Goal: Transaction & Acquisition: Book appointment/travel/reservation

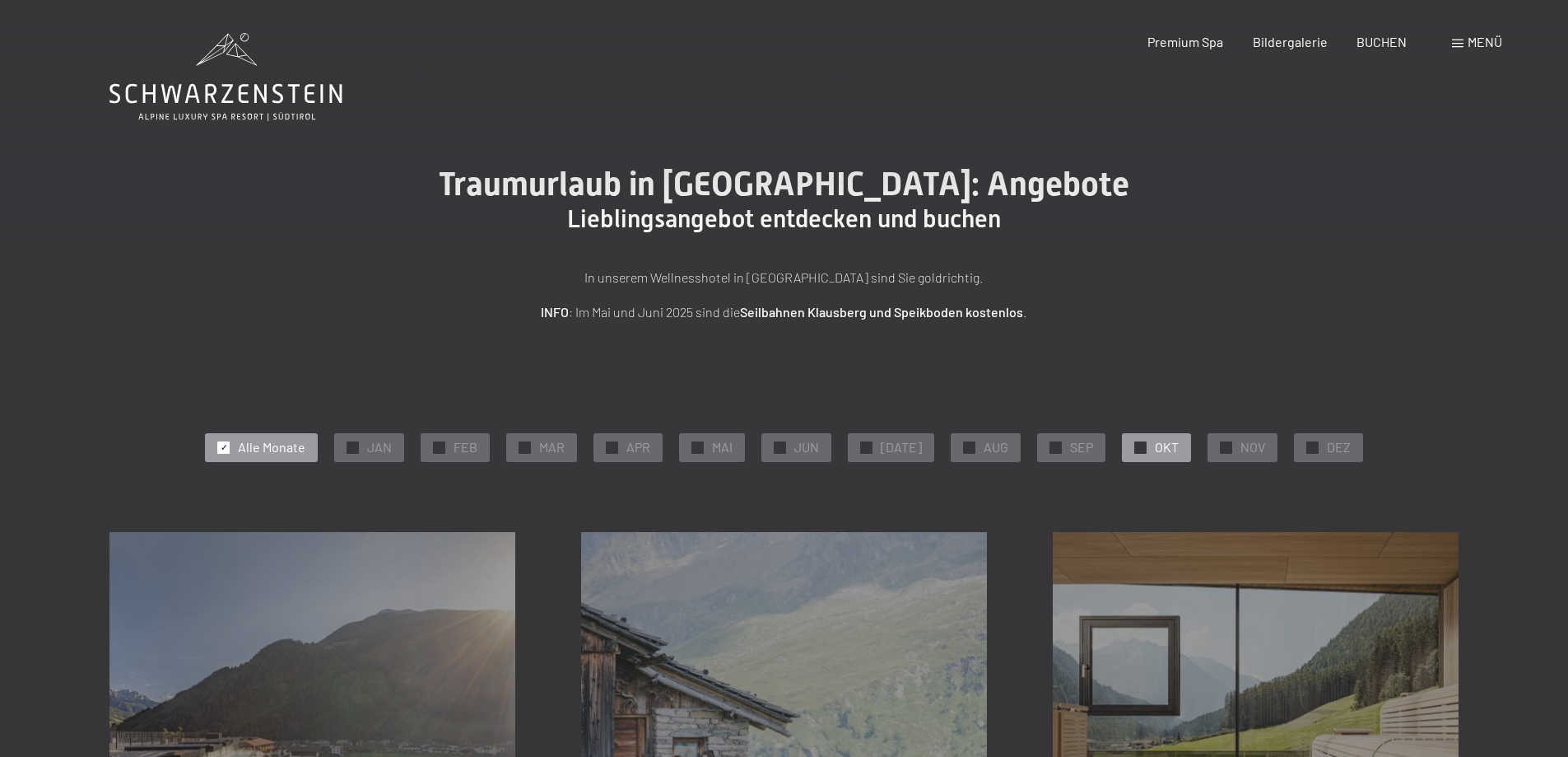
click at [1135, 446] on div at bounding box center [1141, 447] width 12 height 12
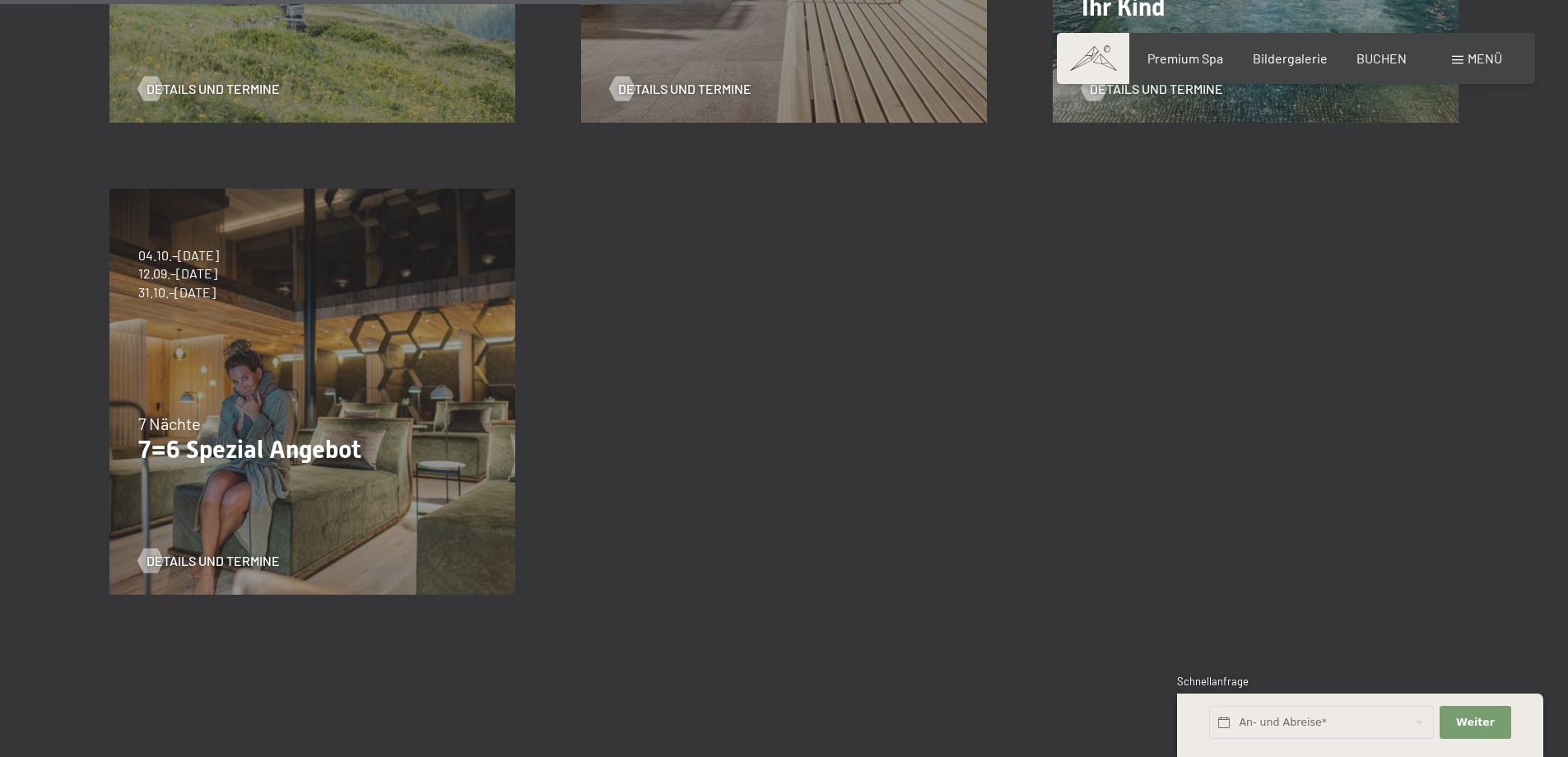
scroll to position [812, 0]
click at [218, 557] on span "Details und Termine" at bounding box center [230, 563] width 134 height 18
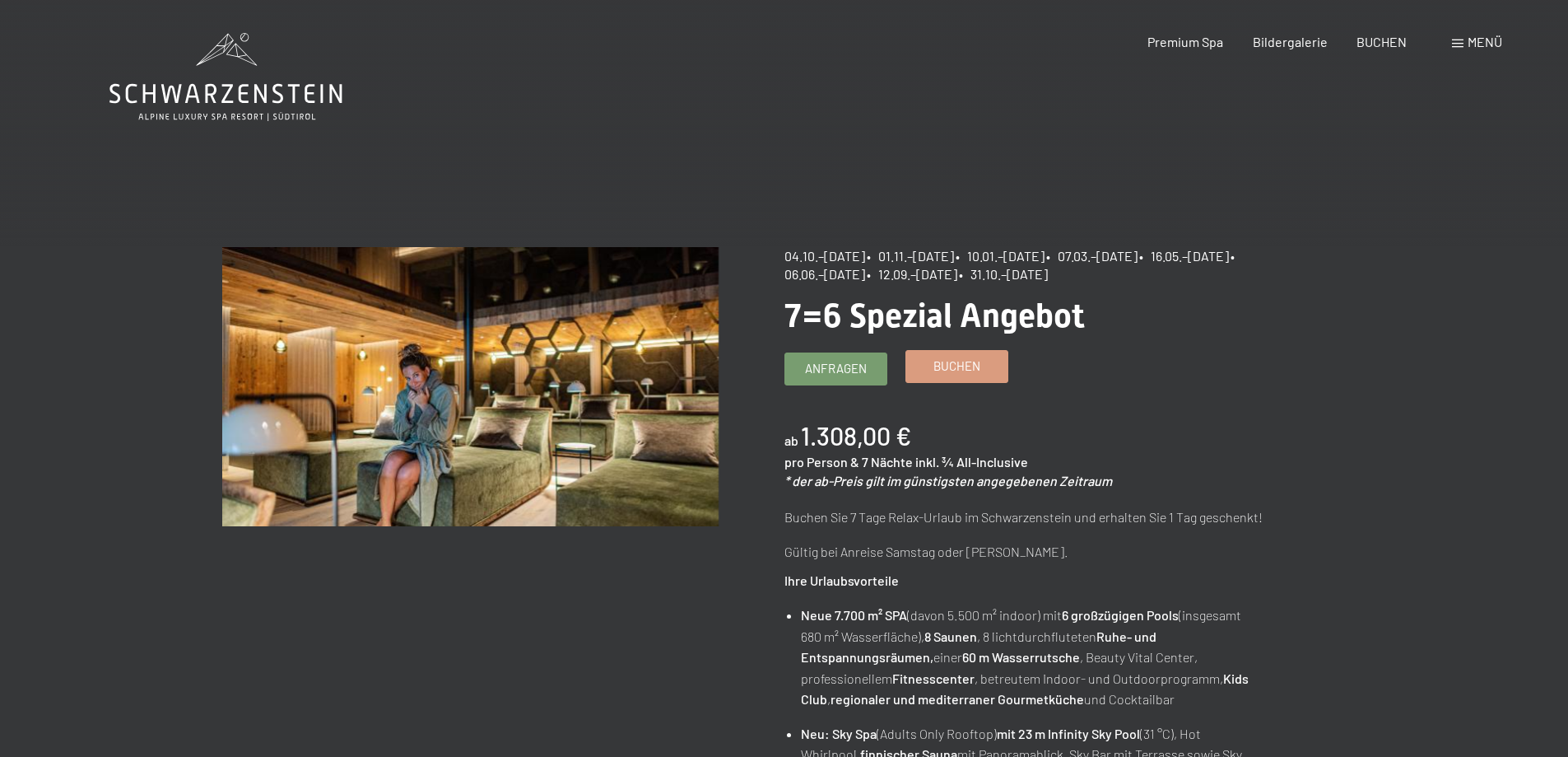
click at [952, 365] on span "Buchen" at bounding box center [957, 365] width 46 height 17
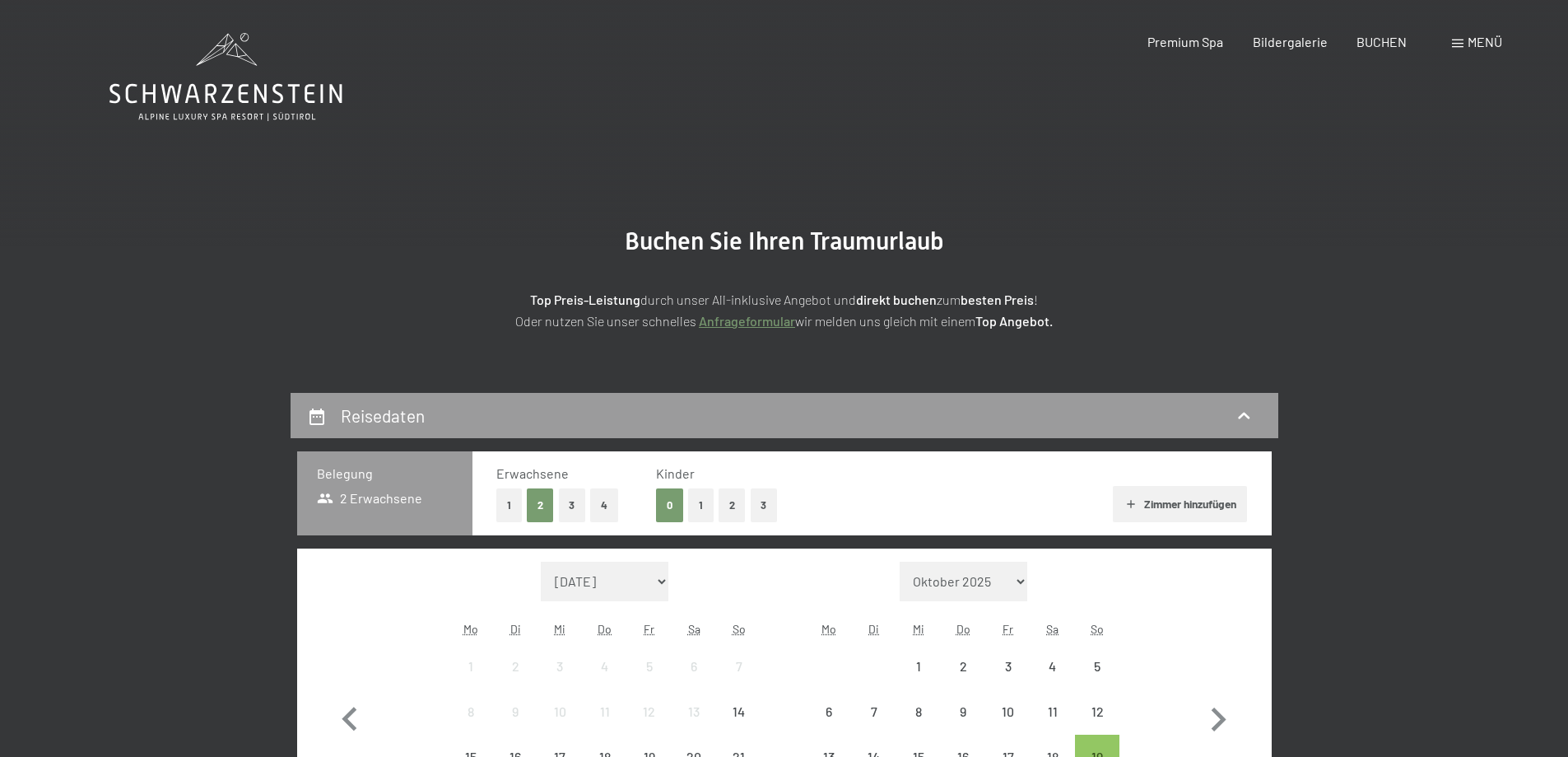
select select "2025-10-01"
select select "2025-11-01"
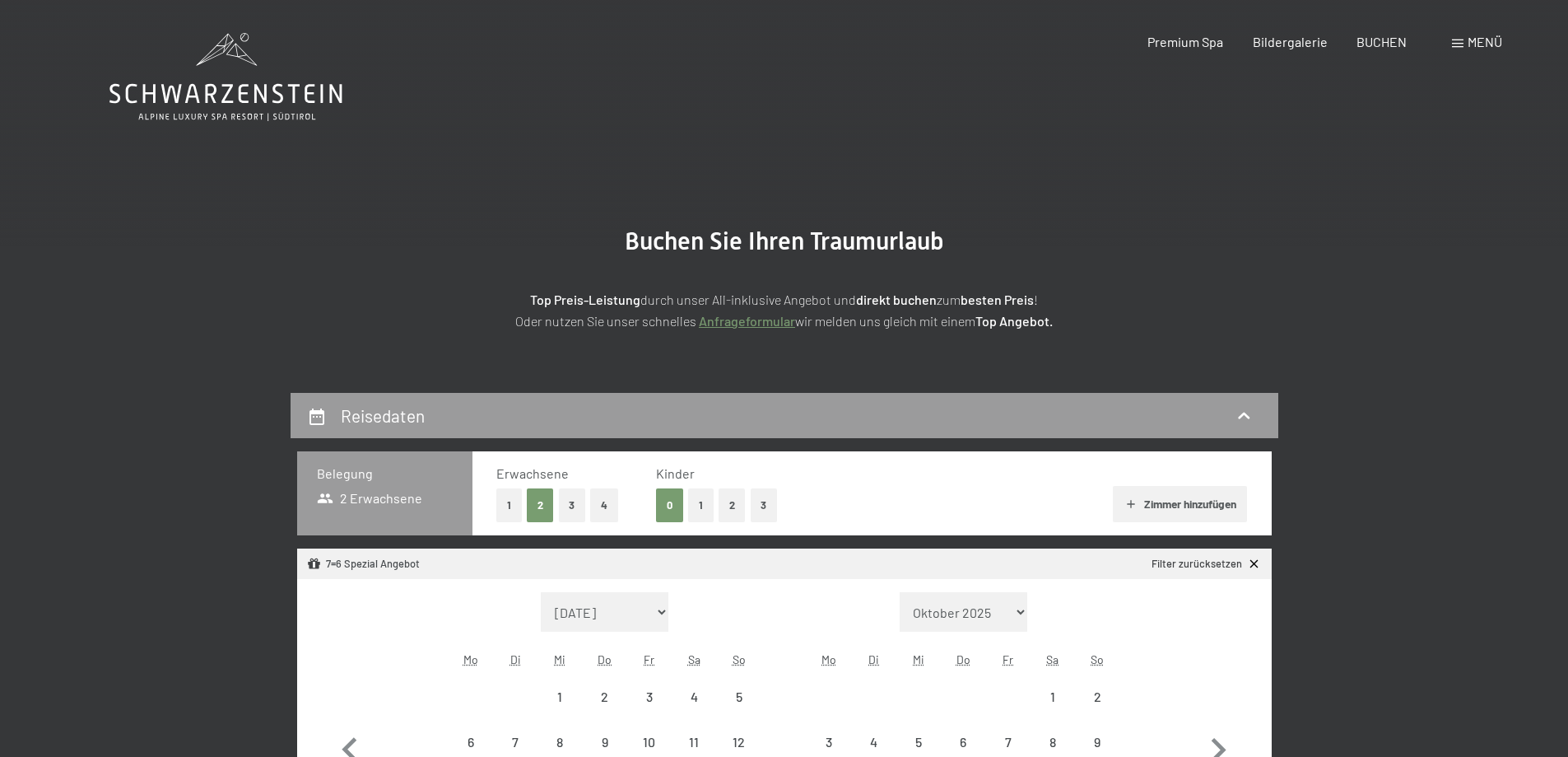
select select "2025-10-01"
select select "2025-11-01"
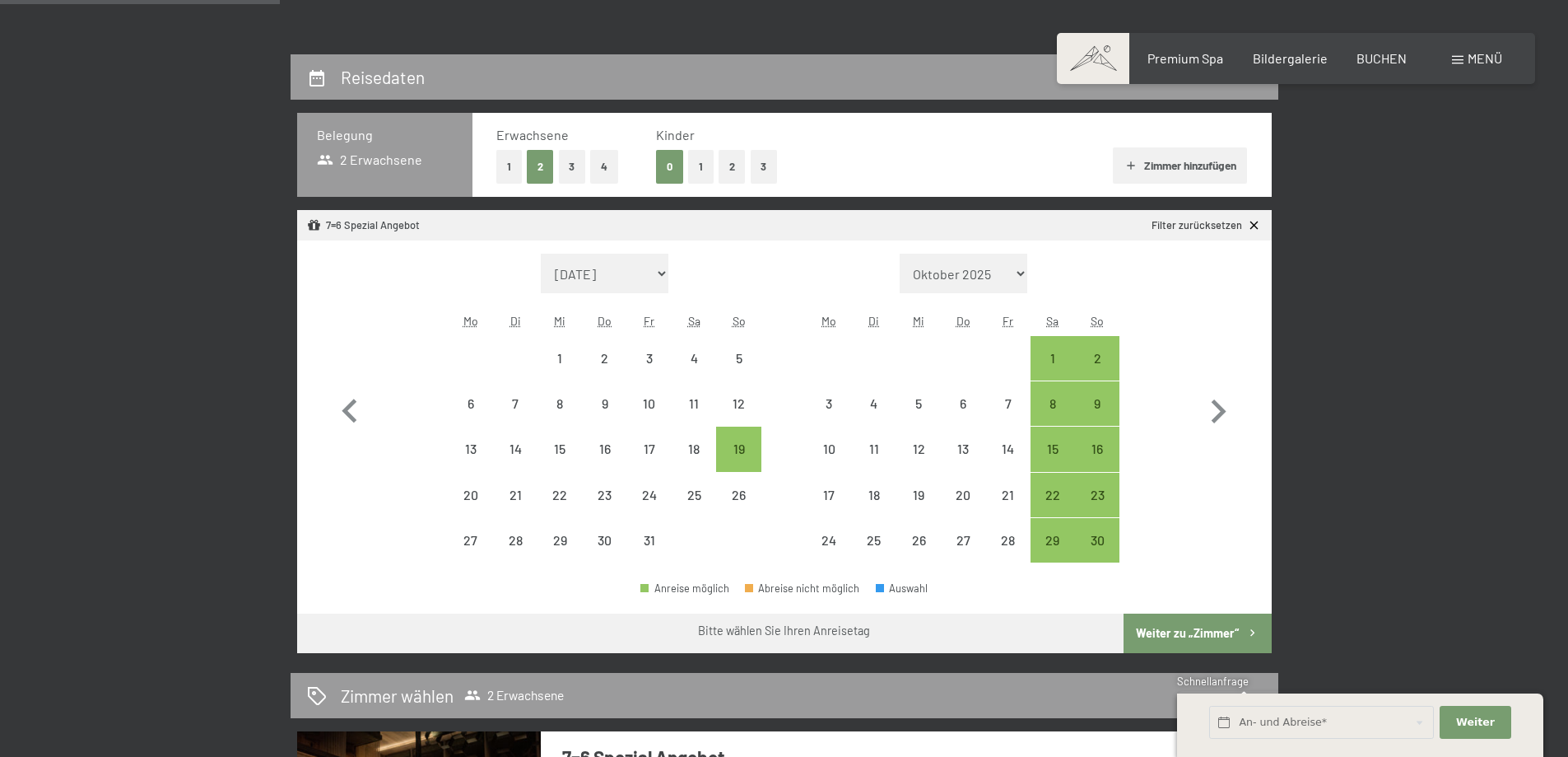
scroll to position [340, 0]
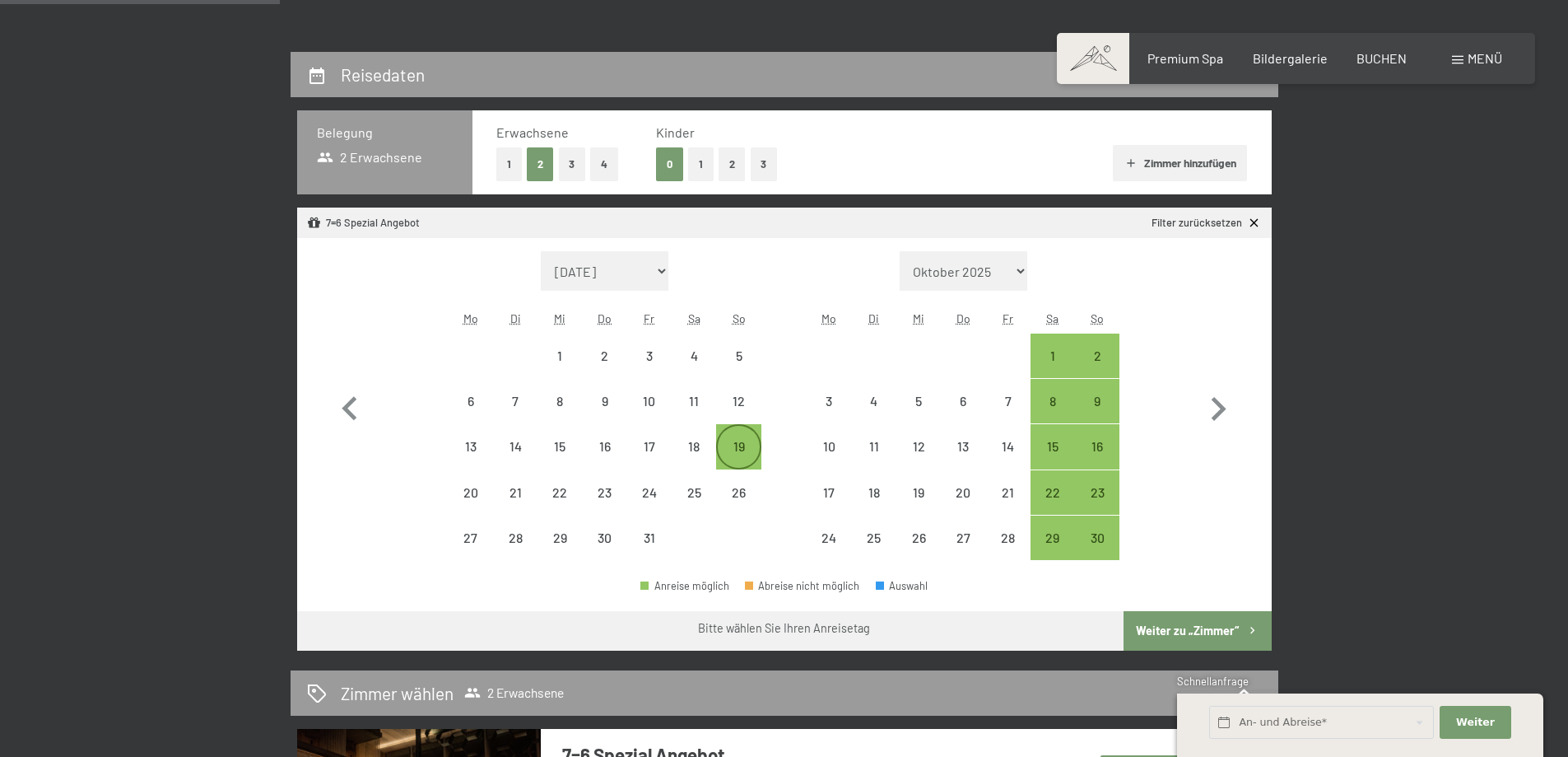
click at [735, 440] on div "19" at bounding box center [739, 460] width 42 height 42
select select "2025-10-01"
select select "2025-11-01"
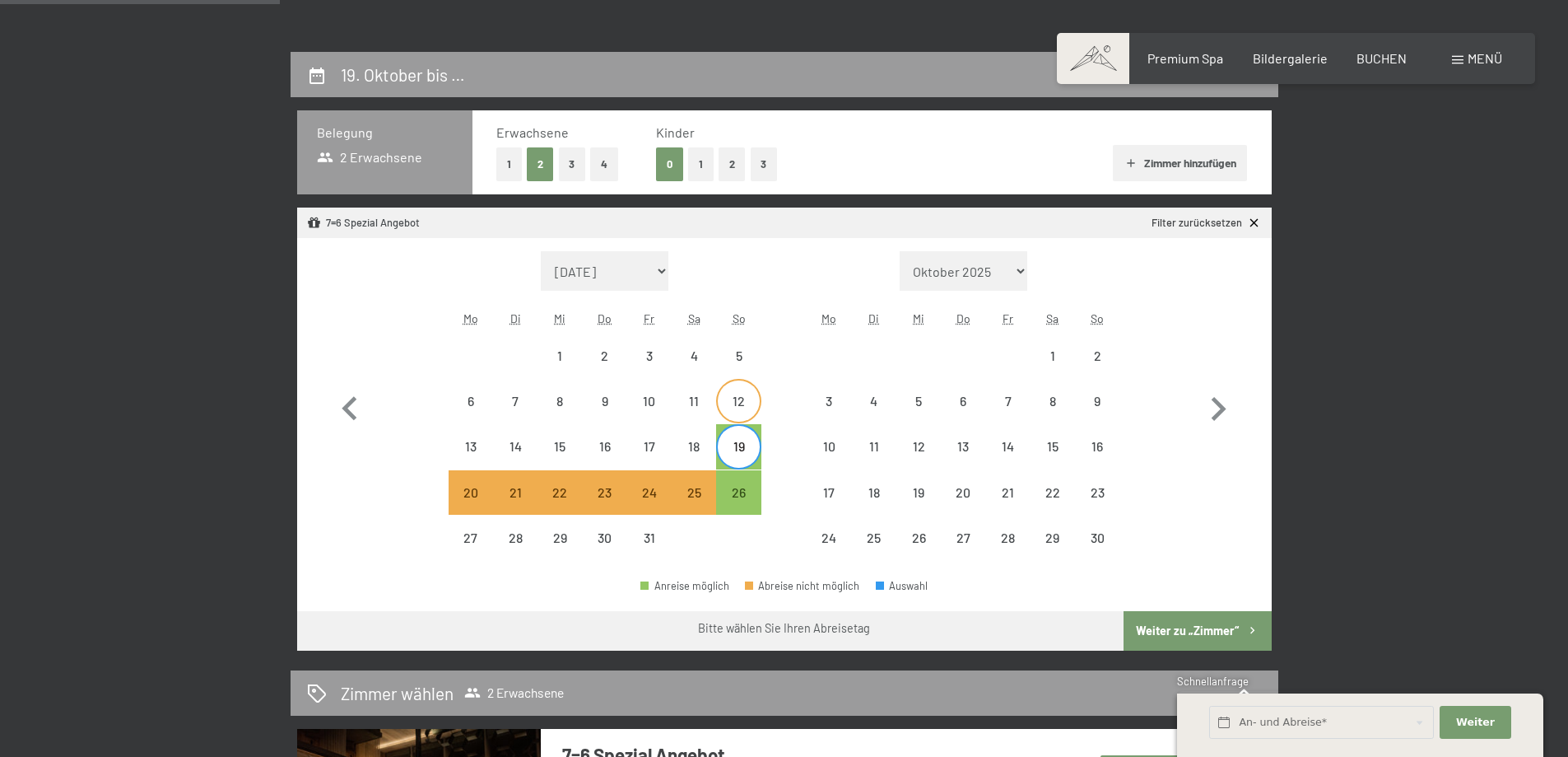
click at [736, 395] on div "12" at bounding box center [739, 416] width 42 height 42
select select "2025-10-01"
select select "2025-11-01"
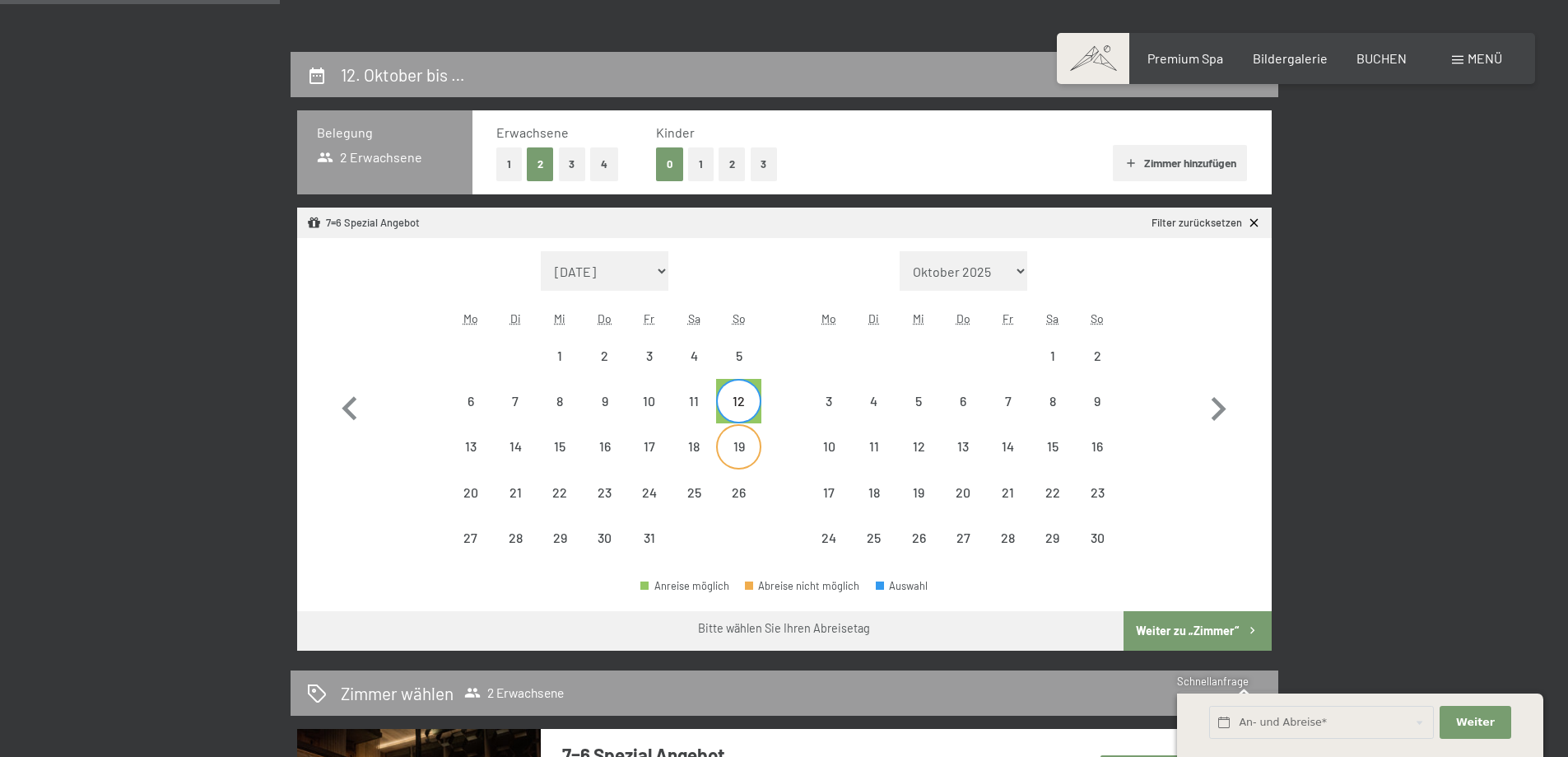
click at [744, 446] on div "19" at bounding box center [739, 460] width 42 height 42
select select "2025-10-01"
select select "2025-11-01"
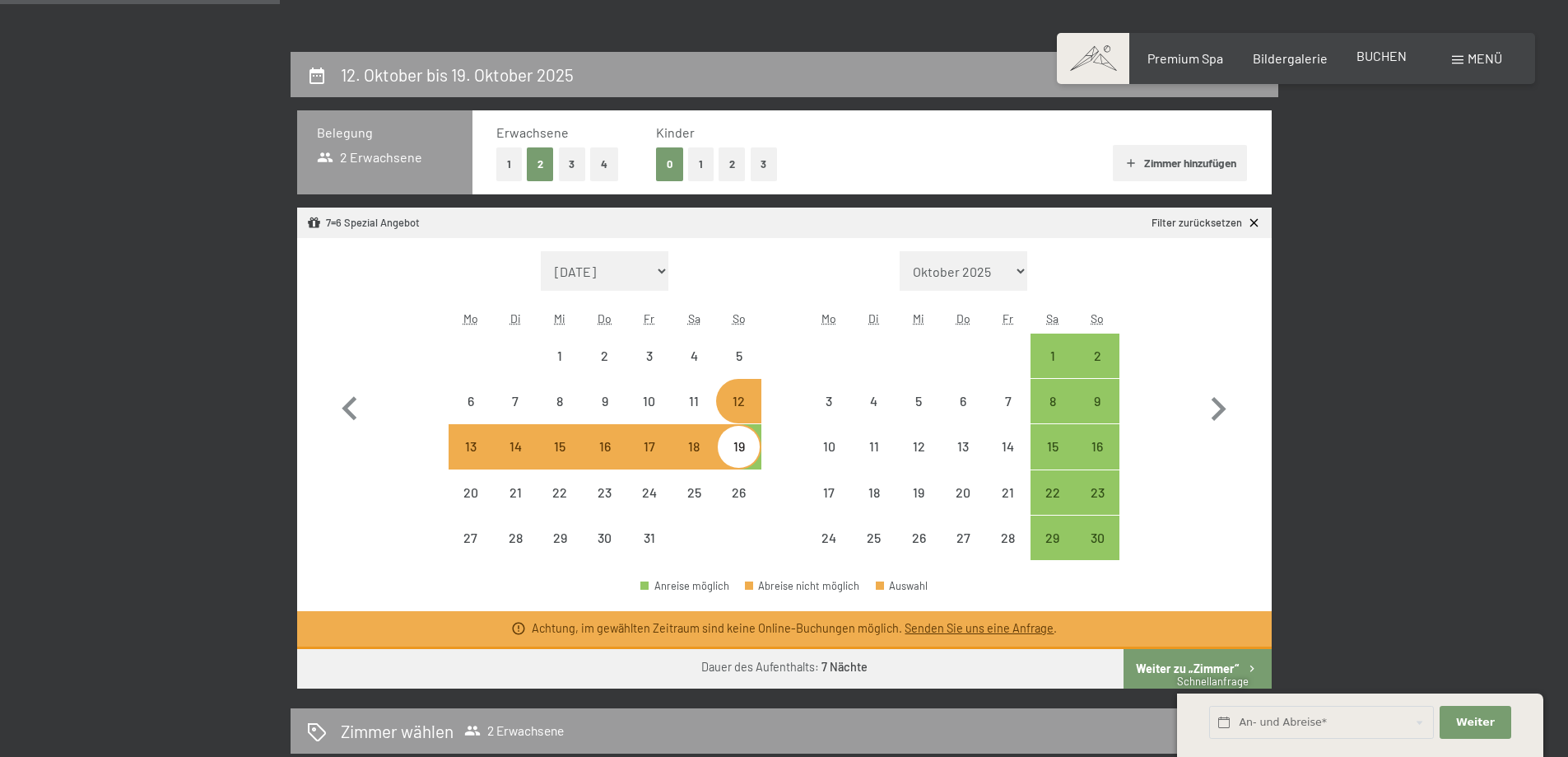
click at [1372, 51] on span "BUCHEN" at bounding box center [1381, 55] width 50 height 16
click at [1359, 298] on div "12. Oktober bis 19. Oktober 2025 Belegung 2 Erwachsene Erwachsene 1 2 3 4 Kinde…" at bounding box center [784, 549] width 1247 height 995
click at [692, 395] on div "11" at bounding box center [694, 416] width 42 height 42
select select "2025-10-01"
select select "2025-11-01"
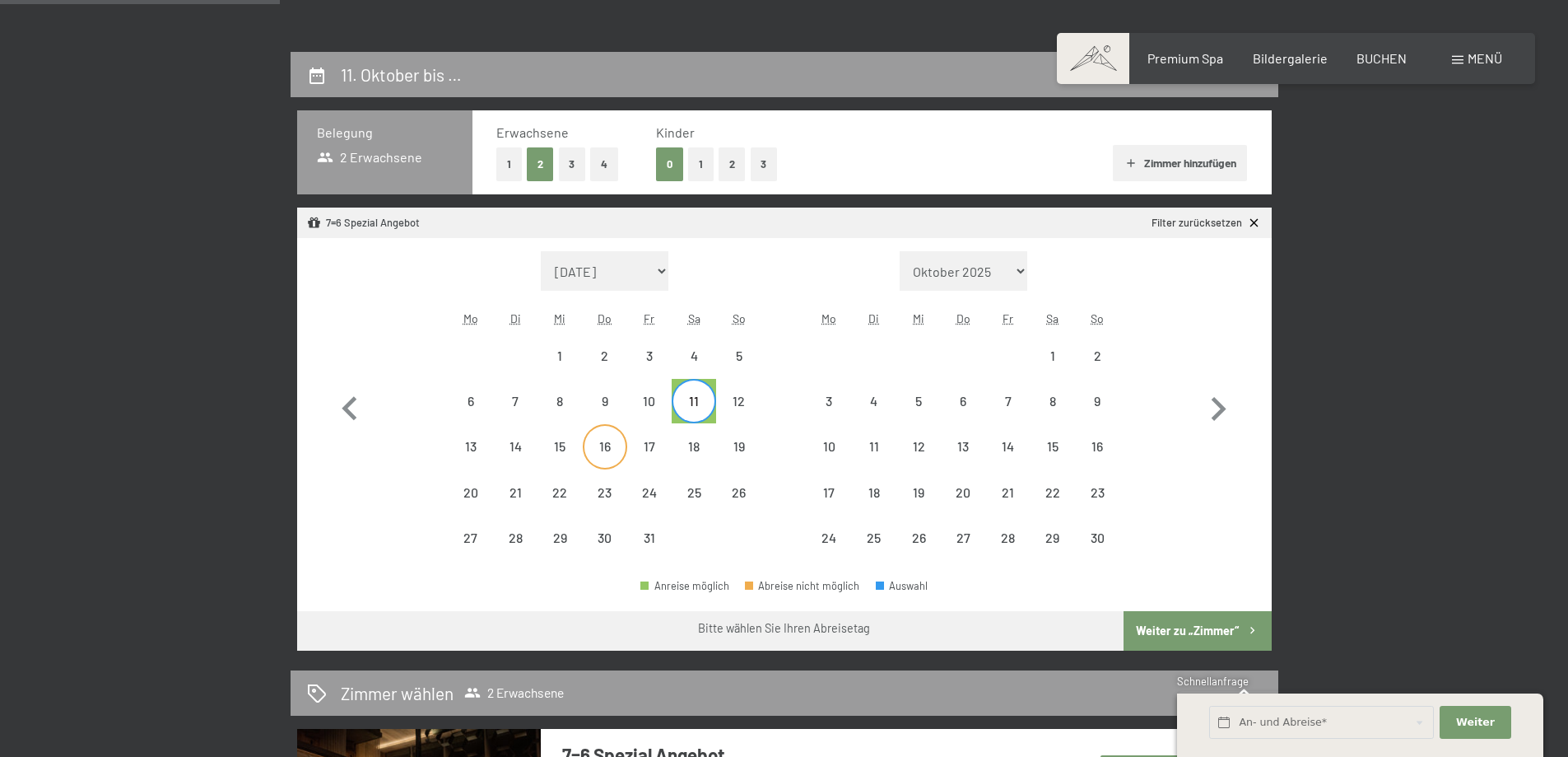
click at [610, 450] on div "16" at bounding box center [605, 460] width 42 height 42
select select "2025-10-01"
select select "2025-11-01"
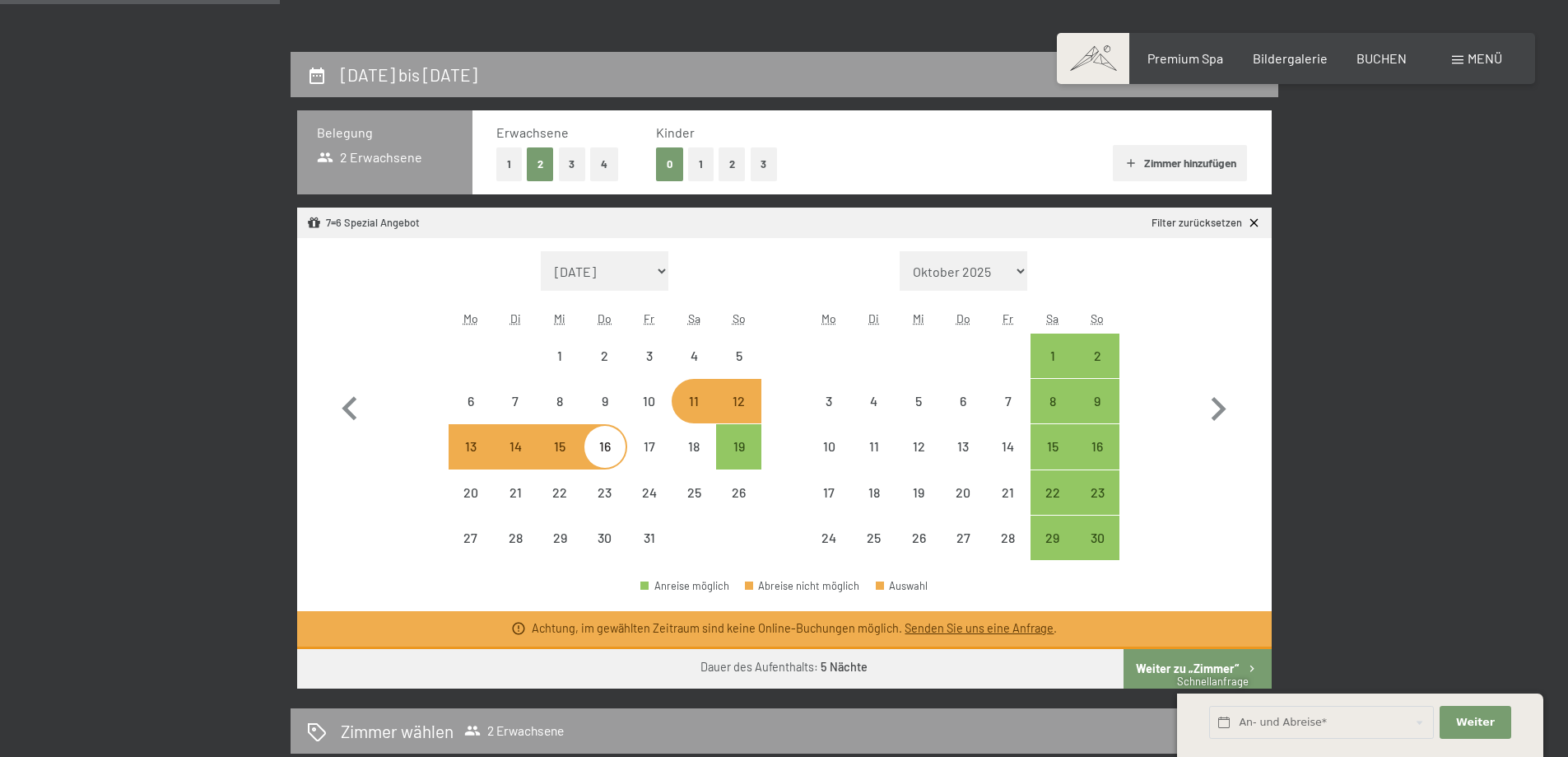
click at [751, 404] on div "12" at bounding box center [739, 416] width 42 height 42
select select "2025-10-01"
select select "2025-11-01"
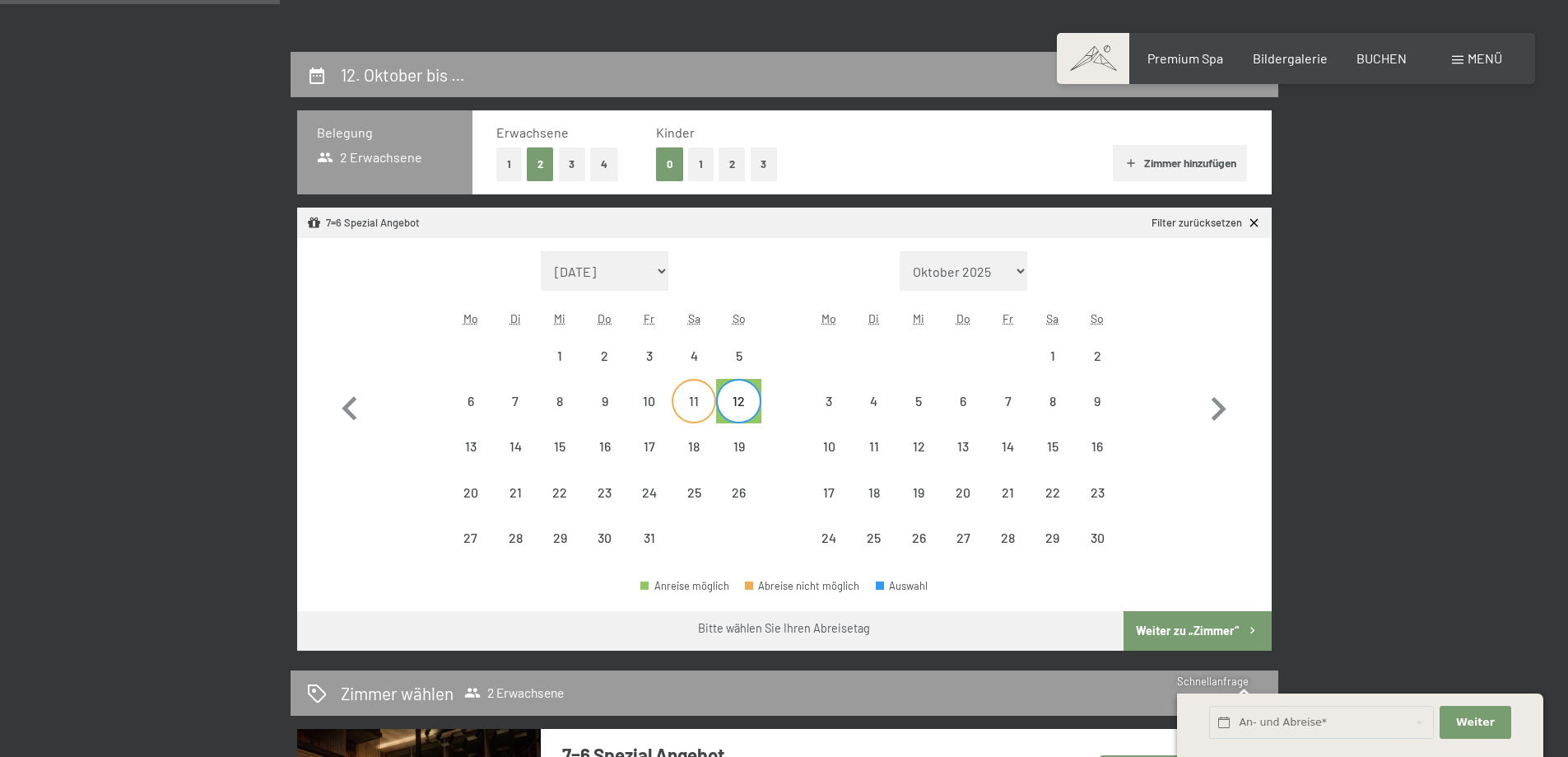
click at [691, 405] on div "11" at bounding box center [694, 416] width 42 height 42
select select "2025-10-01"
select select "2025-11-01"
click at [603, 446] on div "16" at bounding box center [605, 460] width 42 height 42
select select "2025-10-01"
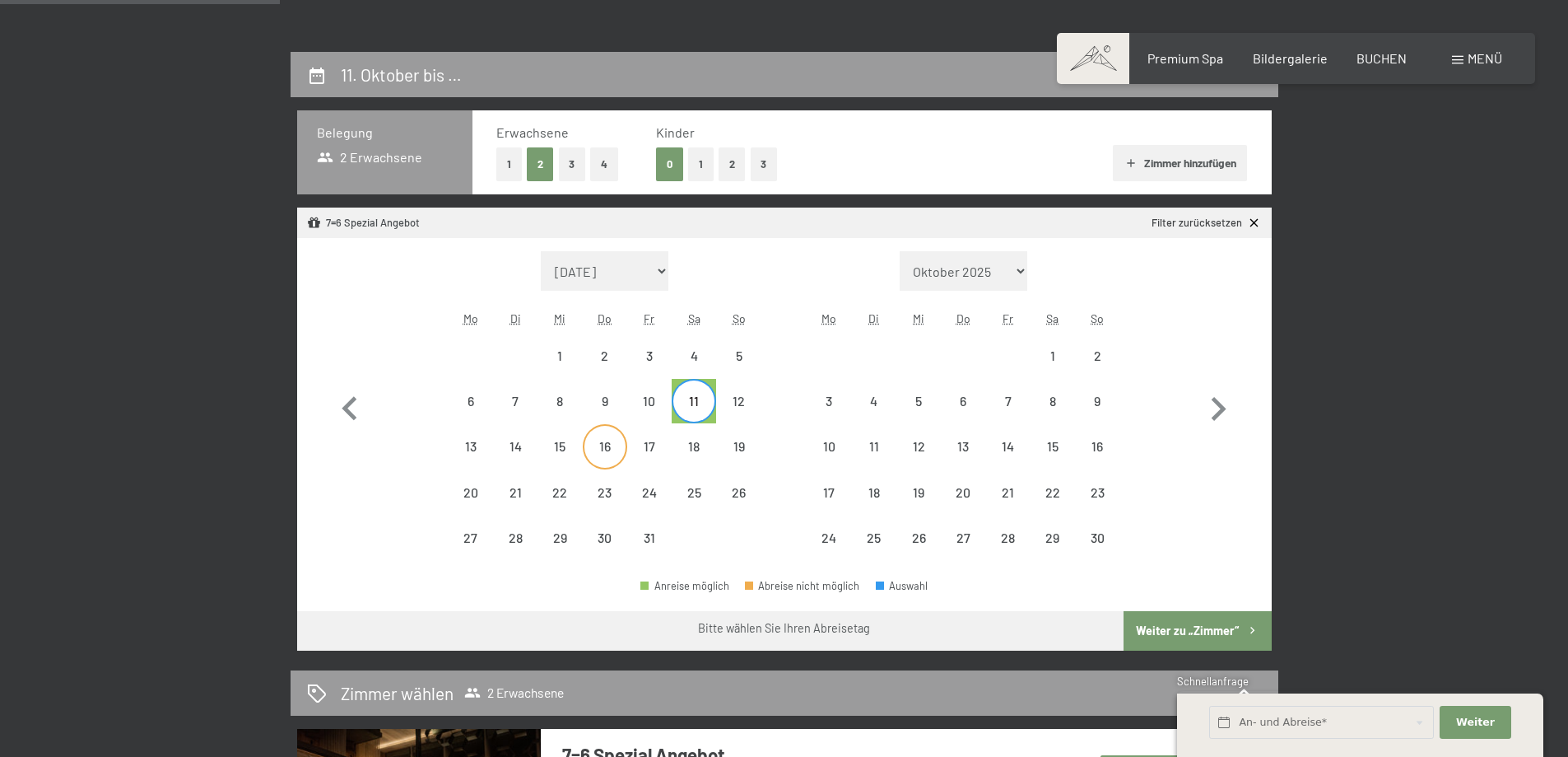
select select "2025-11-01"
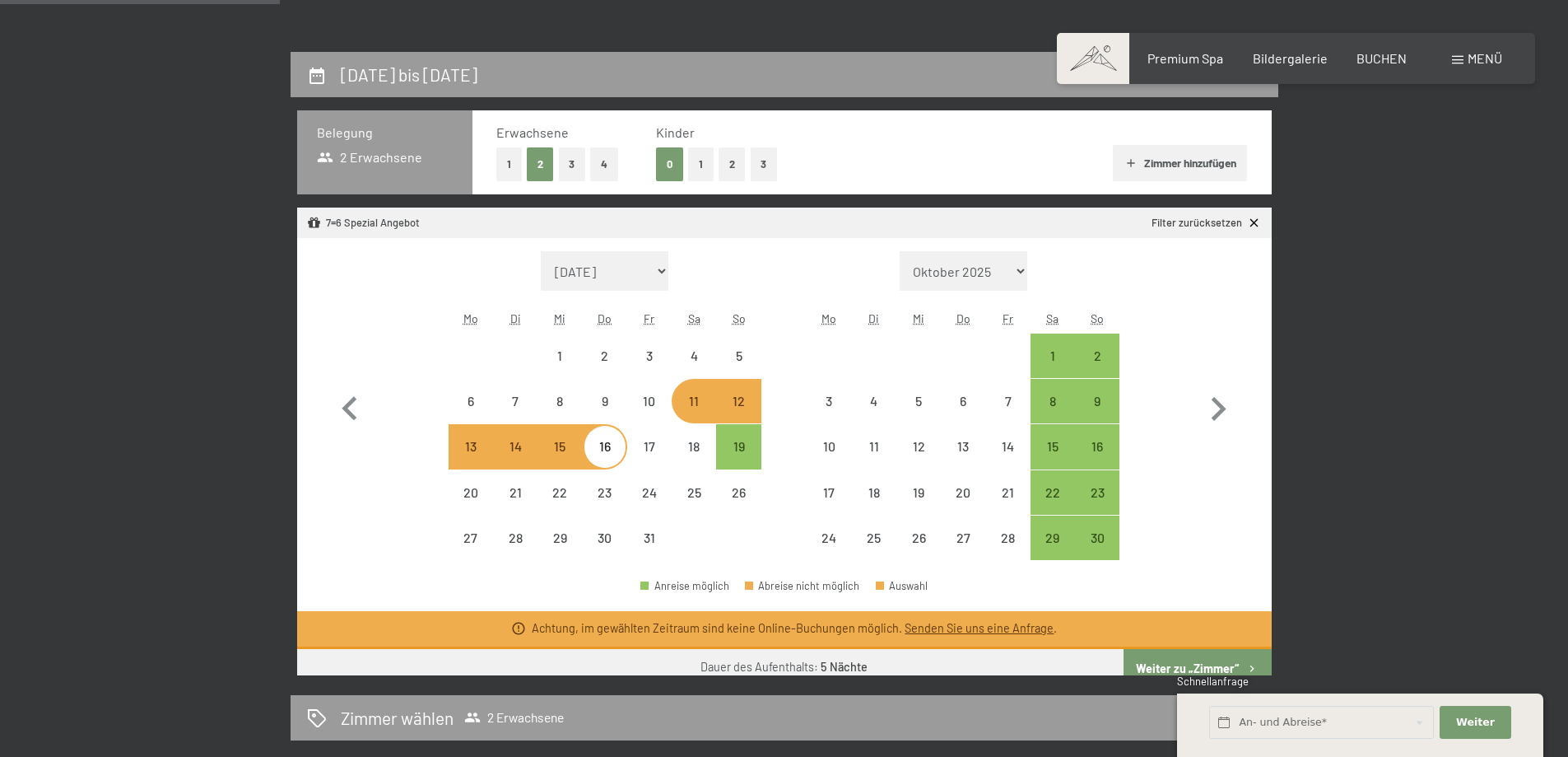
select select "2025-10-01"
select select "2025-11-01"
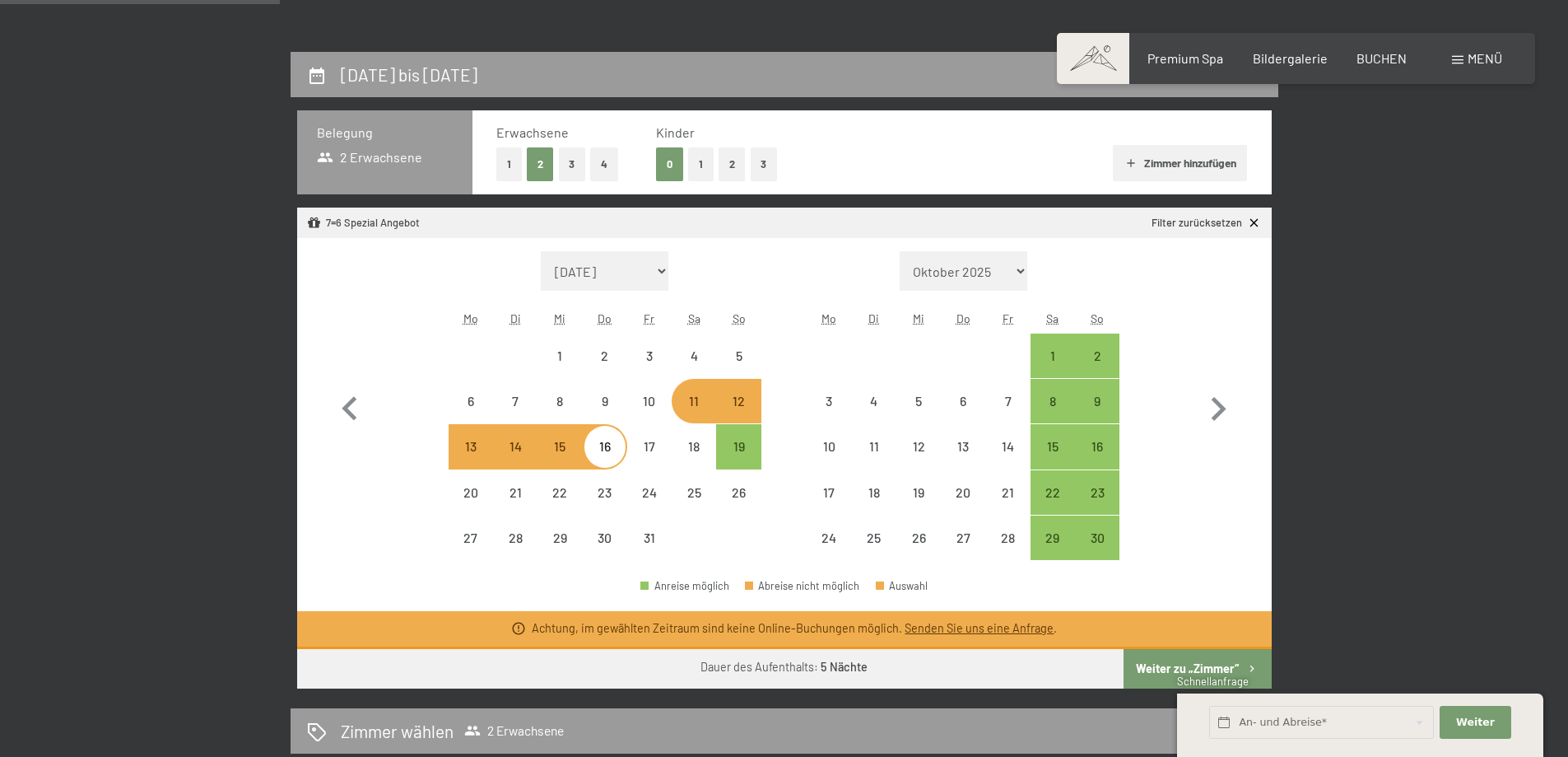
click at [1416, 361] on div "11. Oktober bis 16. Oktober 2025 Belegung 2 Erwachsene Erwachsene 1 2 3 4 Kinde…" at bounding box center [784, 549] width 1568 height 995
click at [787, 350] on div "Monat/Jahr September 2025 Oktober 2025 November 2025 Dezember 2025 Januar 2026 …" at bounding box center [784, 406] width 916 height 310
click at [348, 404] on icon "button" at bounding box center [348, 409] width 15 height 24
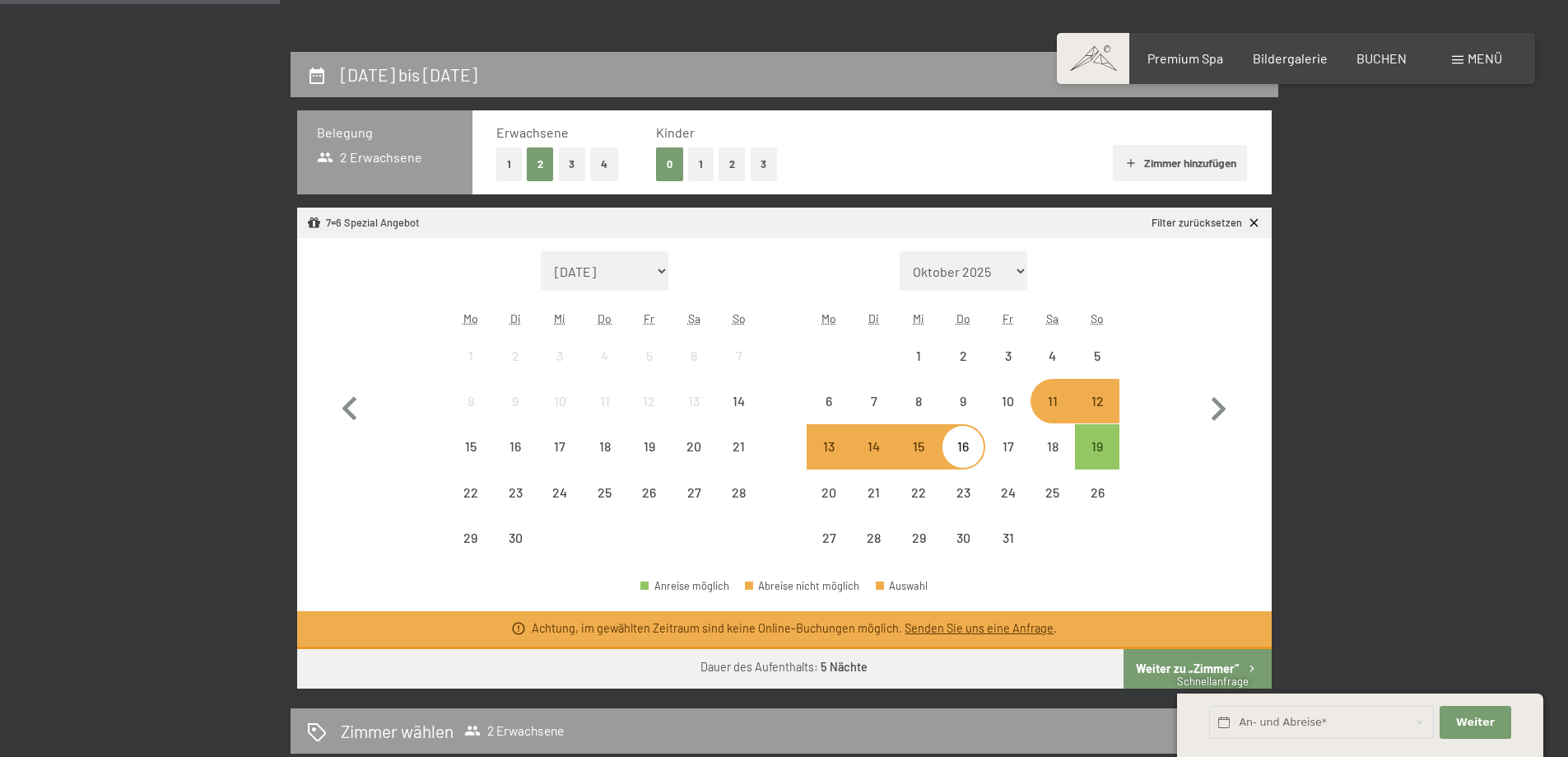
click at [1197, 218] on link "Filter zurücksetzen" at bounding box center [1206, 223] width 110 height 15
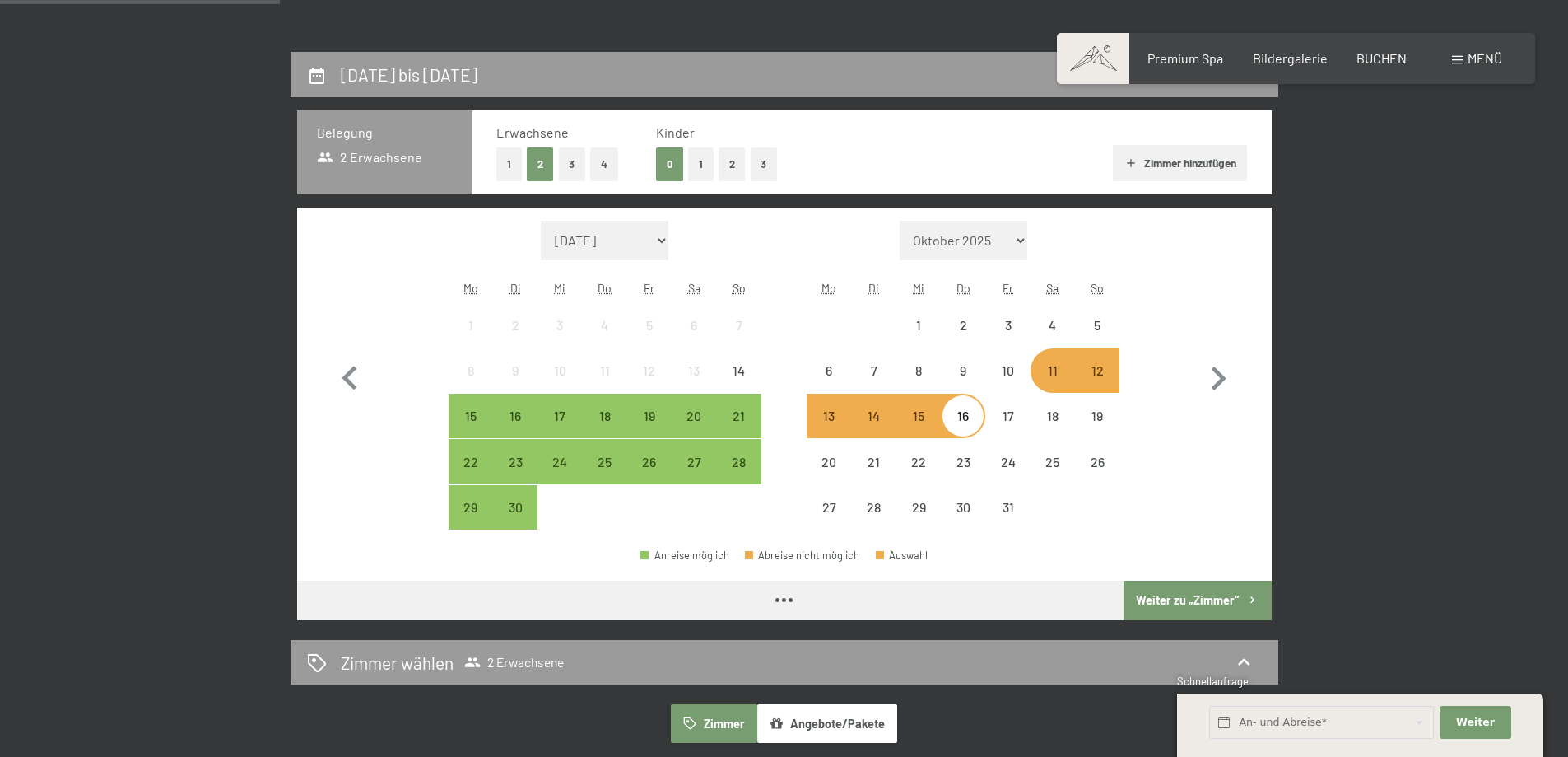
click at [1197, 218] on div "Monat/Jahr September 2025 Oktober 2025 November 2025 Dezember 2025 Januar 2026 …" at bounding box center [784, 375] width 974 height 335
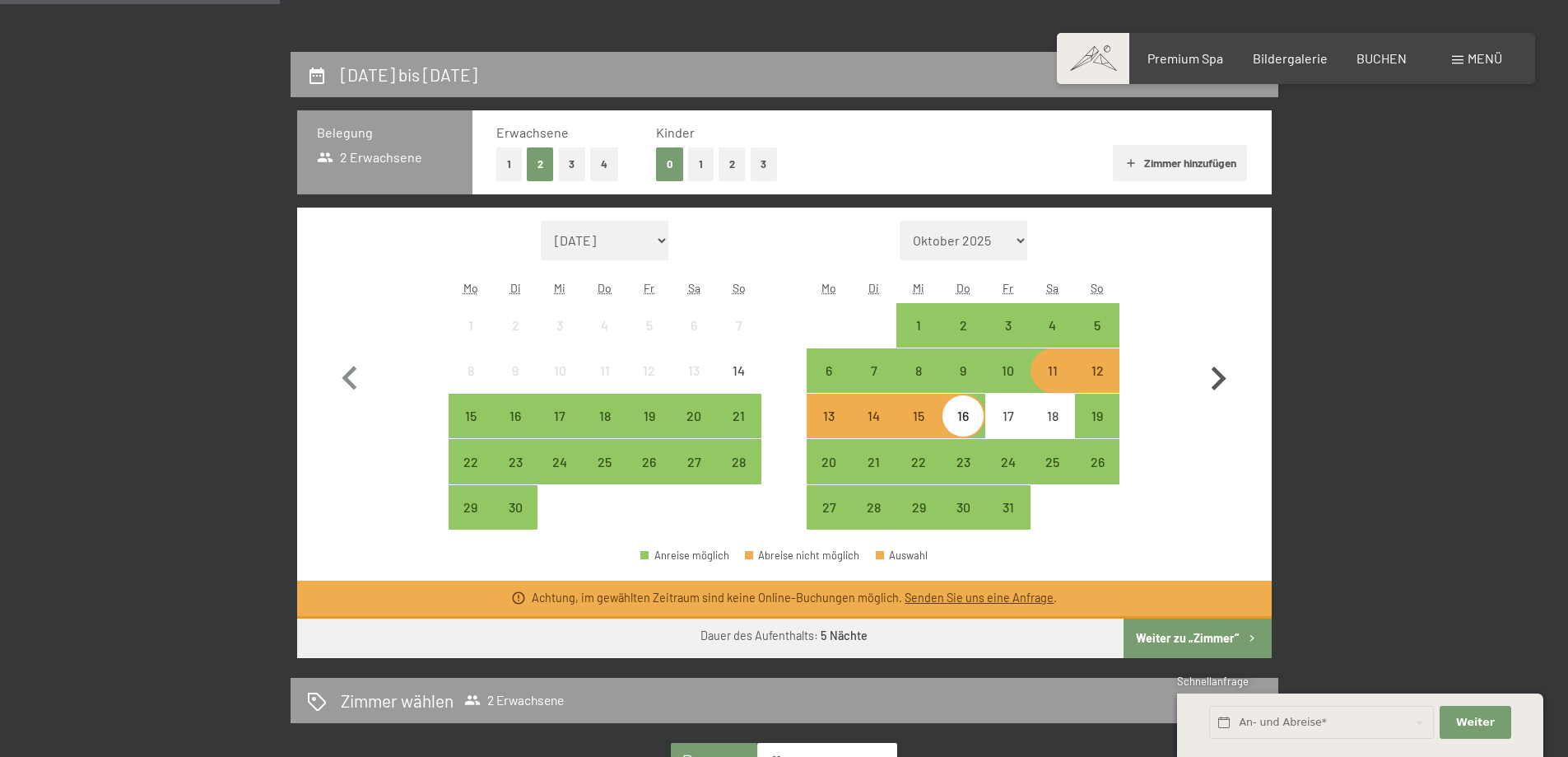
click at [1198, 525] on button "button" at bounding box center [1218, 375] width 47 height 310
select select "2025-10-01"
select select "2025-11-01"
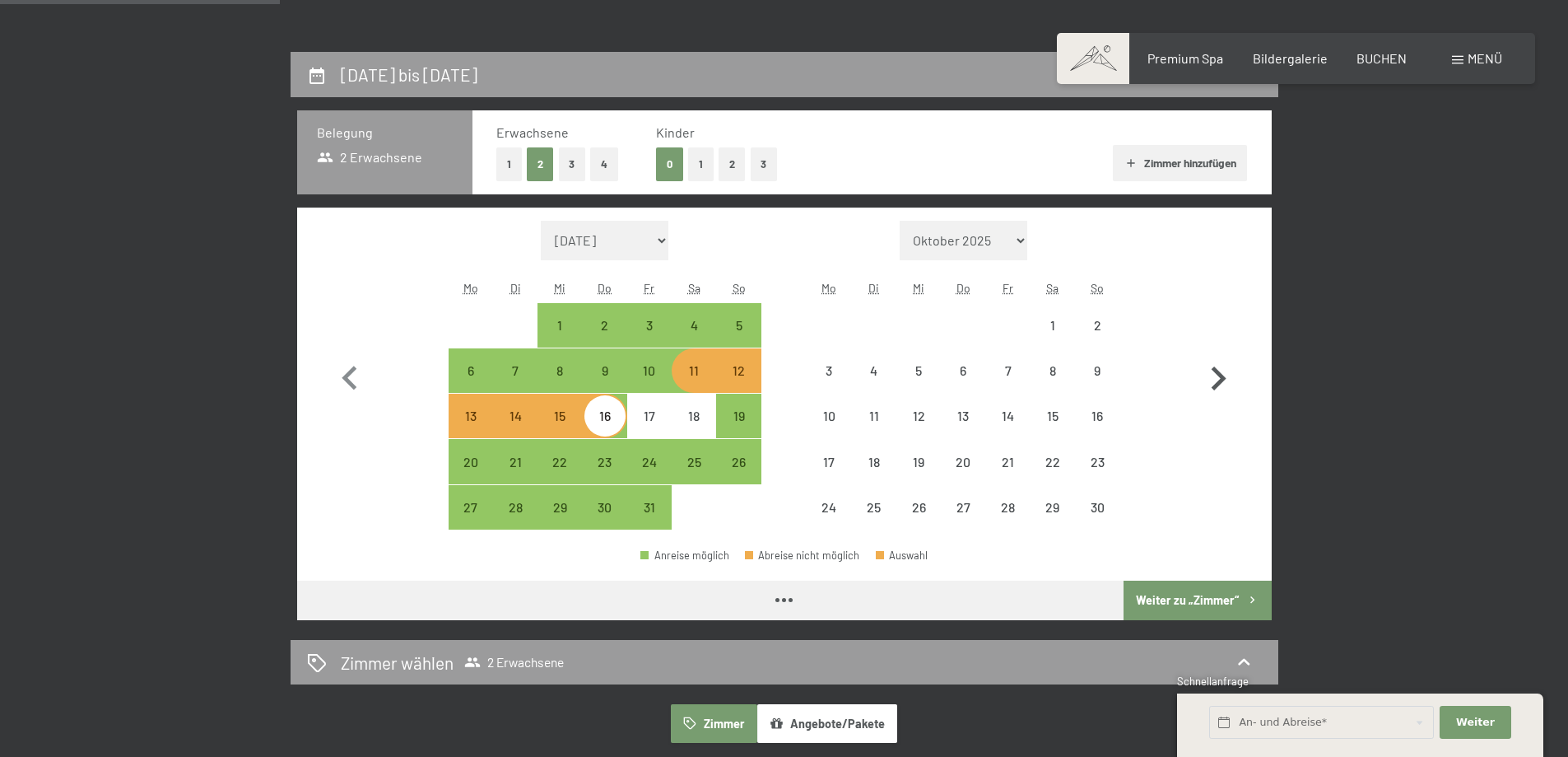
select select "2025-10-01"
select select "2025-11-01"
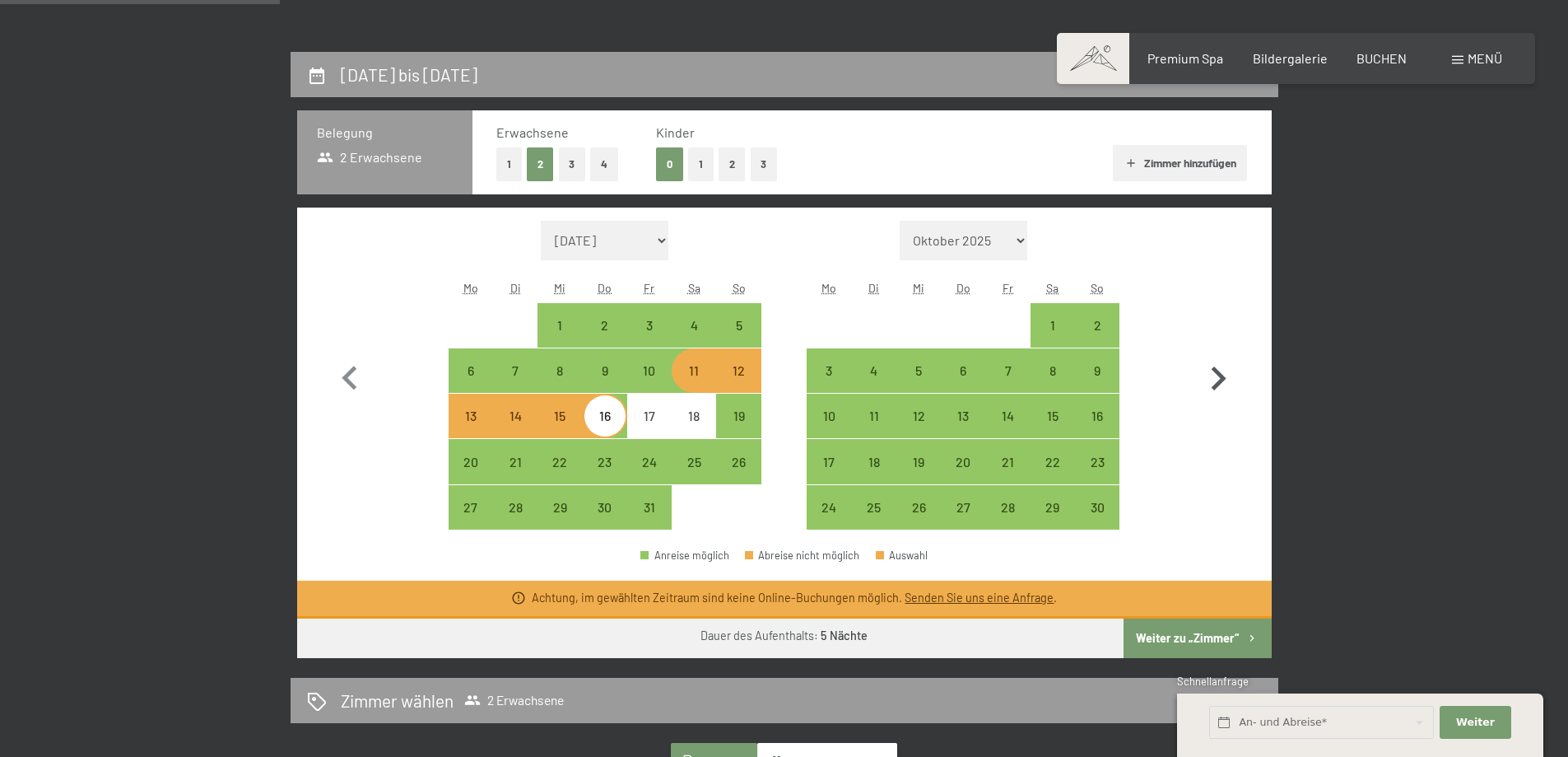
click at [1224, 377] on icon "button" at bounding box center [1219, 378] width 15 height 24
select select "2025-11-01"
select select "2025-12-01"
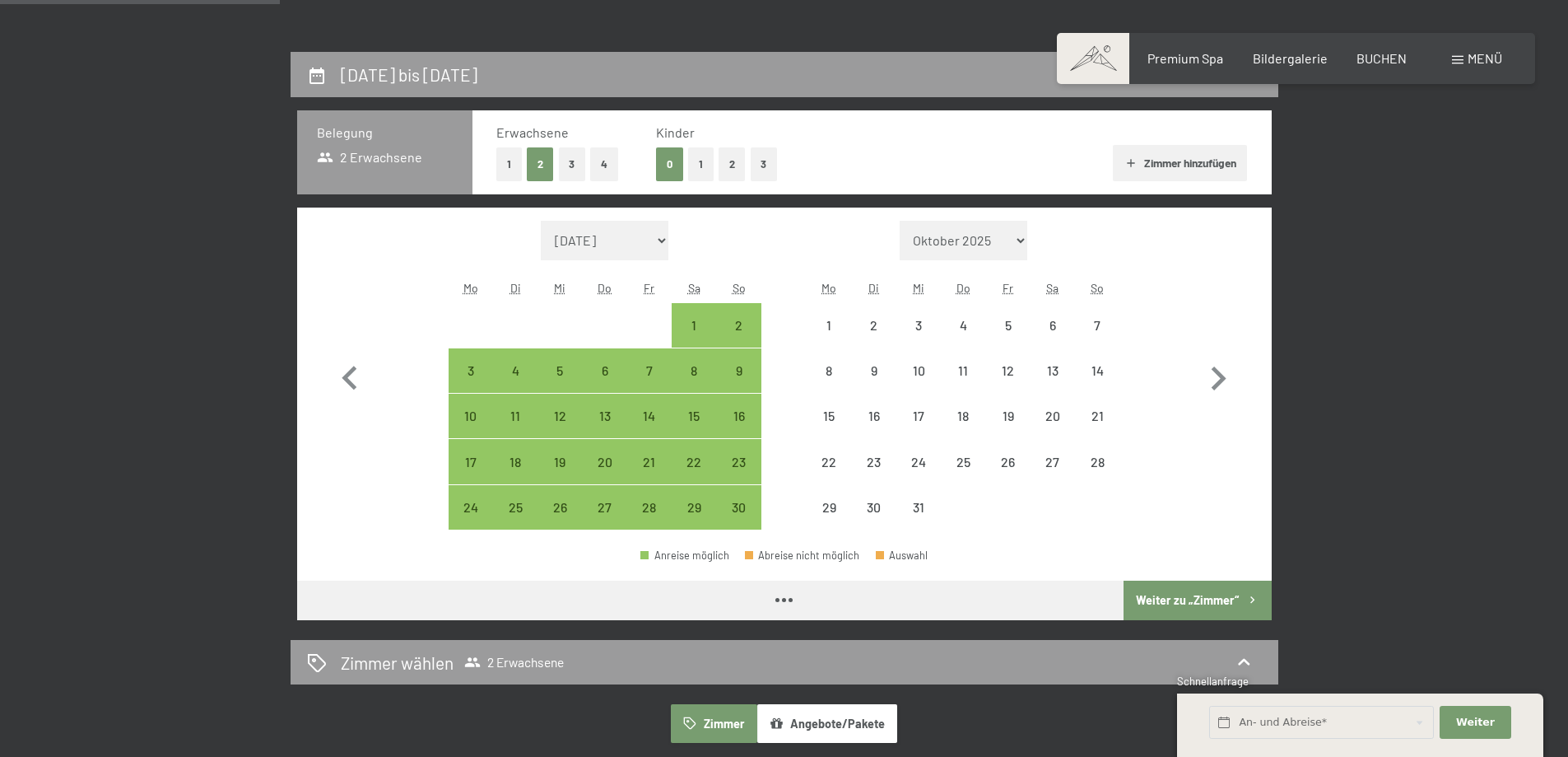
select select "2025-11-01"
select select "2025-12-01"
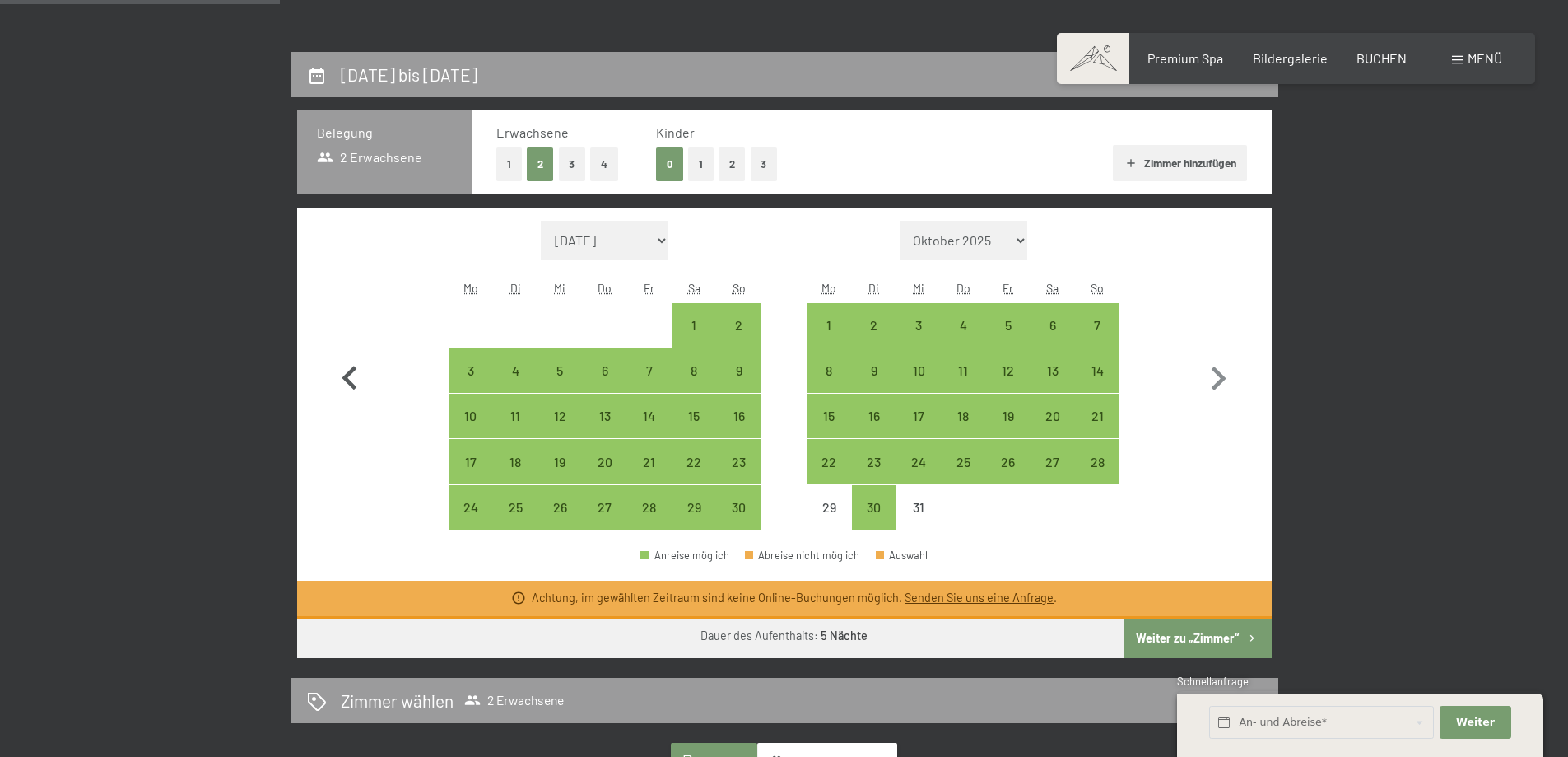
click at [345, 370] on icon "button" at bounding box center [349, 379] width 47 height 47
select select "2025-10-01"
select select "2025-11-01"
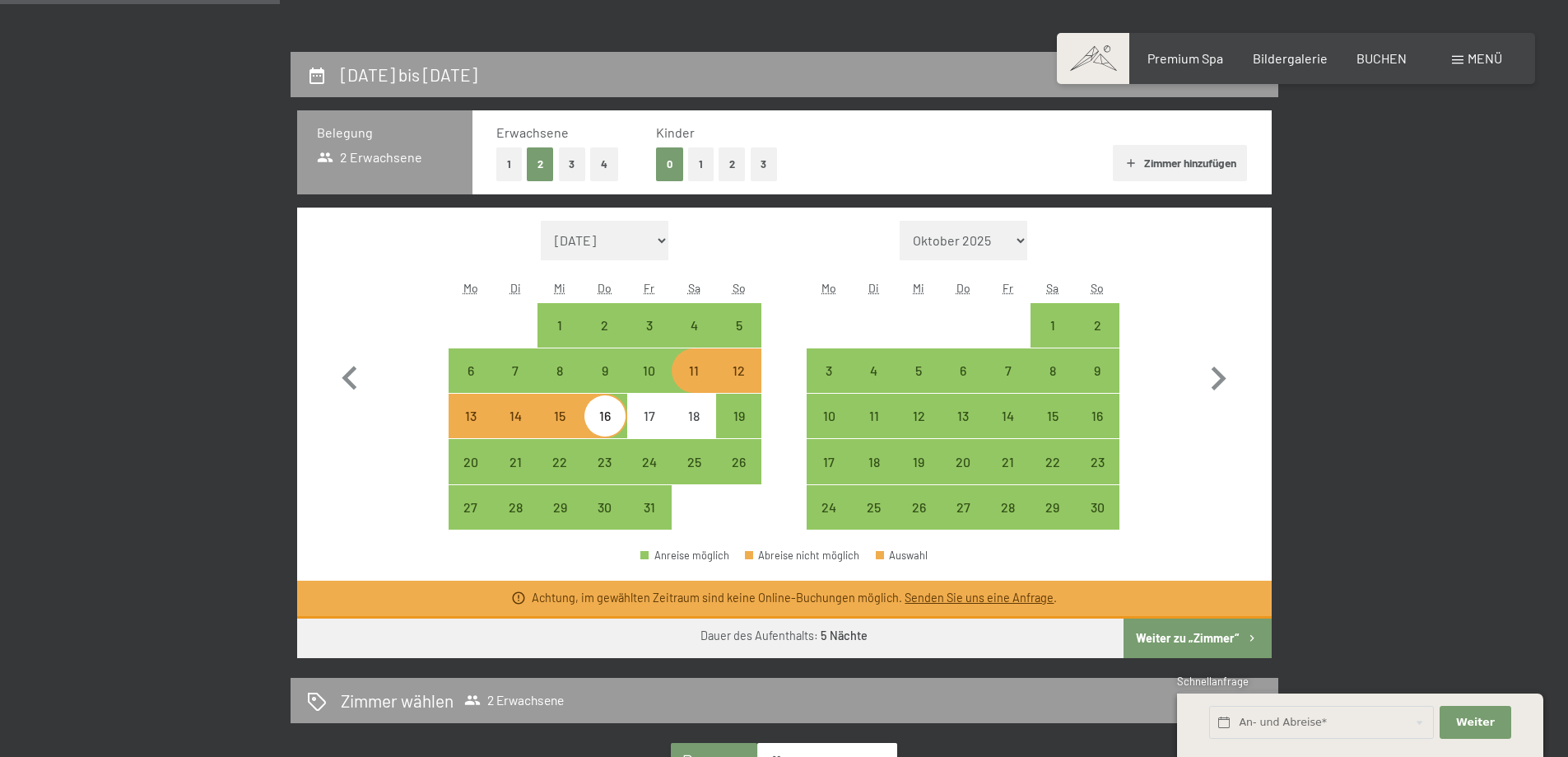
click at [690, 370] on div "11" at bounding box center [694, 385] width 42 height 42
select select "2025-10-01"
select select "2025-11-01"
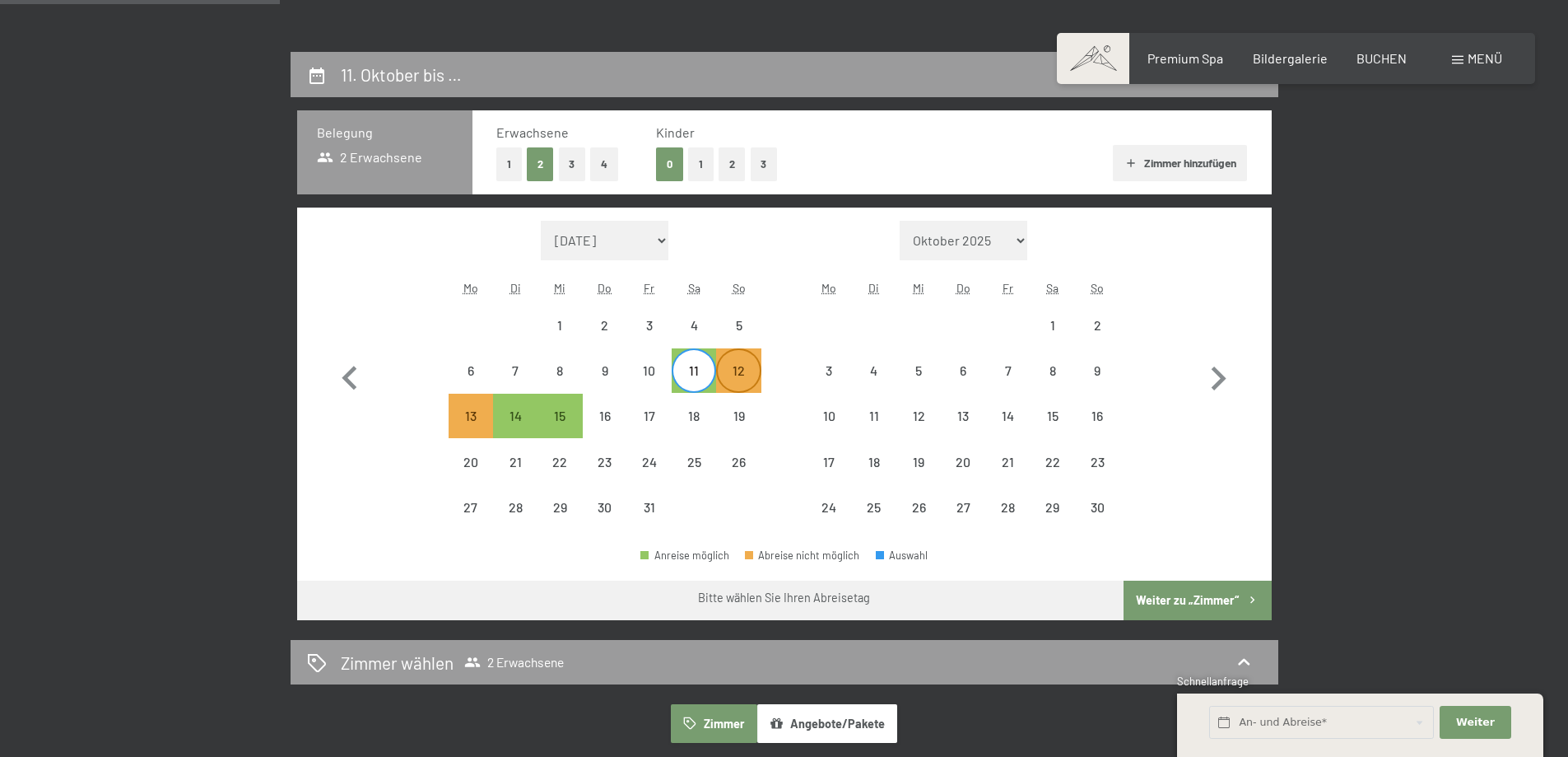
click at [740, 371] on div "12" at bounding box center [739, 385] width 42 height 42
select select "2025-10-01"
select select "2025-11-01"
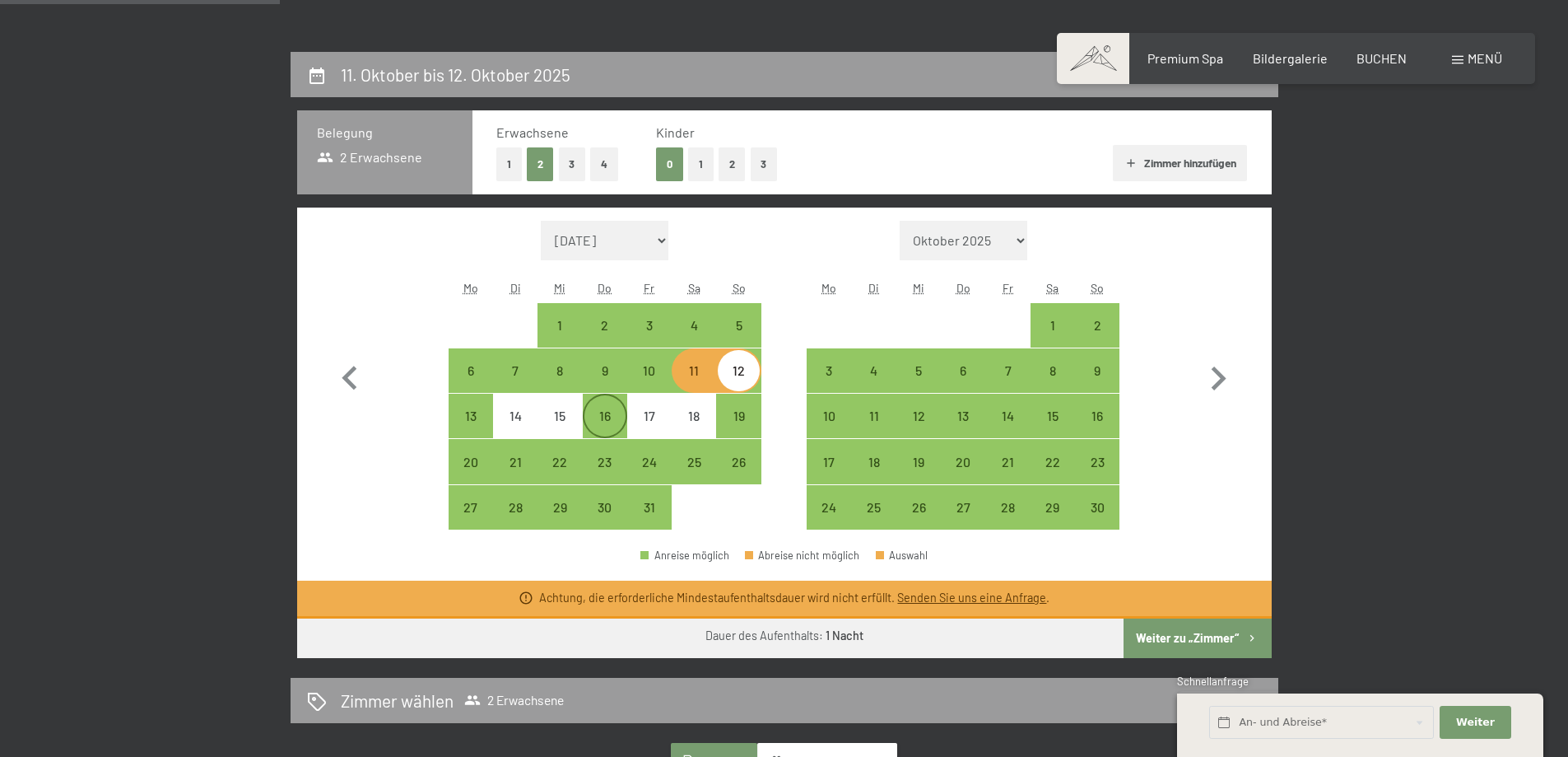
click at [614, 414] on div "16" at bounding box center [605, 430] width 42 height 42
select select "2025-10-01"
select select "2025-11-01"
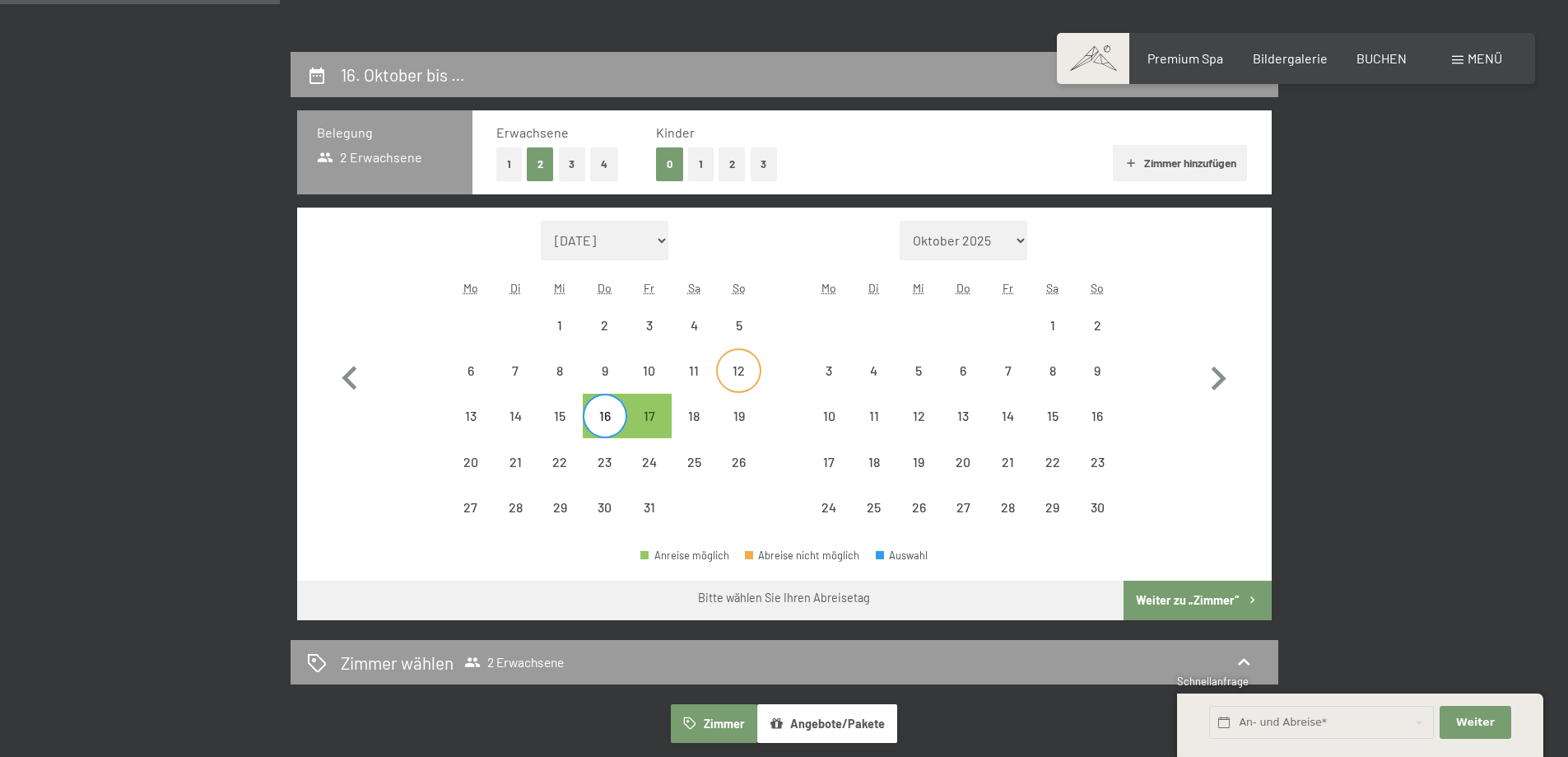
click at [736, 370] on div "12" at bounding box center [739, 385] width 42 height 42
select select "2025-10-01"
select select "2025-11-01"
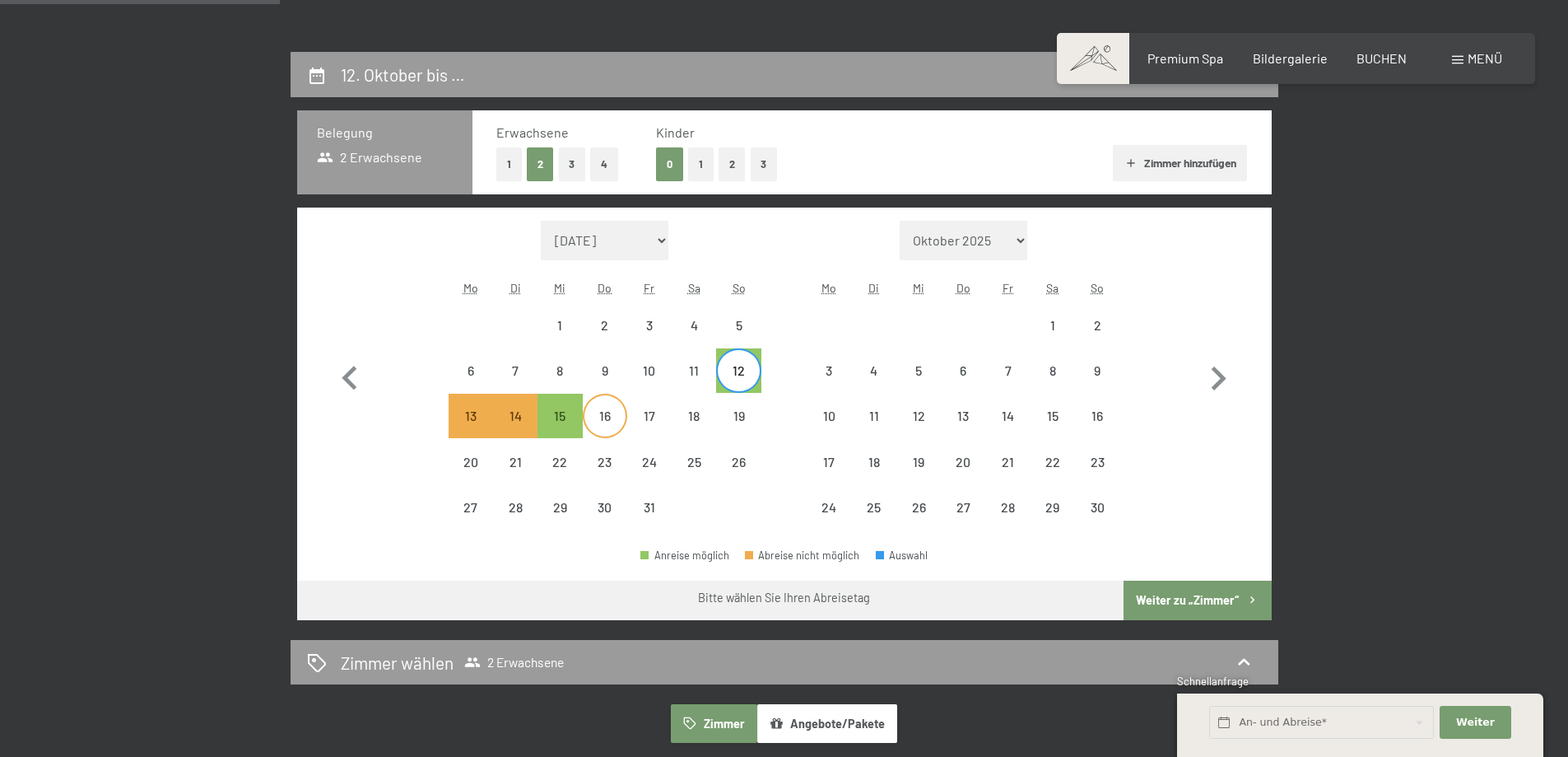
click at [600, 415] on div "16" at bounding box center [605, 430] width 42 height 42
select select "2025-10-01"
select select "2025-11-01"
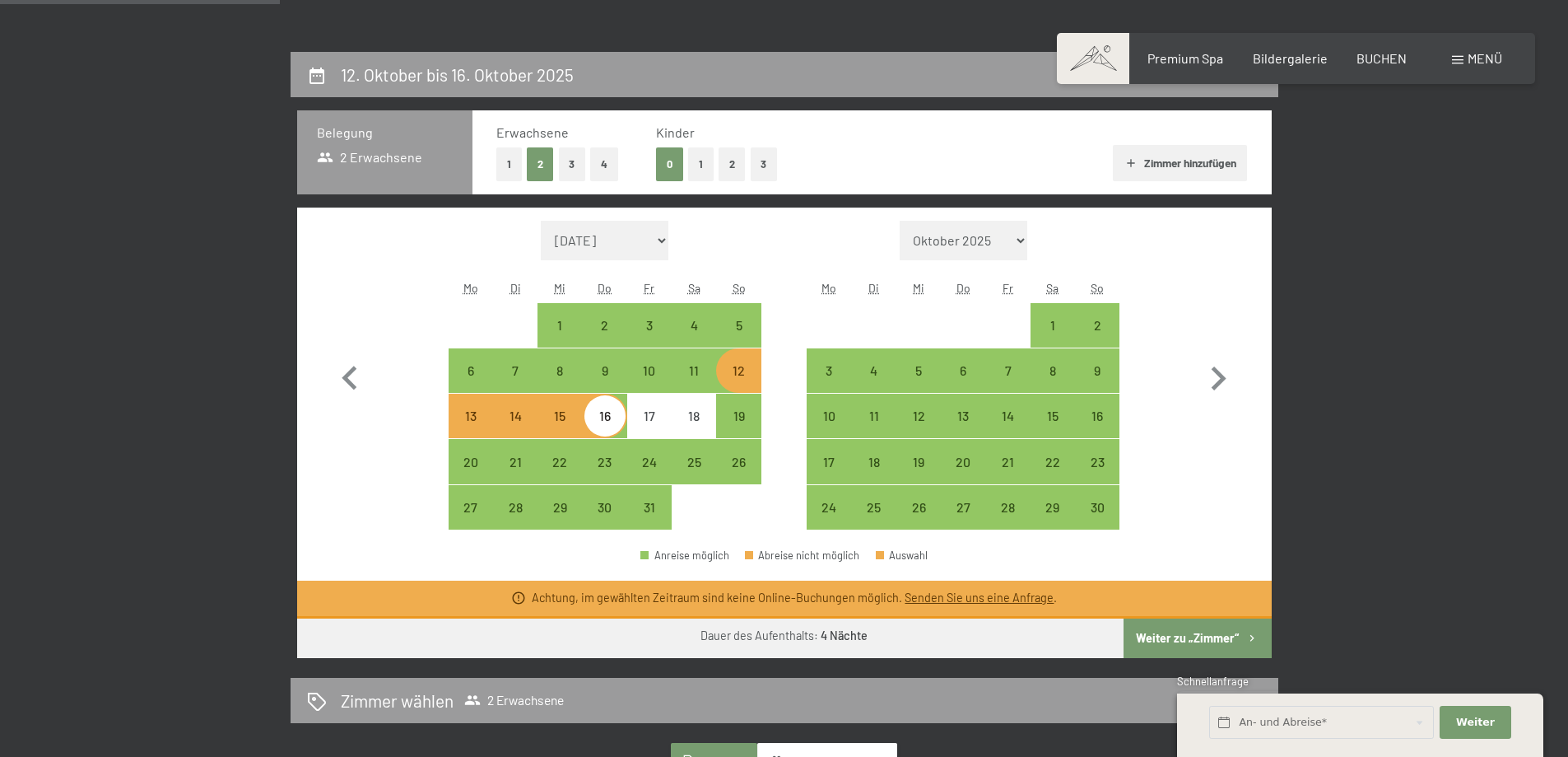
click at [464, 422] on div "13" at bounding box center [471, 430] width 42 height 42
select select "2025-10-01"
select select "2025-11-01"
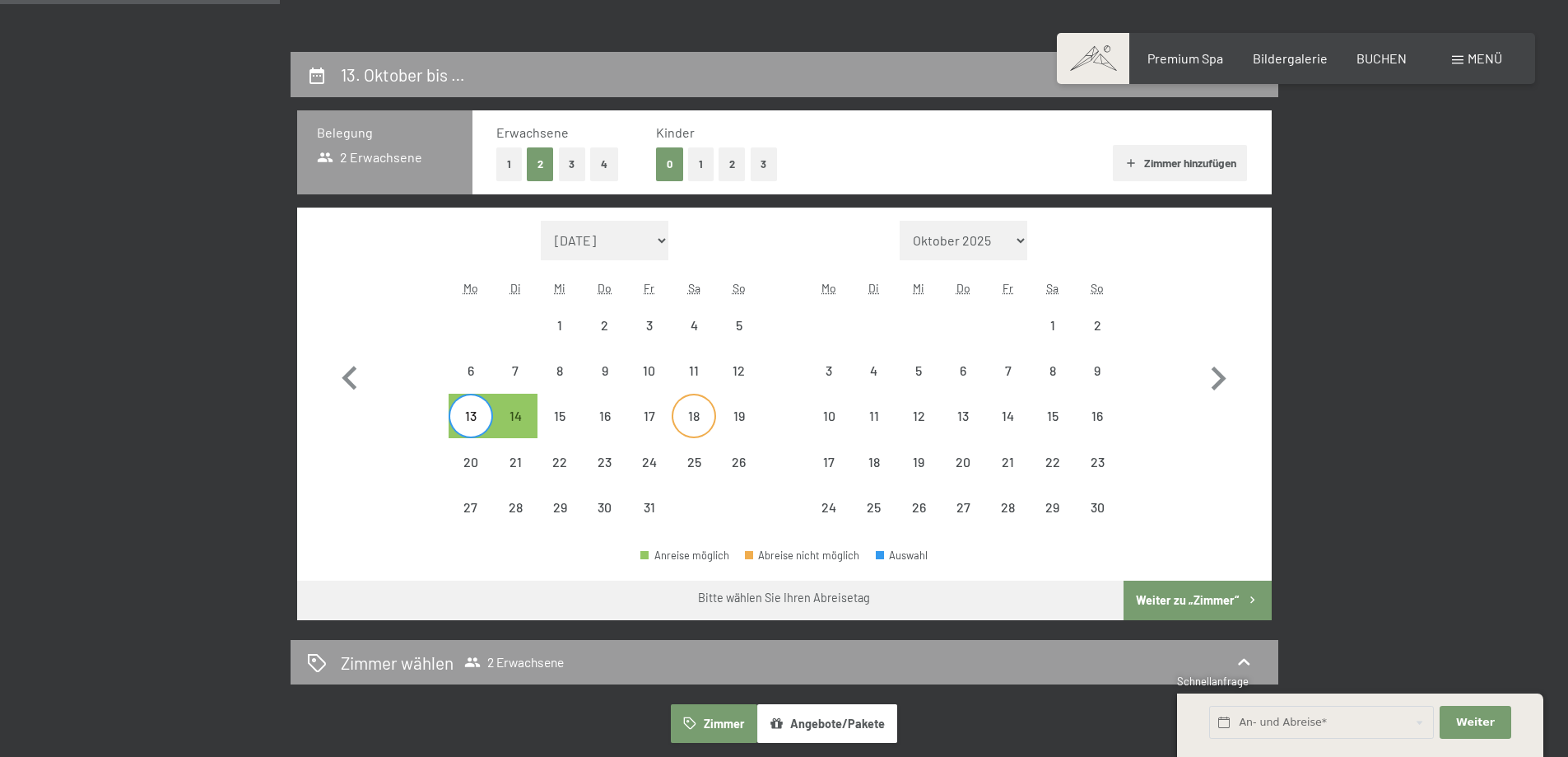
click at [698, 416] on div "18" at bounding box center [694, 430] width 42 height 42
select select "2025-10-01"
select select "2025-11-01"
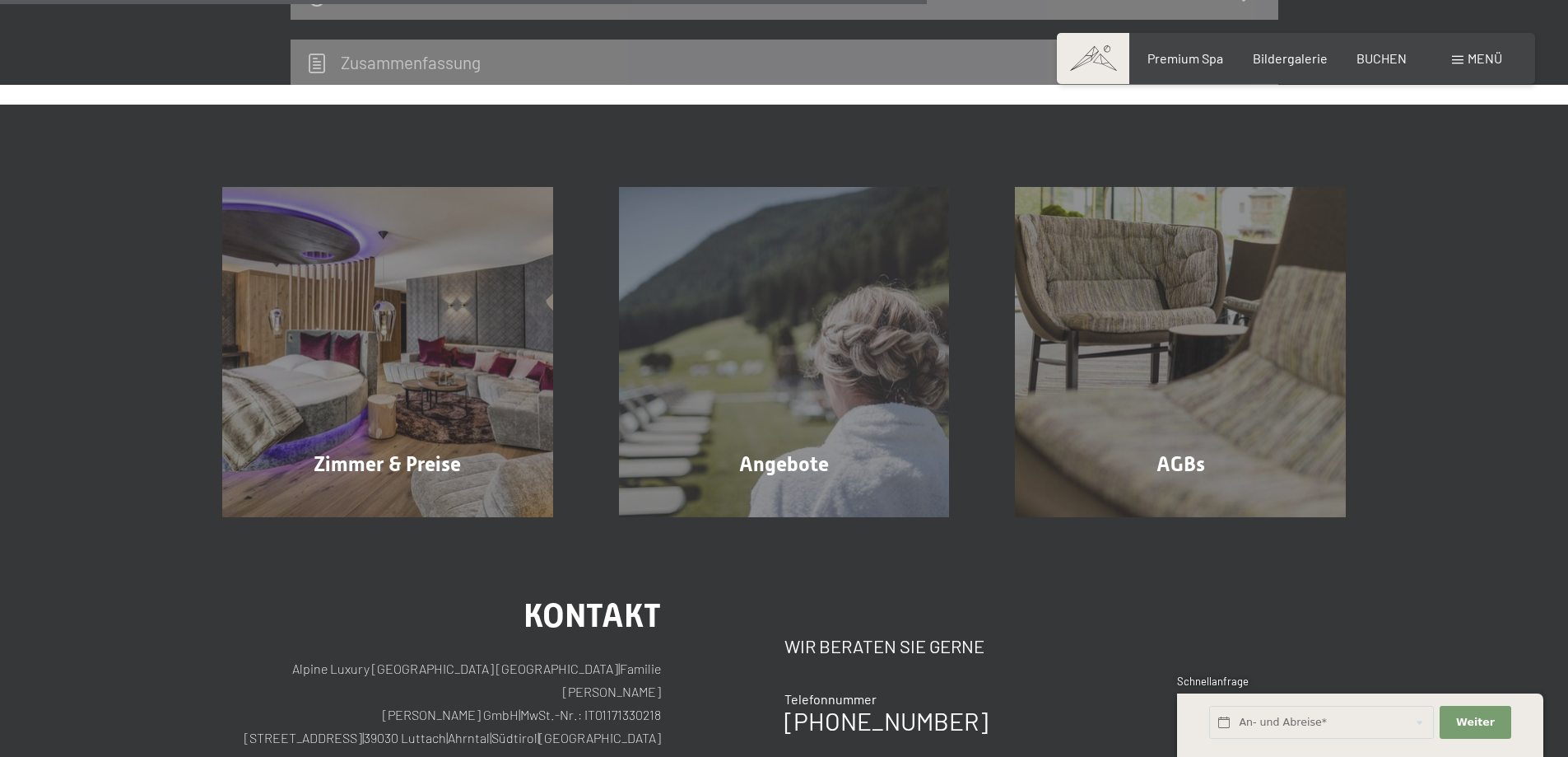
scroll to position [0, 0]
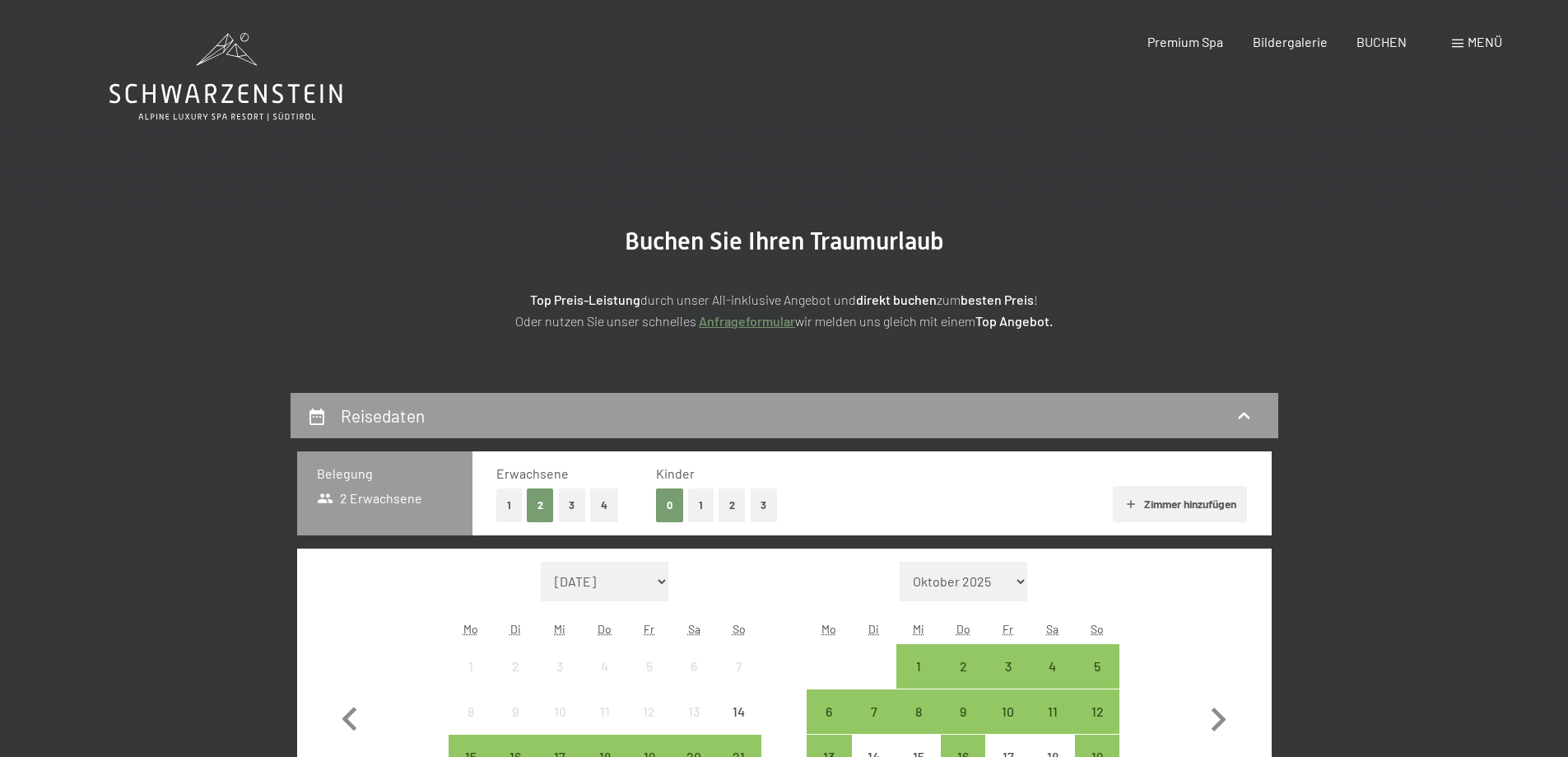
click at [568, 505] on button "3" at bounding box center [572, 505] width 27 height 34
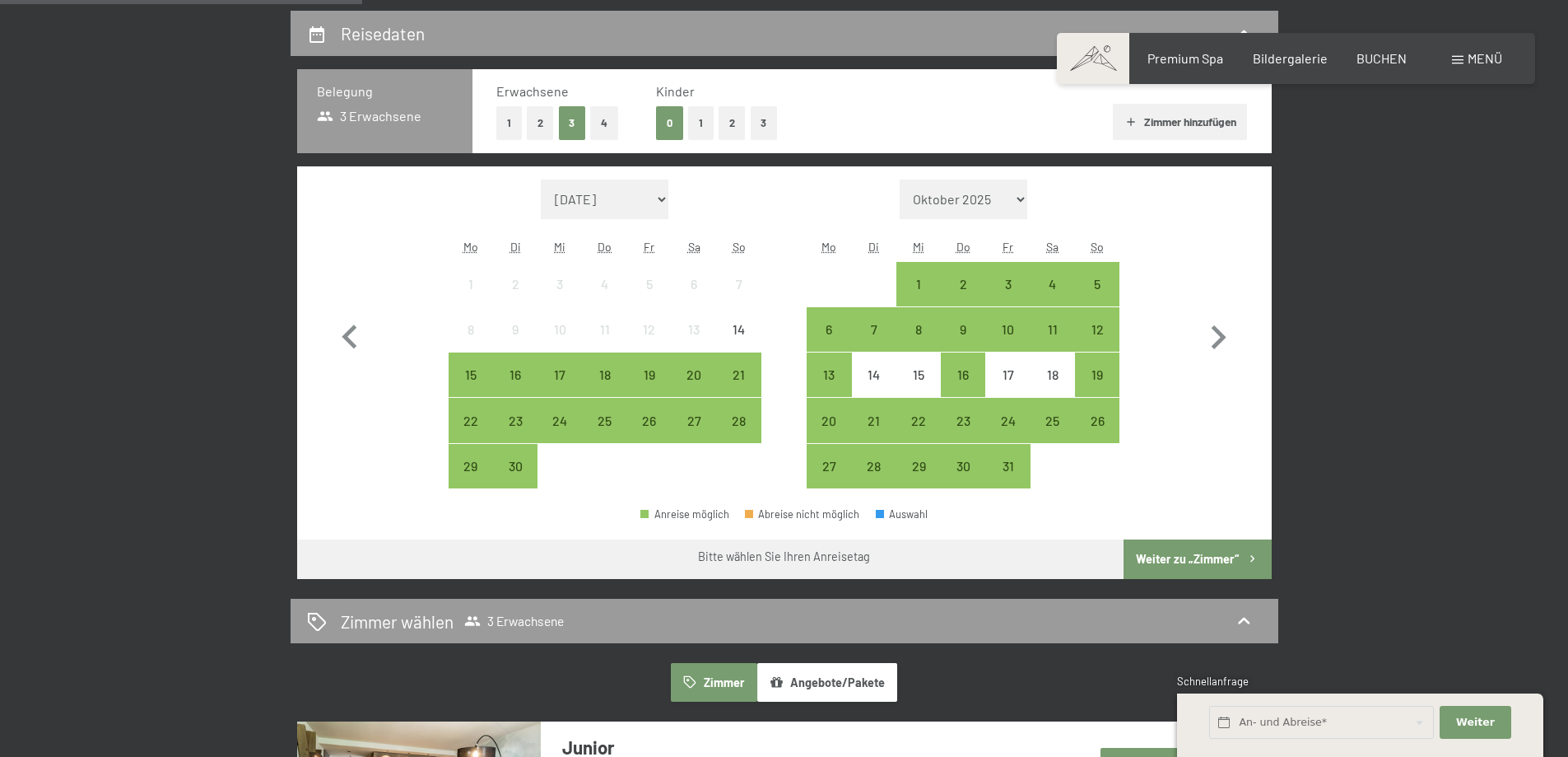
scroll to position [388, 0]
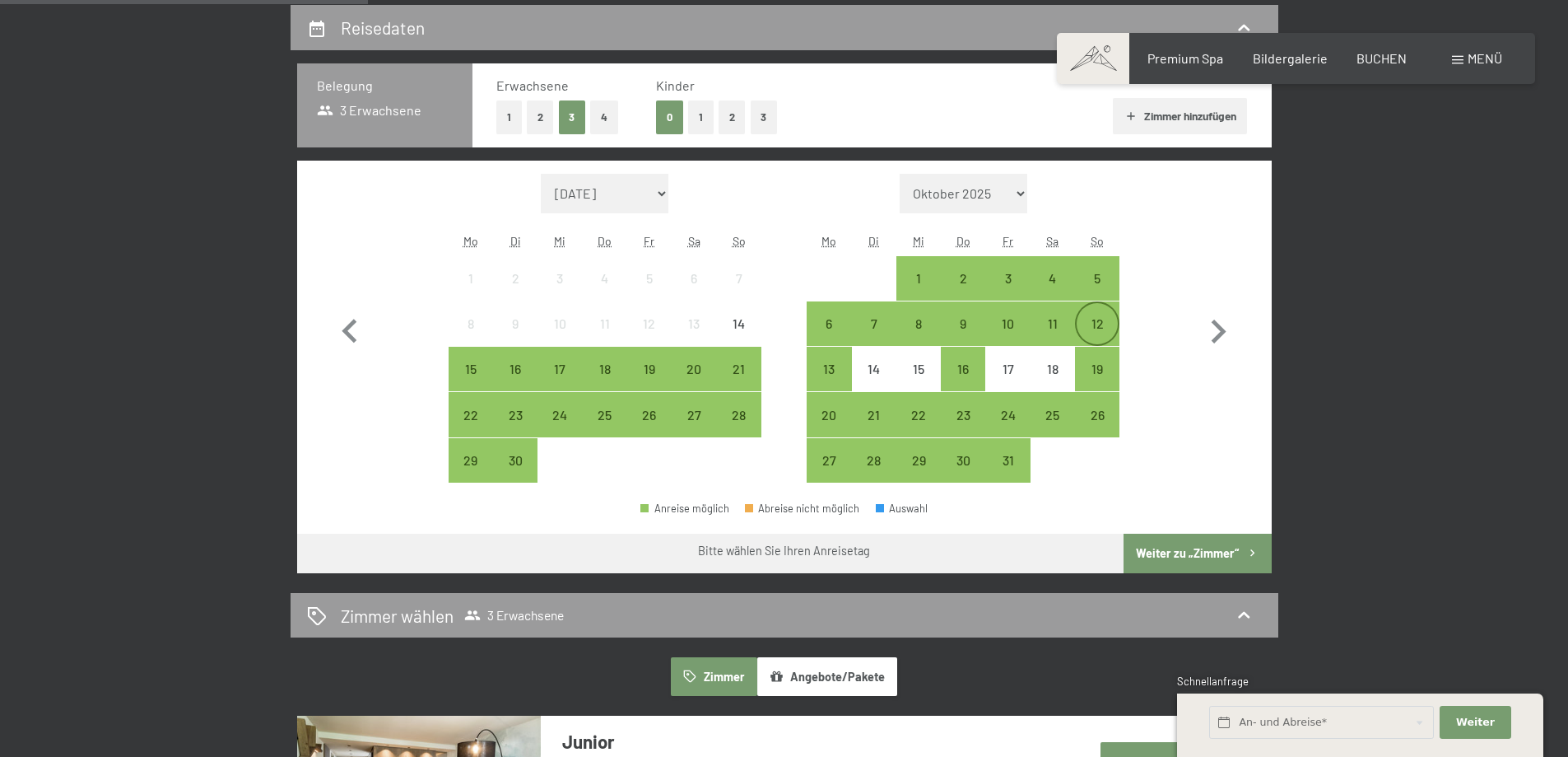
click at [1095, 317] on div "12" at bounding box center [1097, 337] width 42 height 42
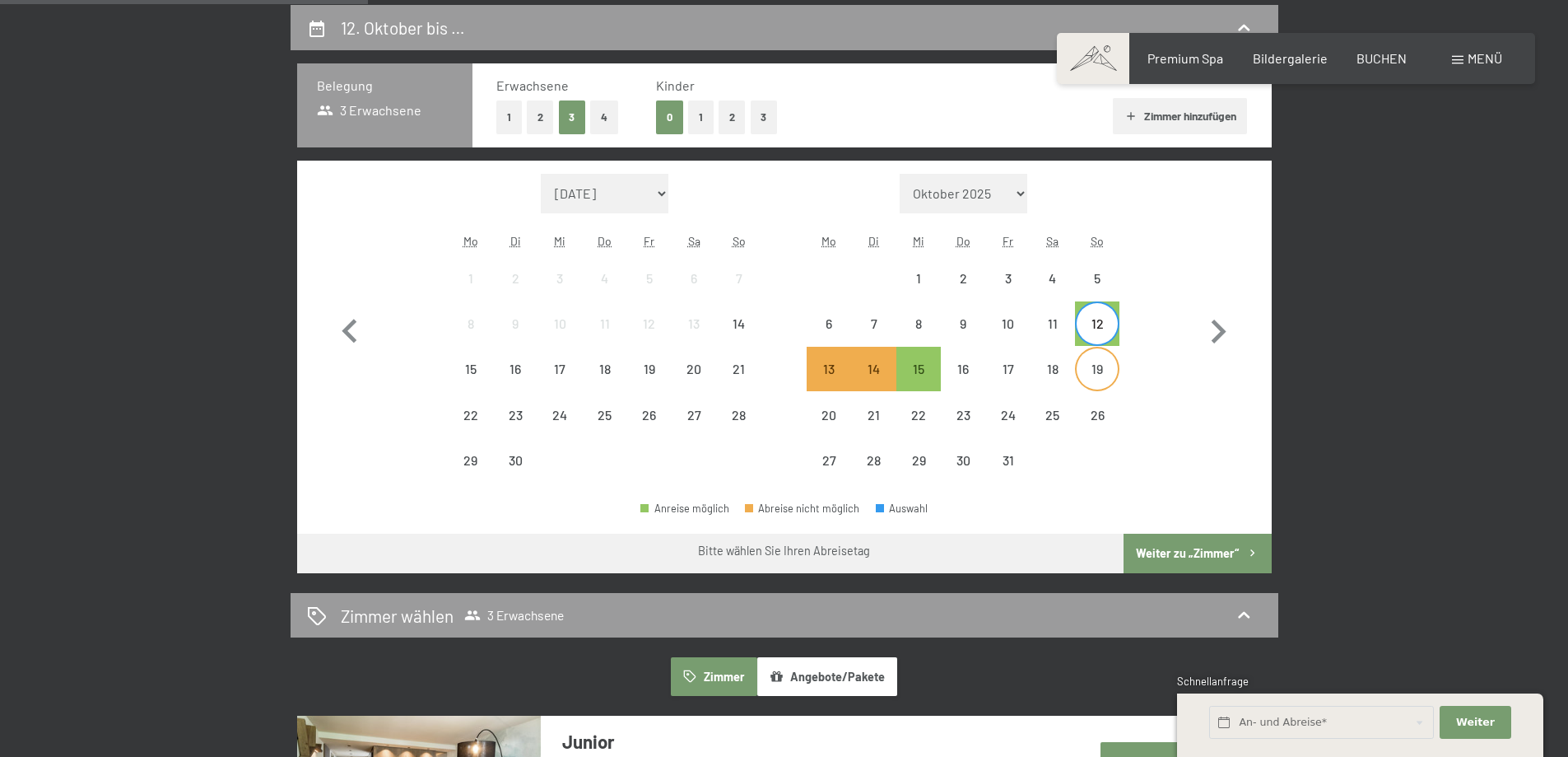
click at [1090, 368] on div "19" at bounding box center [1097, 383] width 42 height 42
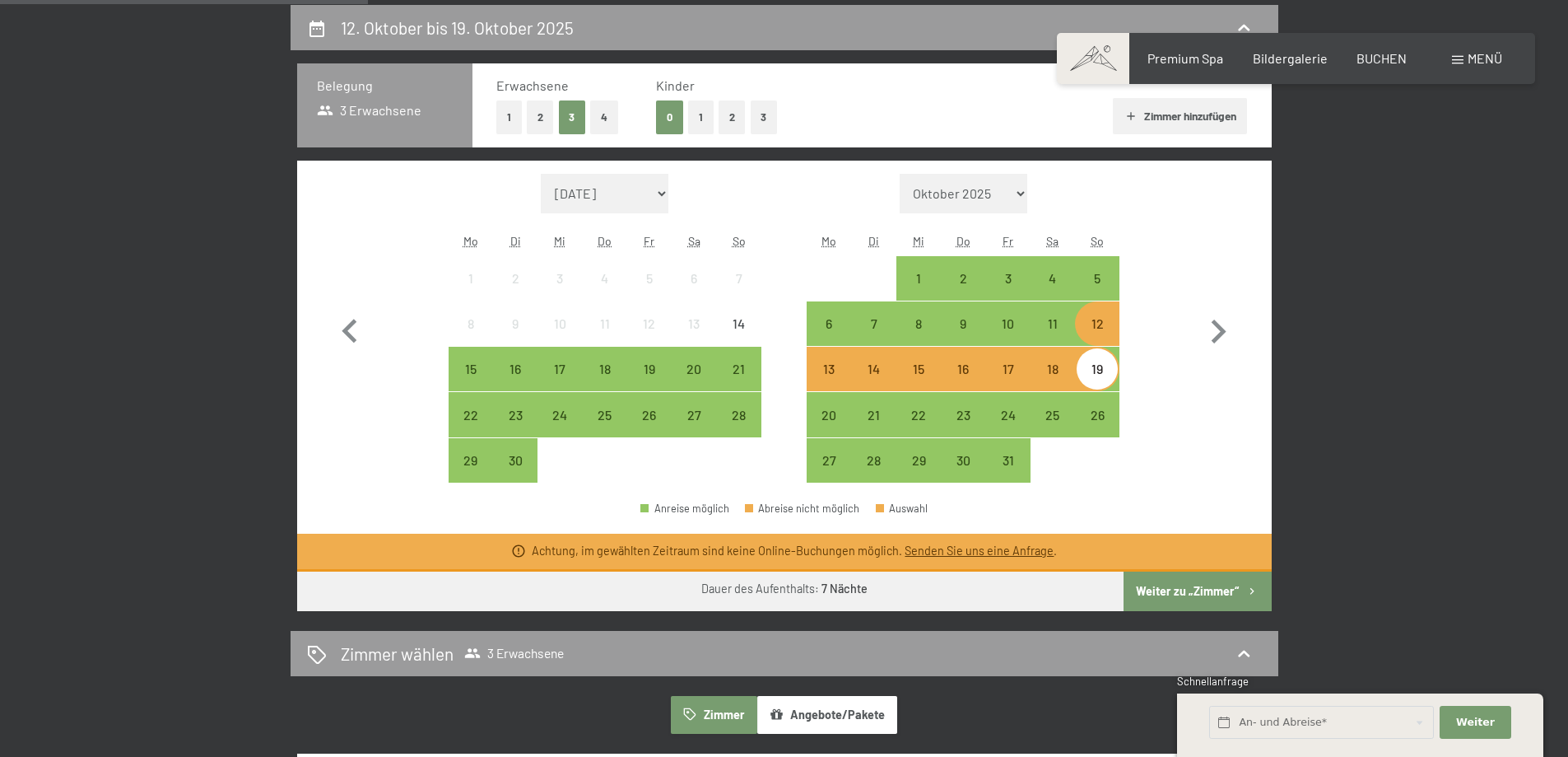
click at [1096, 334] on div "12" at bounding box center [1097, 337] width 42 height 42
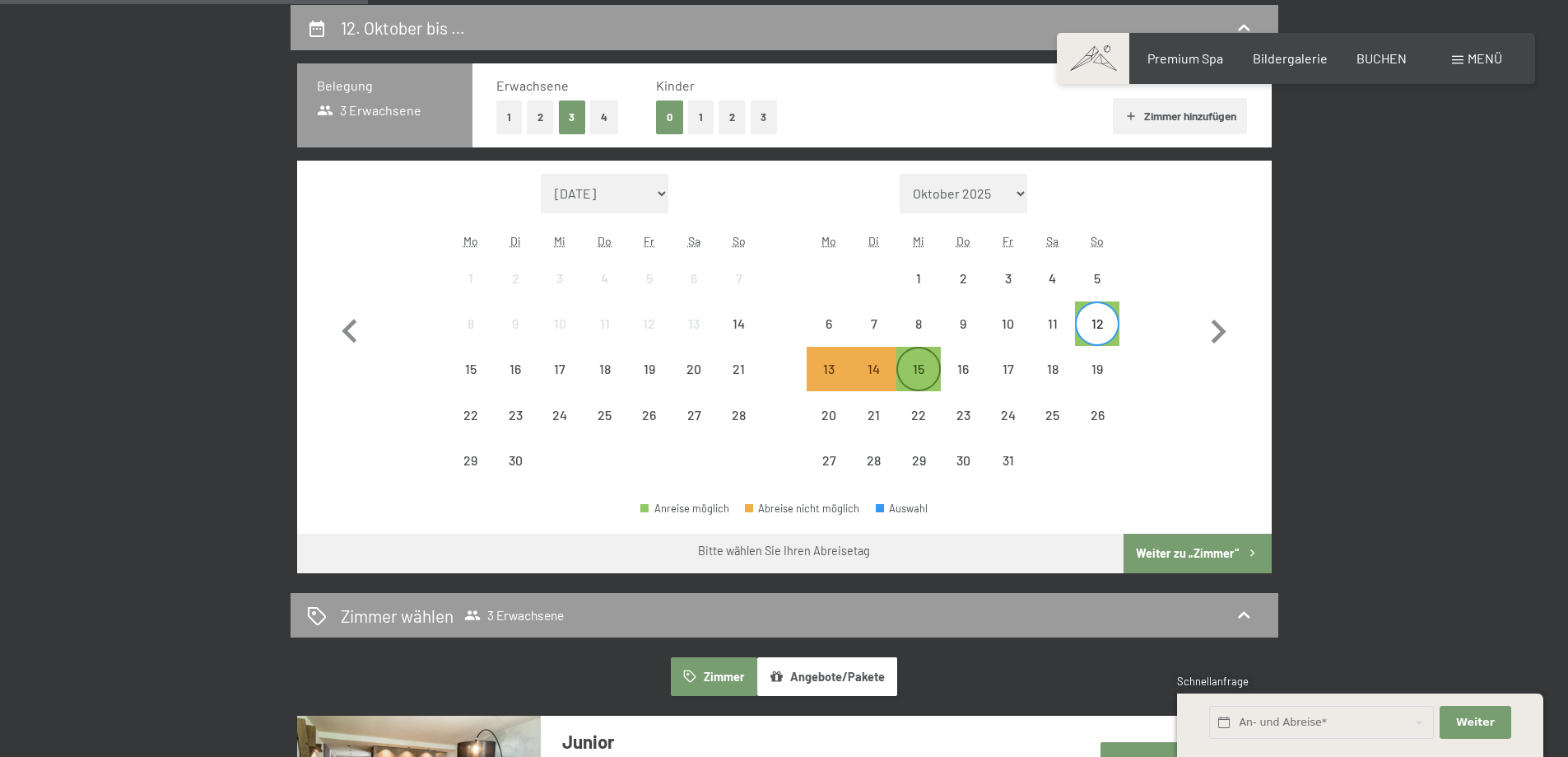
click at [909, 360] on div "15" at bounding box center [919, 369] width 42 height 42
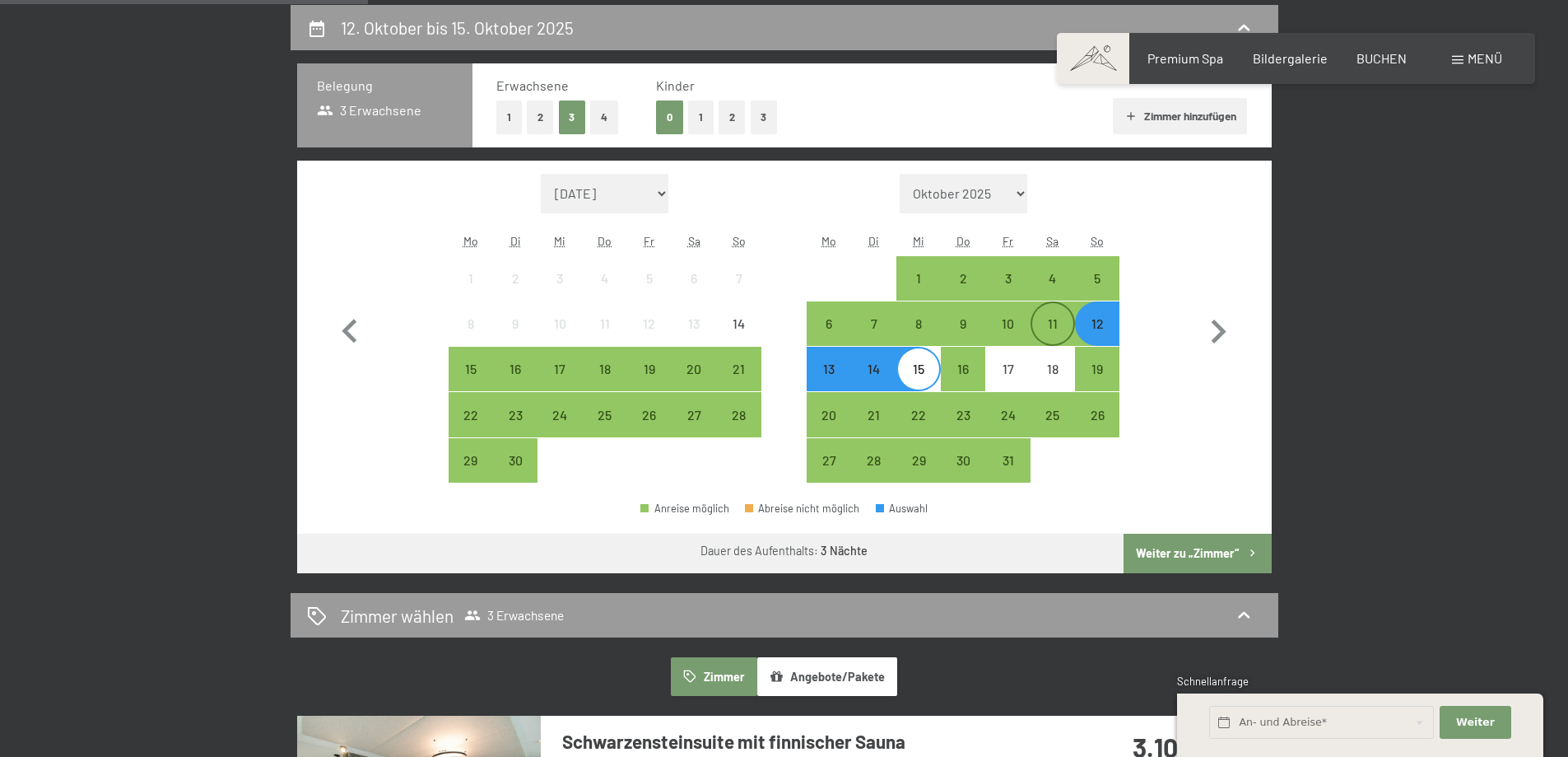
click at [1048, 321] on div "11" at bounding box center [1053, 337] width 42 height 42
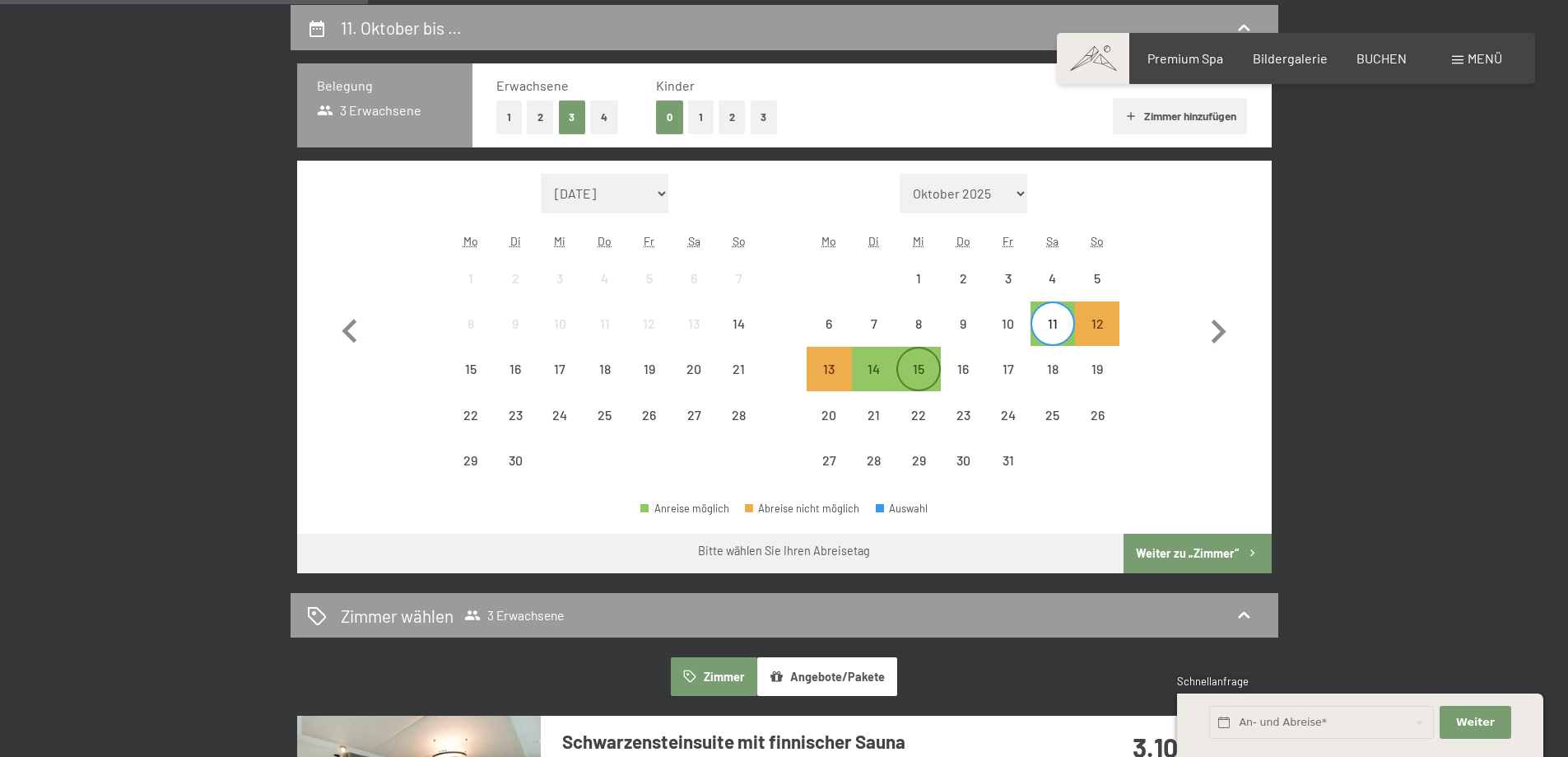
click at [898, 367] on div "15" at bounding box center [919, 383] width 42 height 42
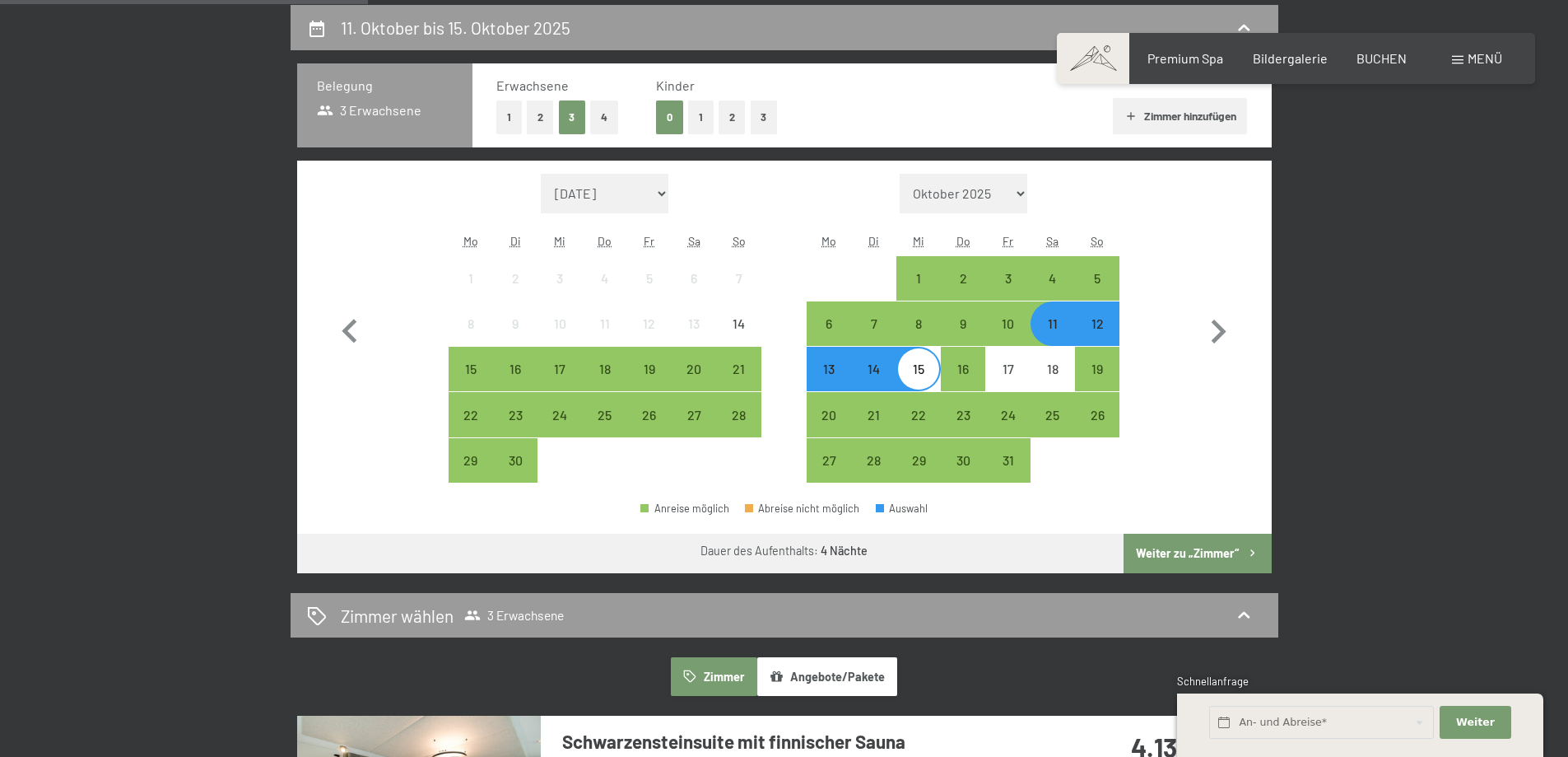
click at [1177, 550] on button "Weiter zu „Zimmer“" at bounding box center [1197, 553] width 147 height 40
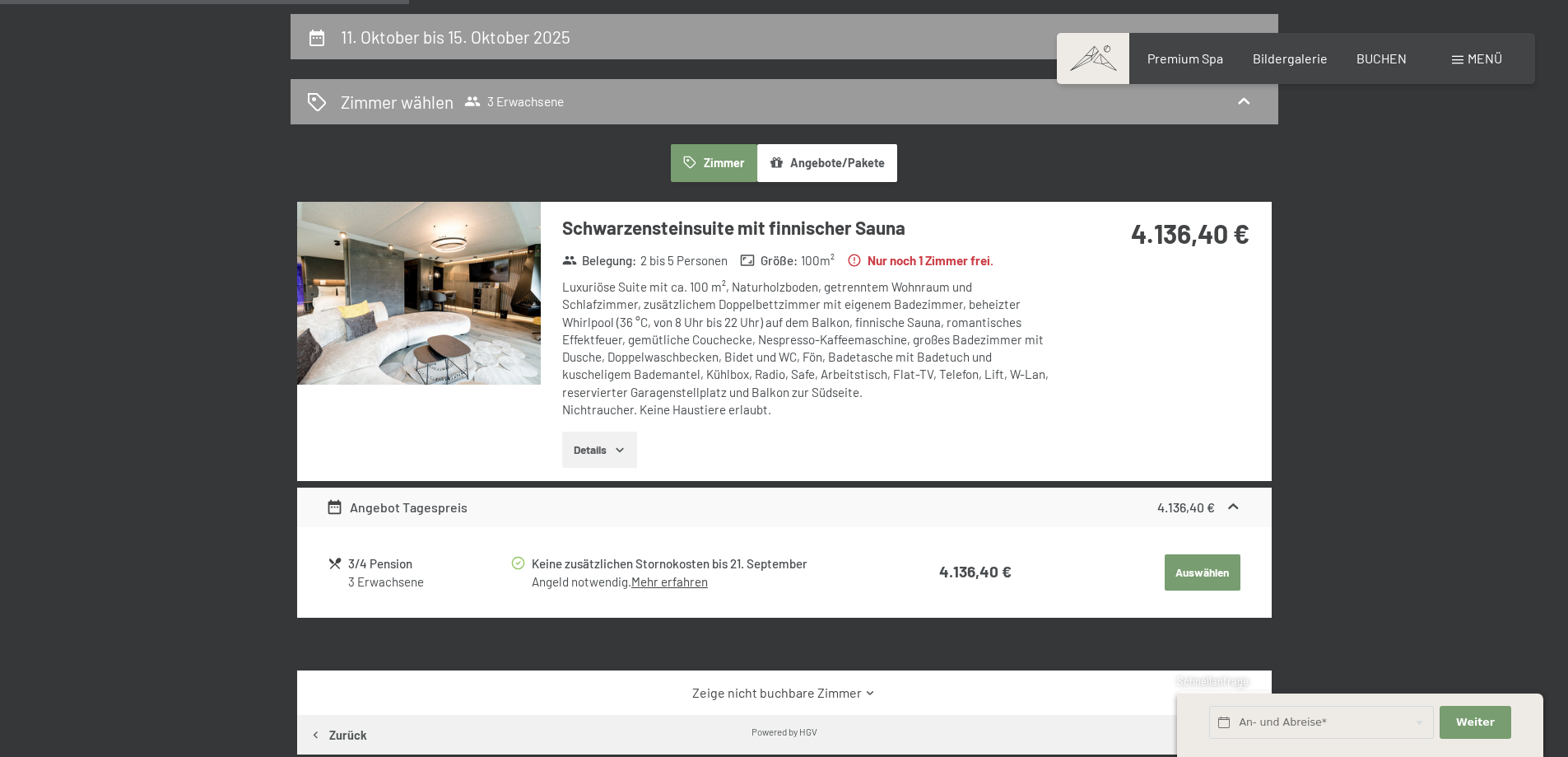
scroll to position [365, 0]
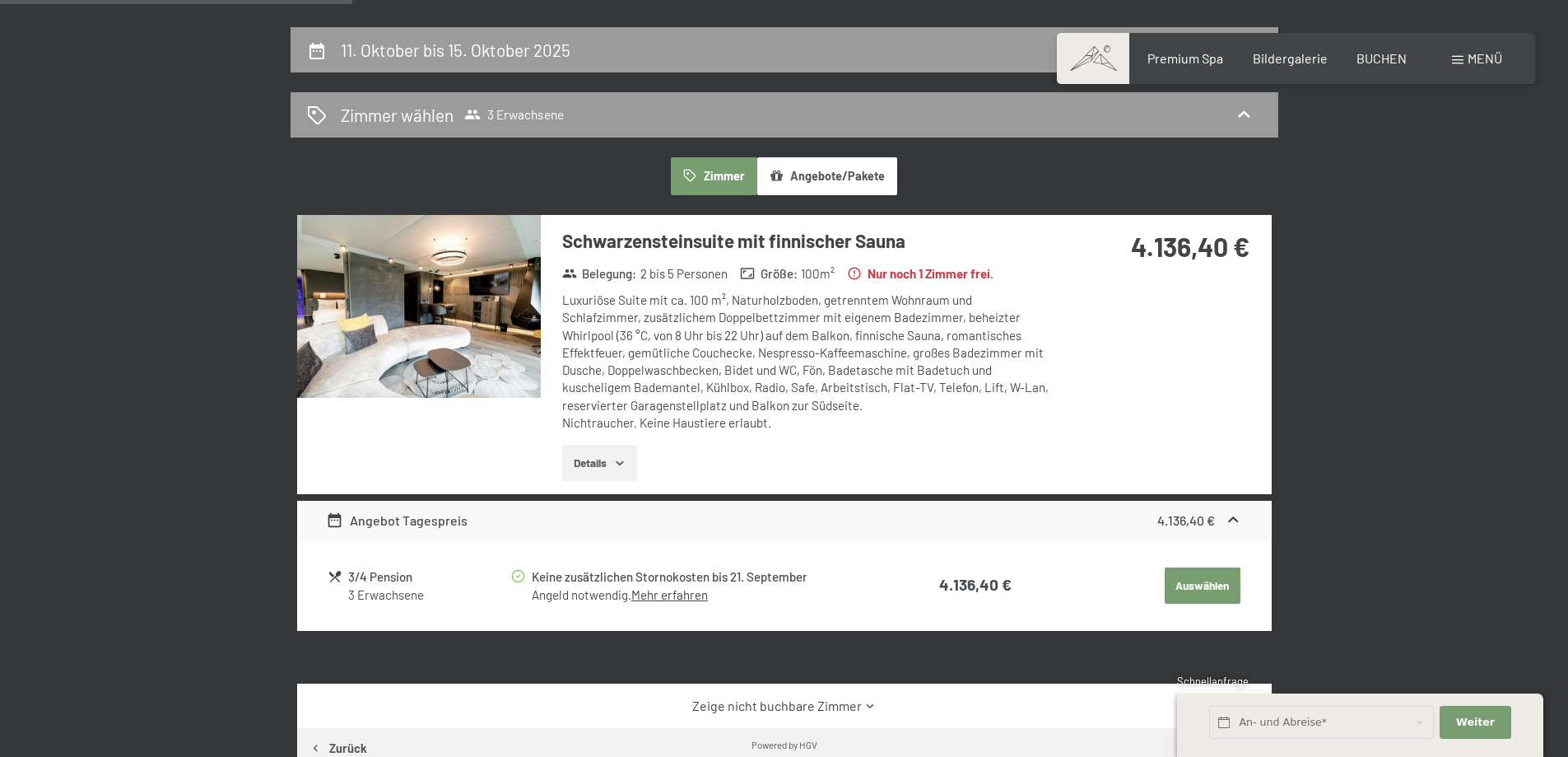
click at [436, 375] on img at bounding box center [418, 306] width 243 height 183
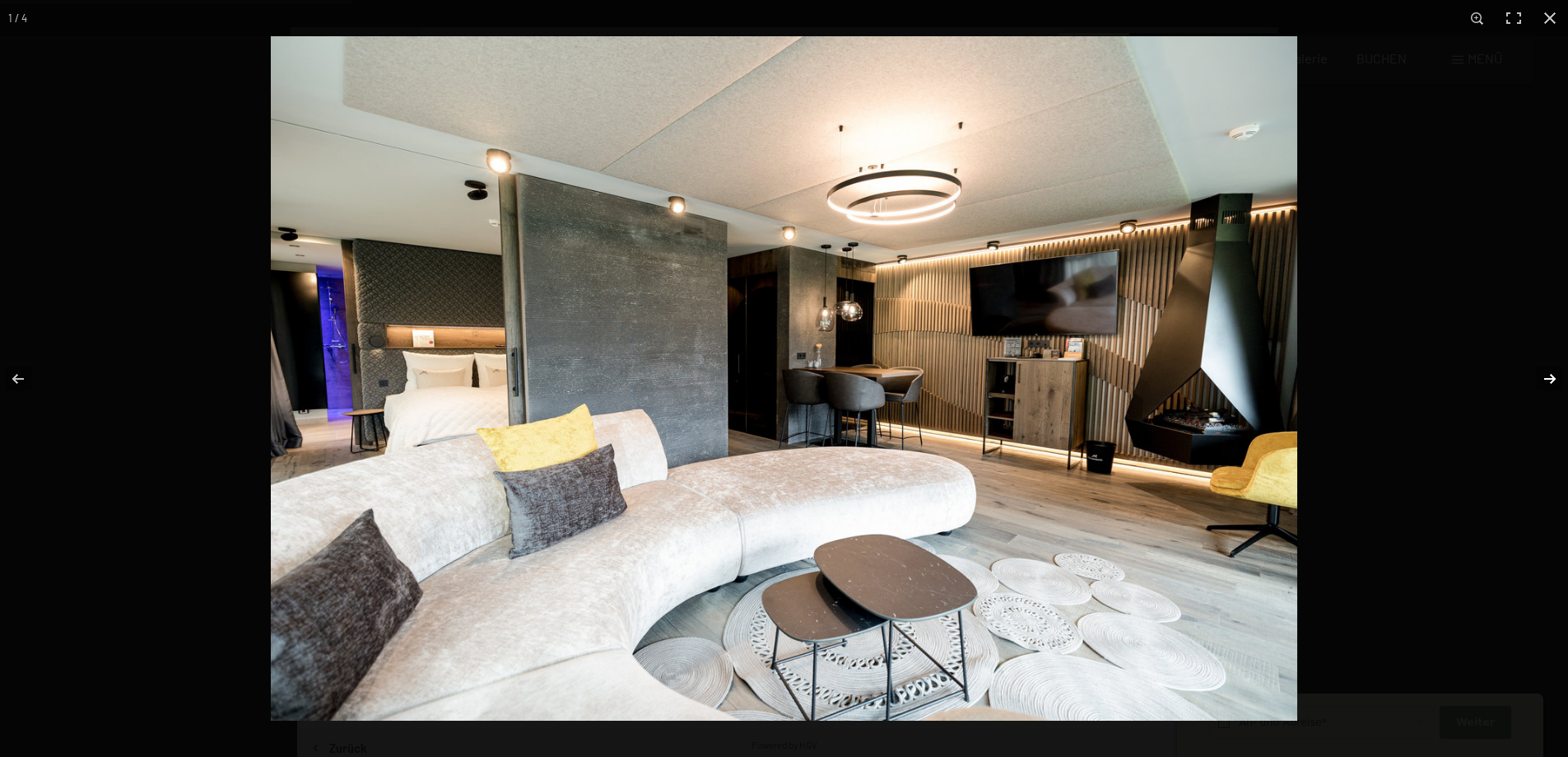
click at [1546, 371] on button "button" at bounding box center [1539, 378] width 57 height 82
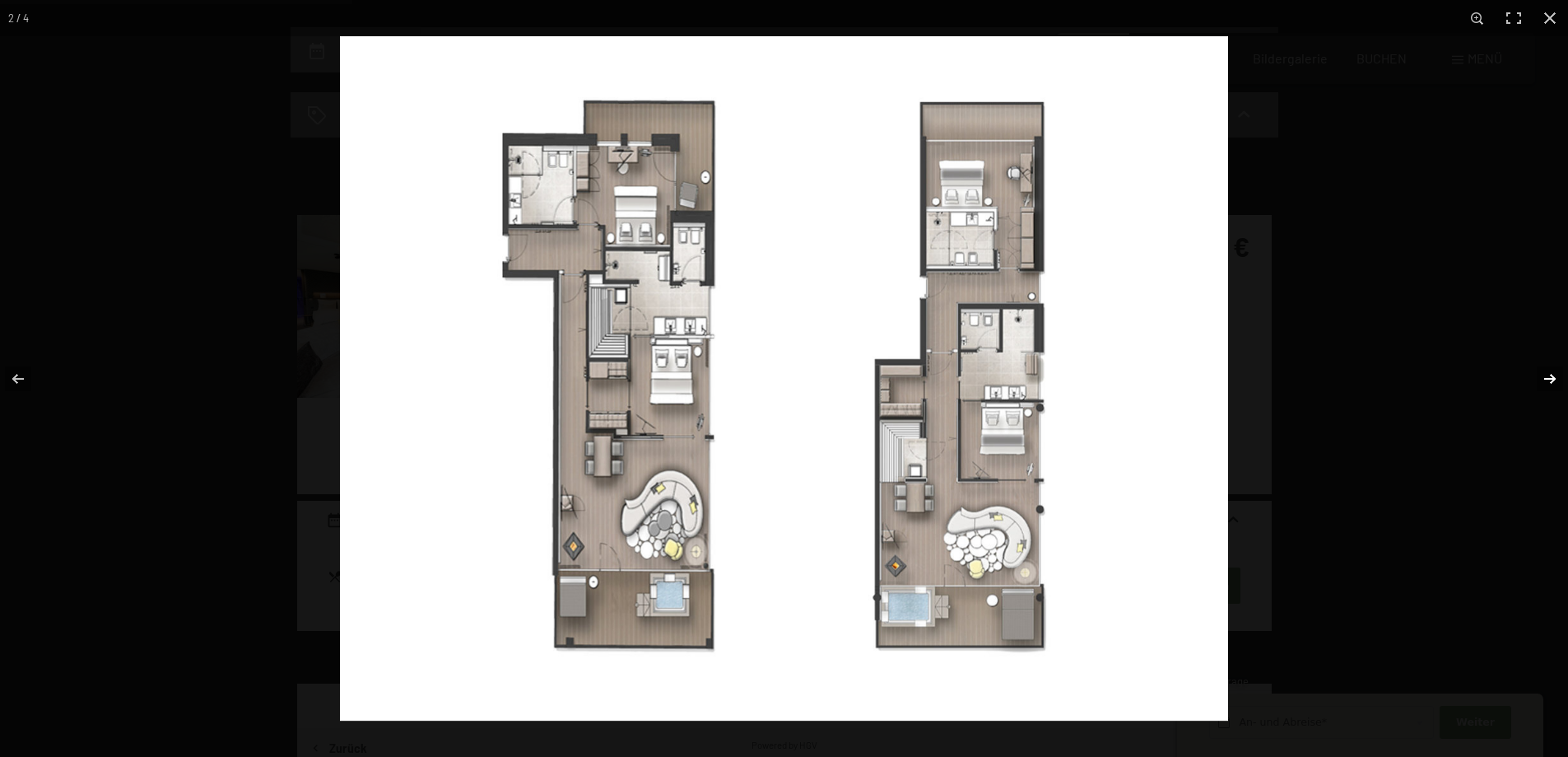
click at [1546, 371] on button "button" at bounding box center [1539, 378] width 57 height 82
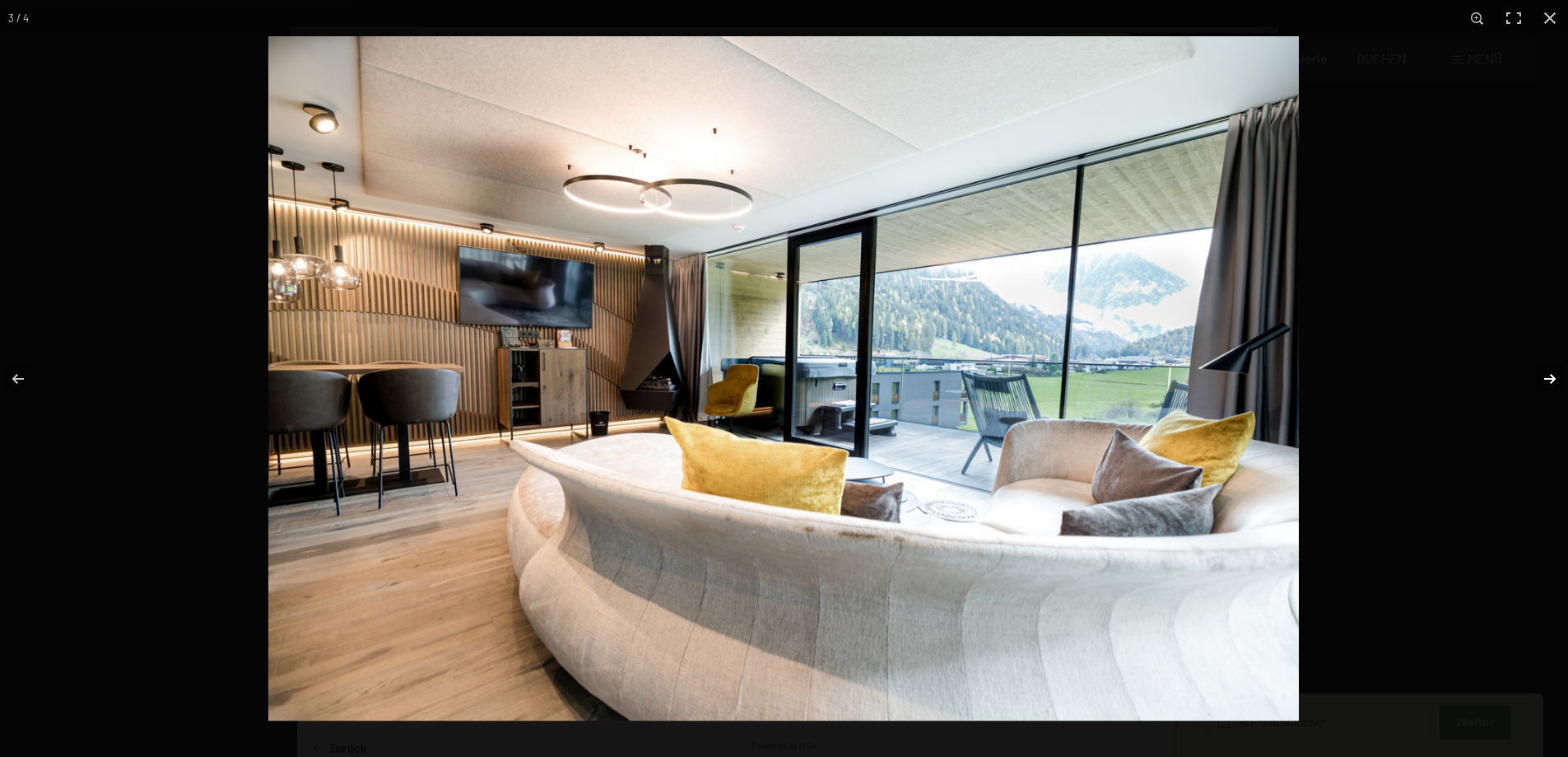
click at [1546, 371] on button "button" at bounding box center [1539, 378] width 57 height 82
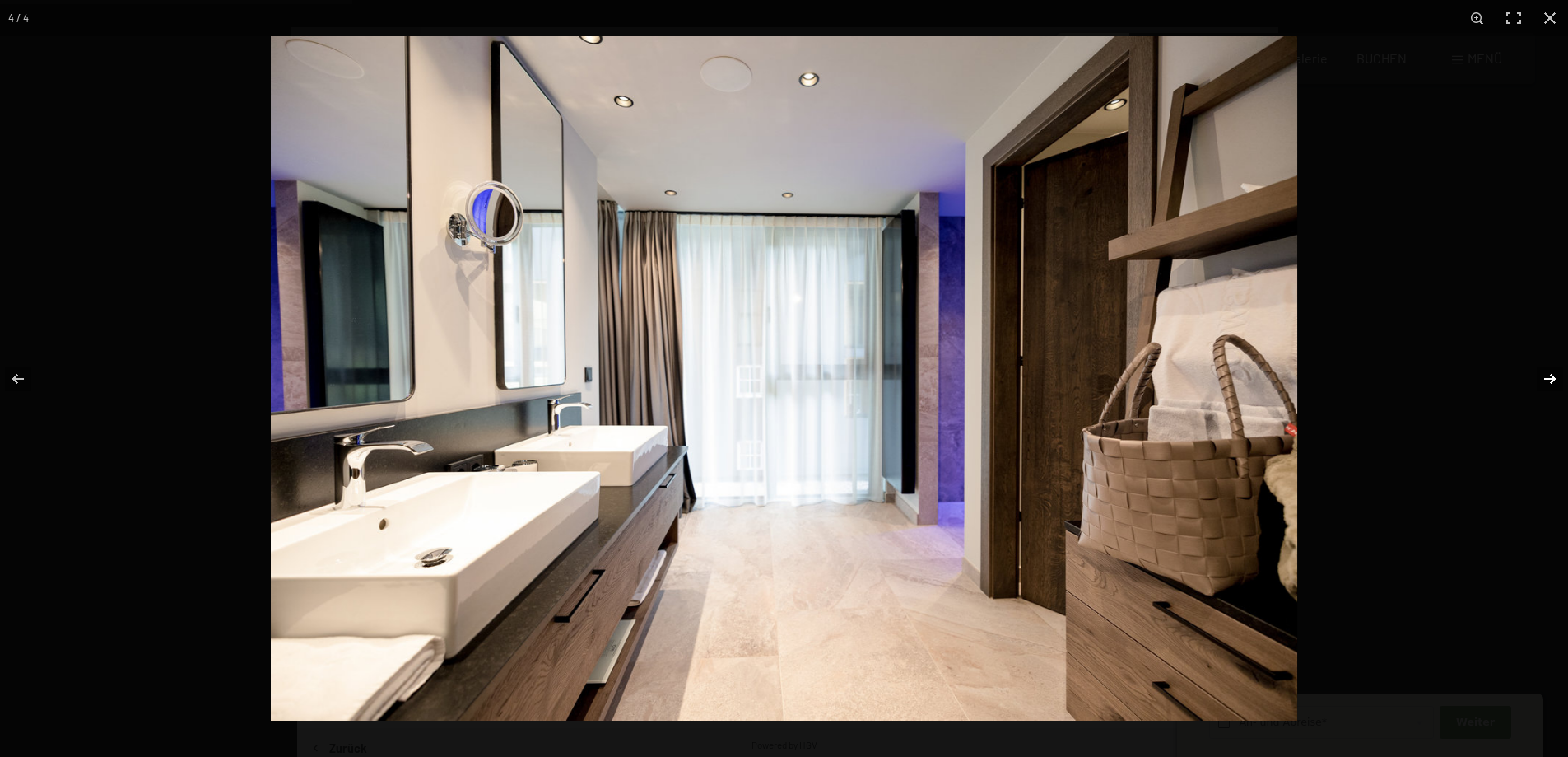
click at [1549, 372] on button "button" at bounding box center [1539, 378] width 57 height 82
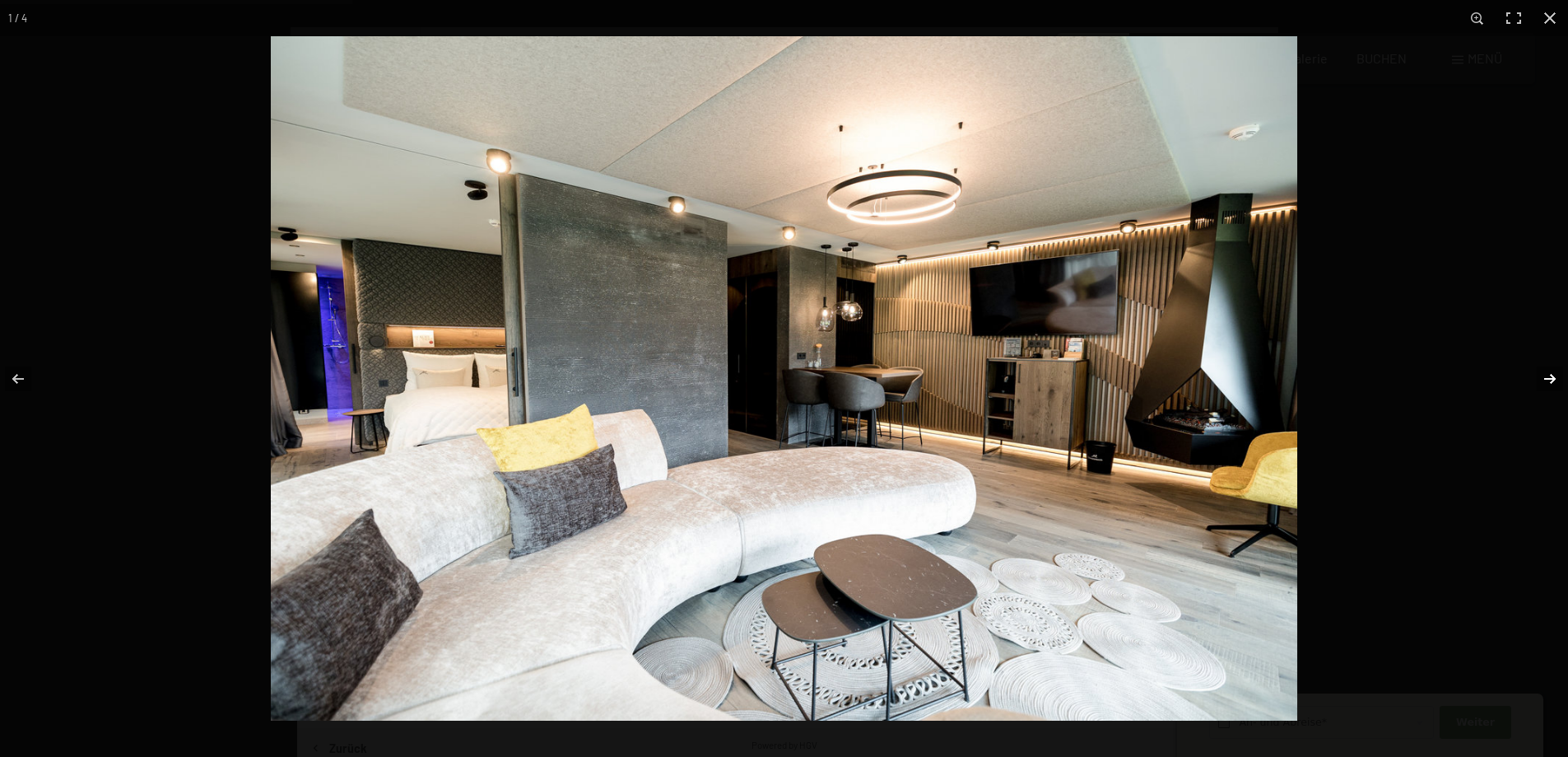
click at [1549, 372] on button "button" at bounding box center [1539, 378] width 57 height 82
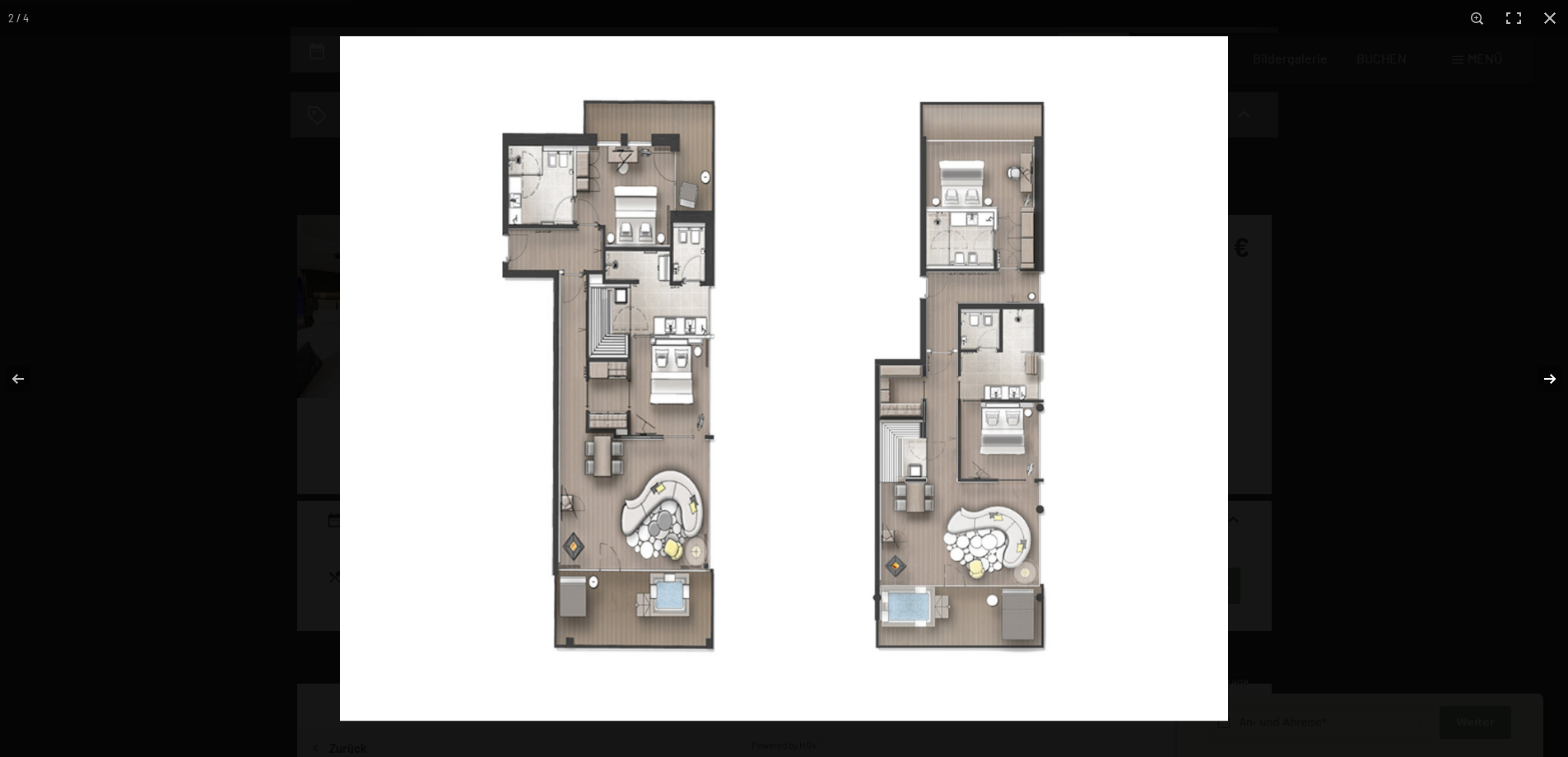
click at [1549, 372] on button "button" at bounding box center [1539, 378] width 57 height 82
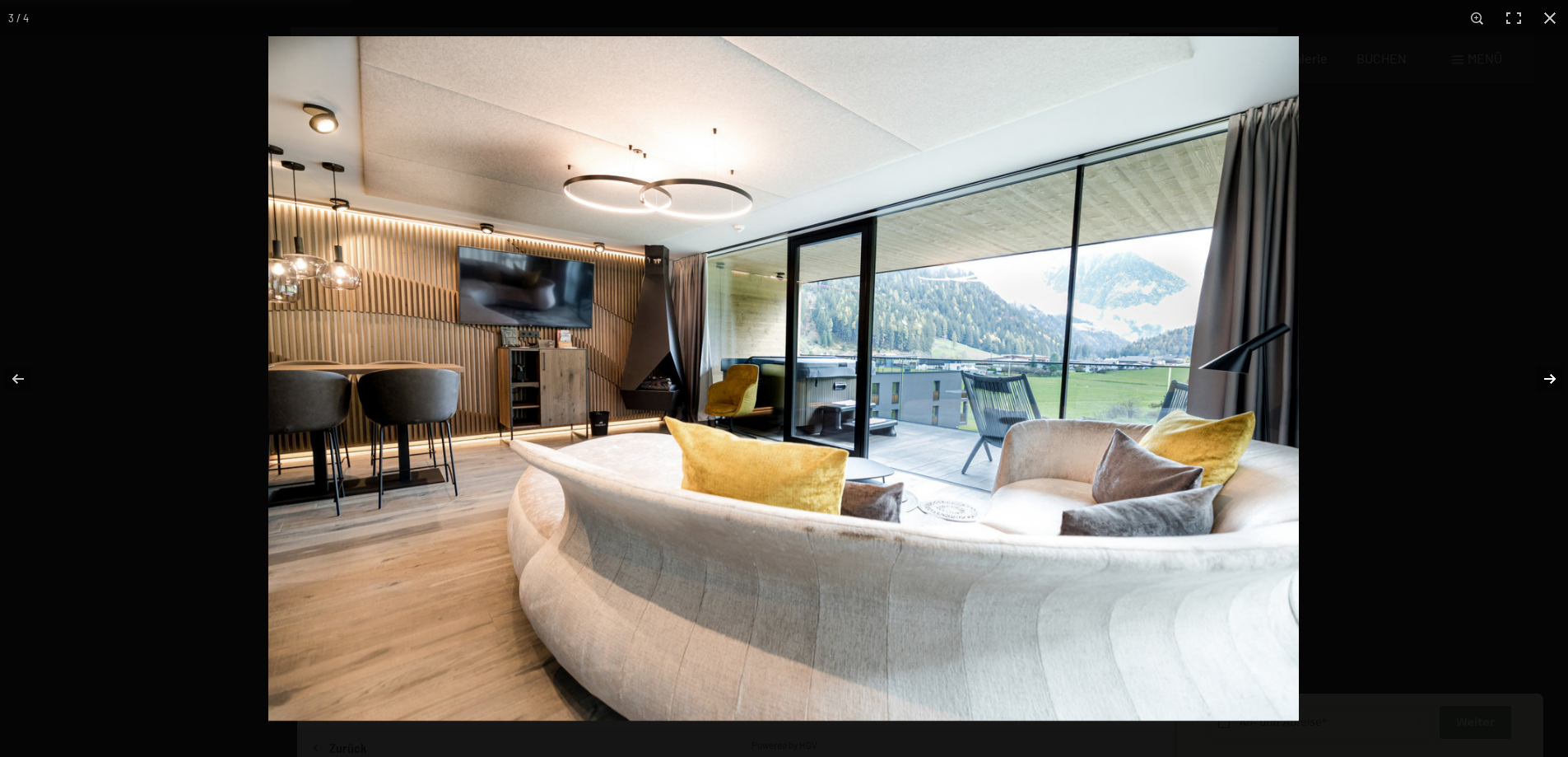
click at [1549, 372] on button "button" at bounding box center [1539, 378] width 57 height 82
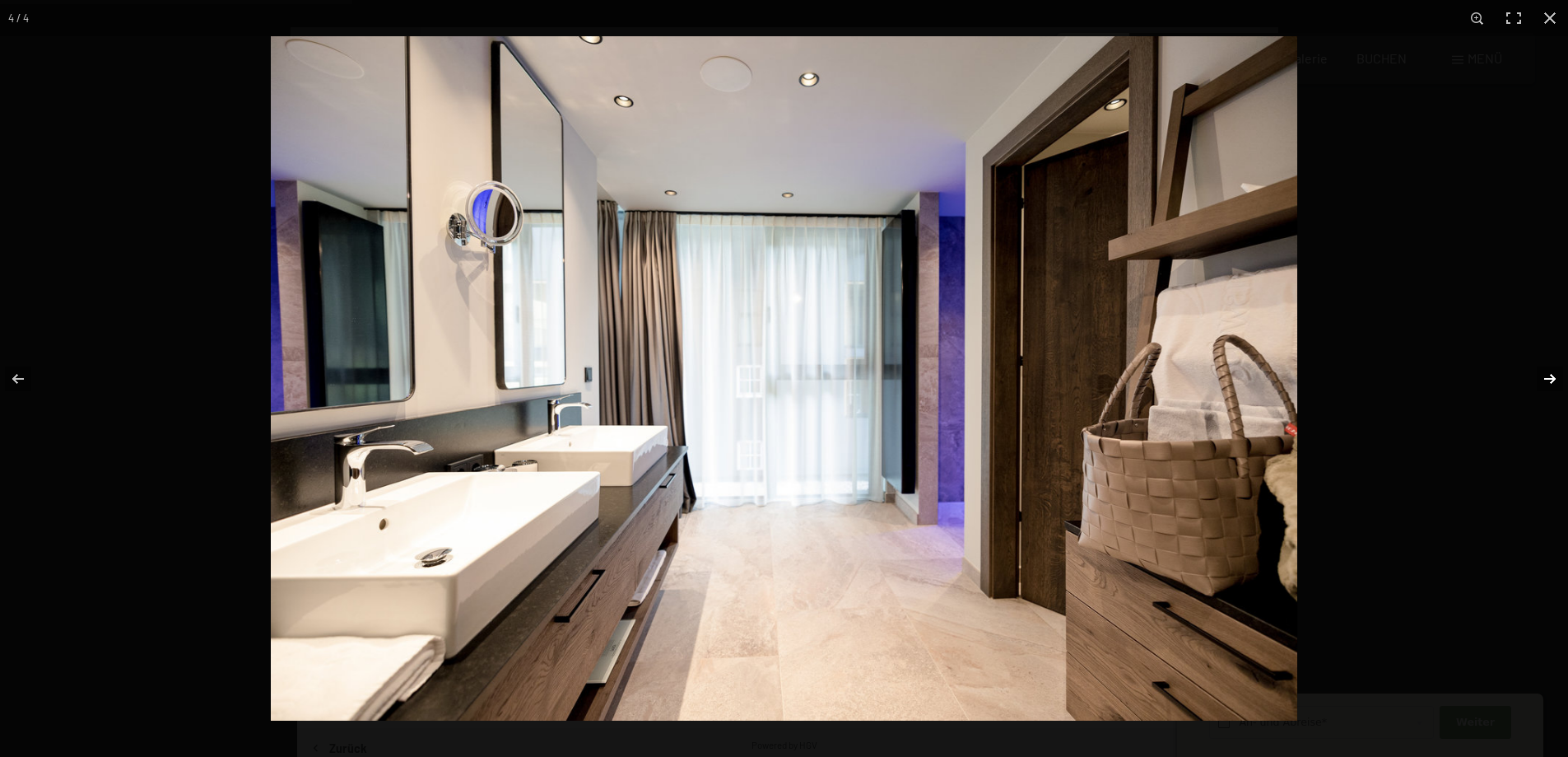
click at [1549, 372] on button "button" at bounding box center [1539, 378] width 57 height 82
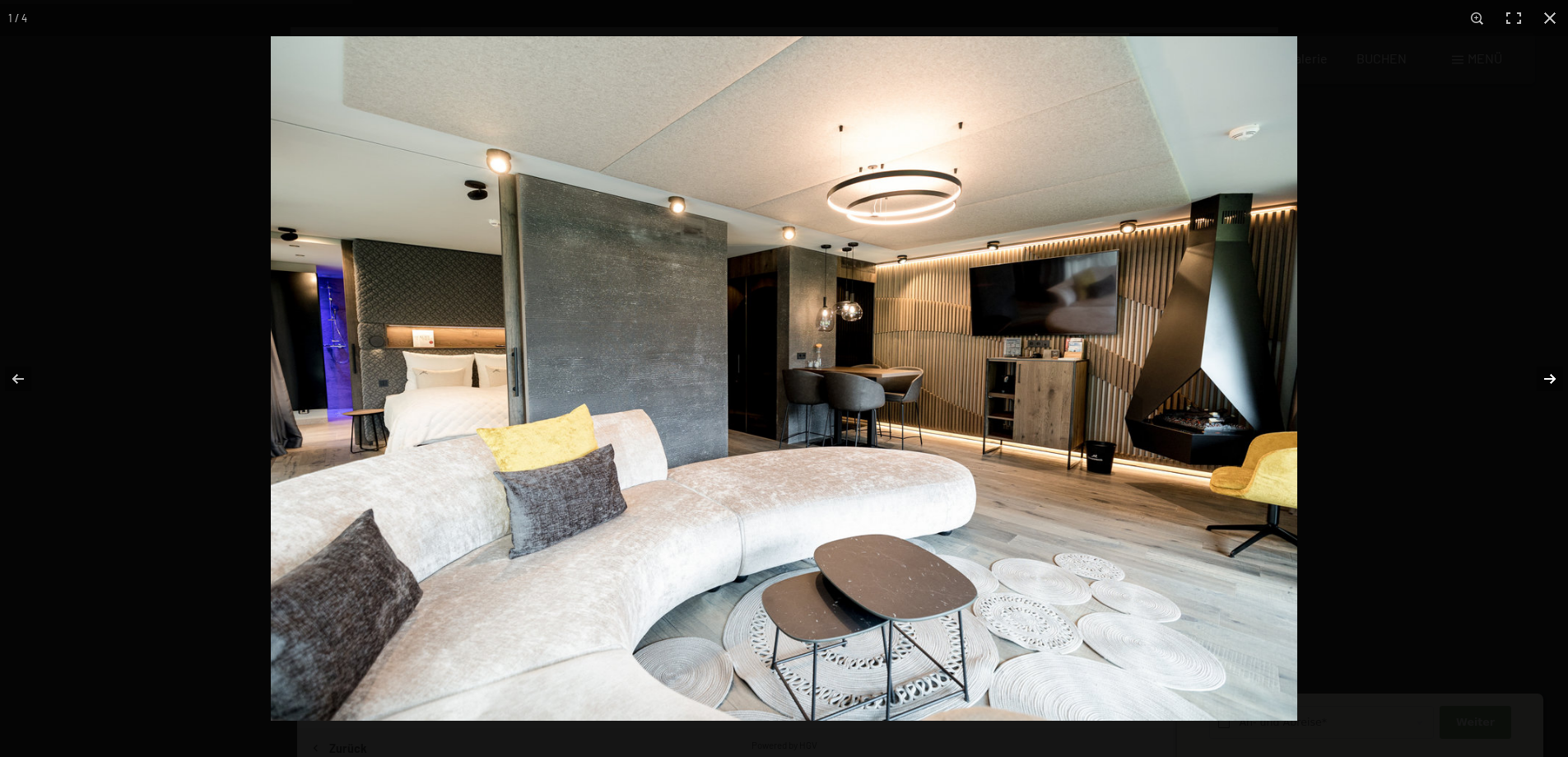
click at [1549, 372] on button "button" at bounding box center [1539, 378] width 57 height 82
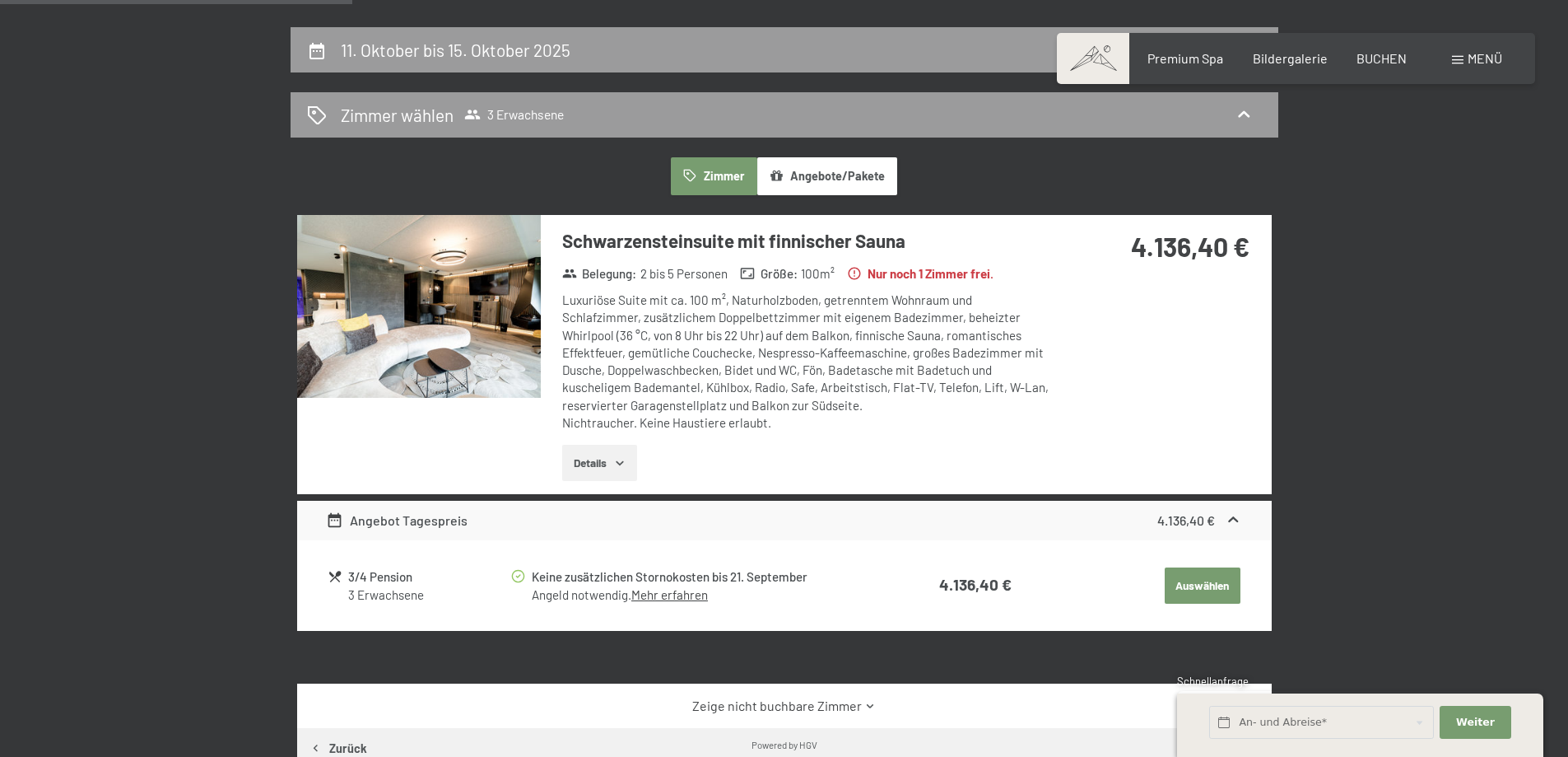
click at [0, 0] on button "button" at bounding box center [0, 0] width 0 height 0
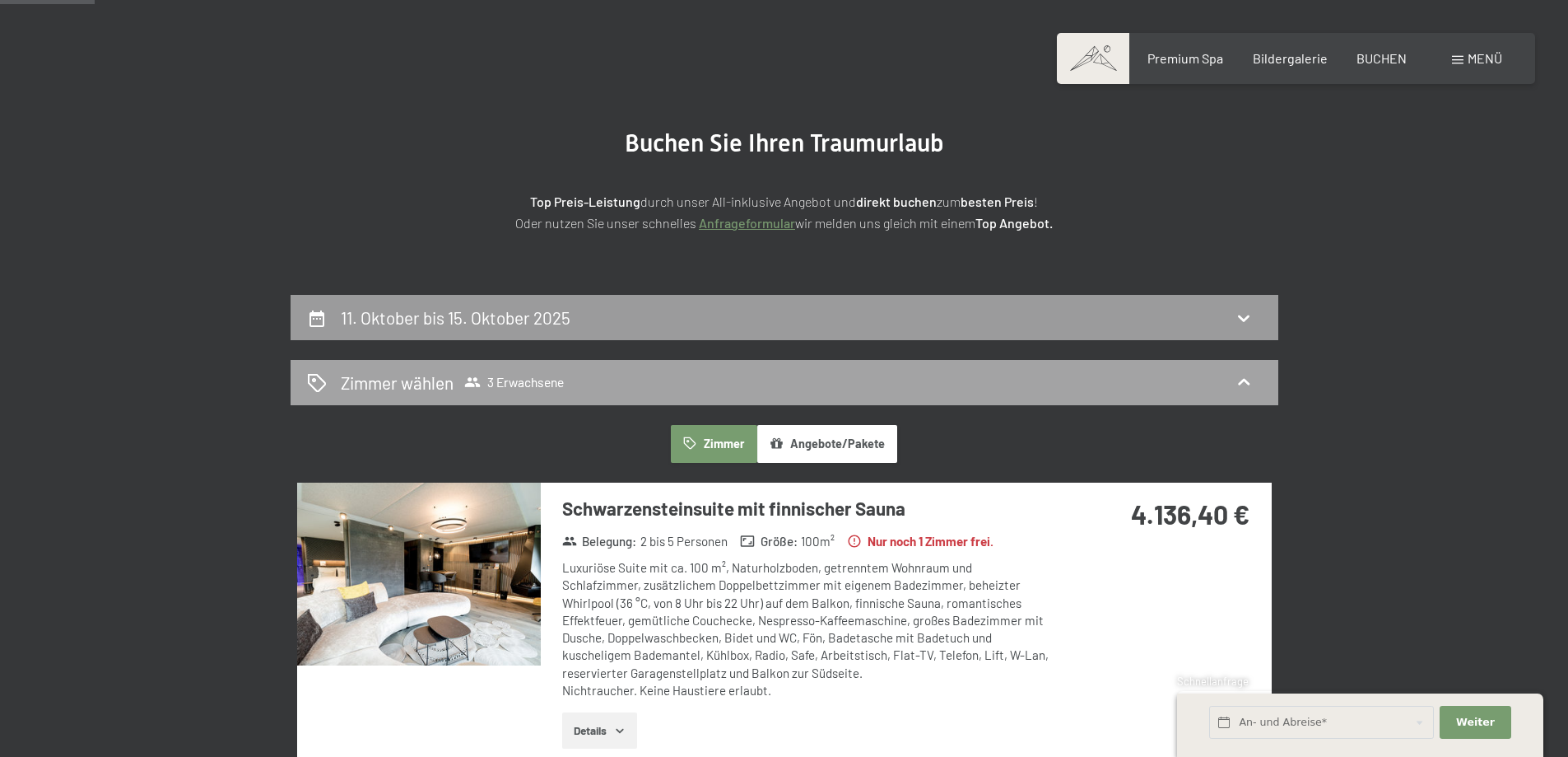
click at [472, 377] on icon at bounding box center [472, 382] width 17 height 17
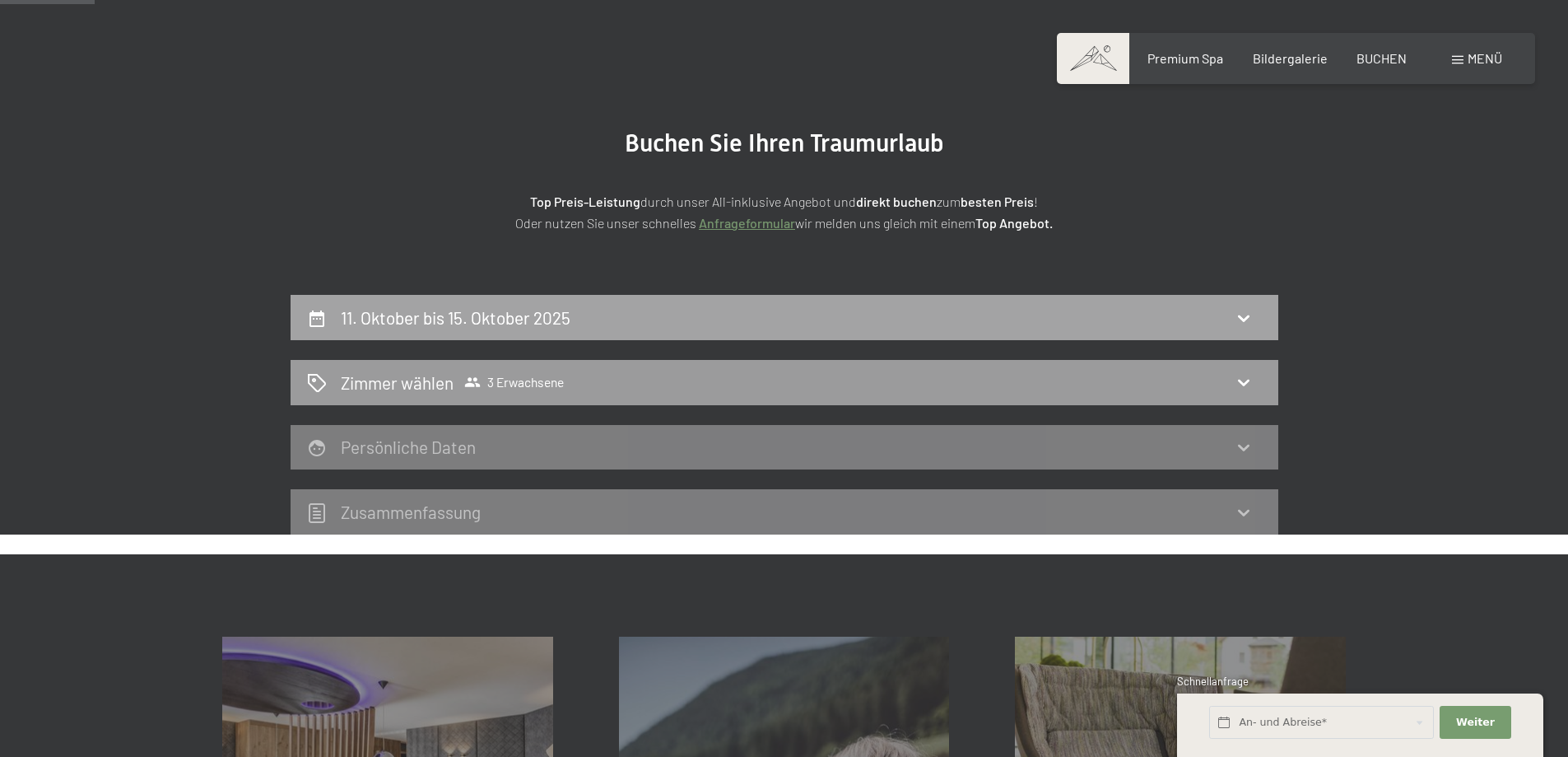
click at [478, 301] on div "11. Oktober bis 15. Oktober 2025" at bounding box center [784, 318] width 987 height 46
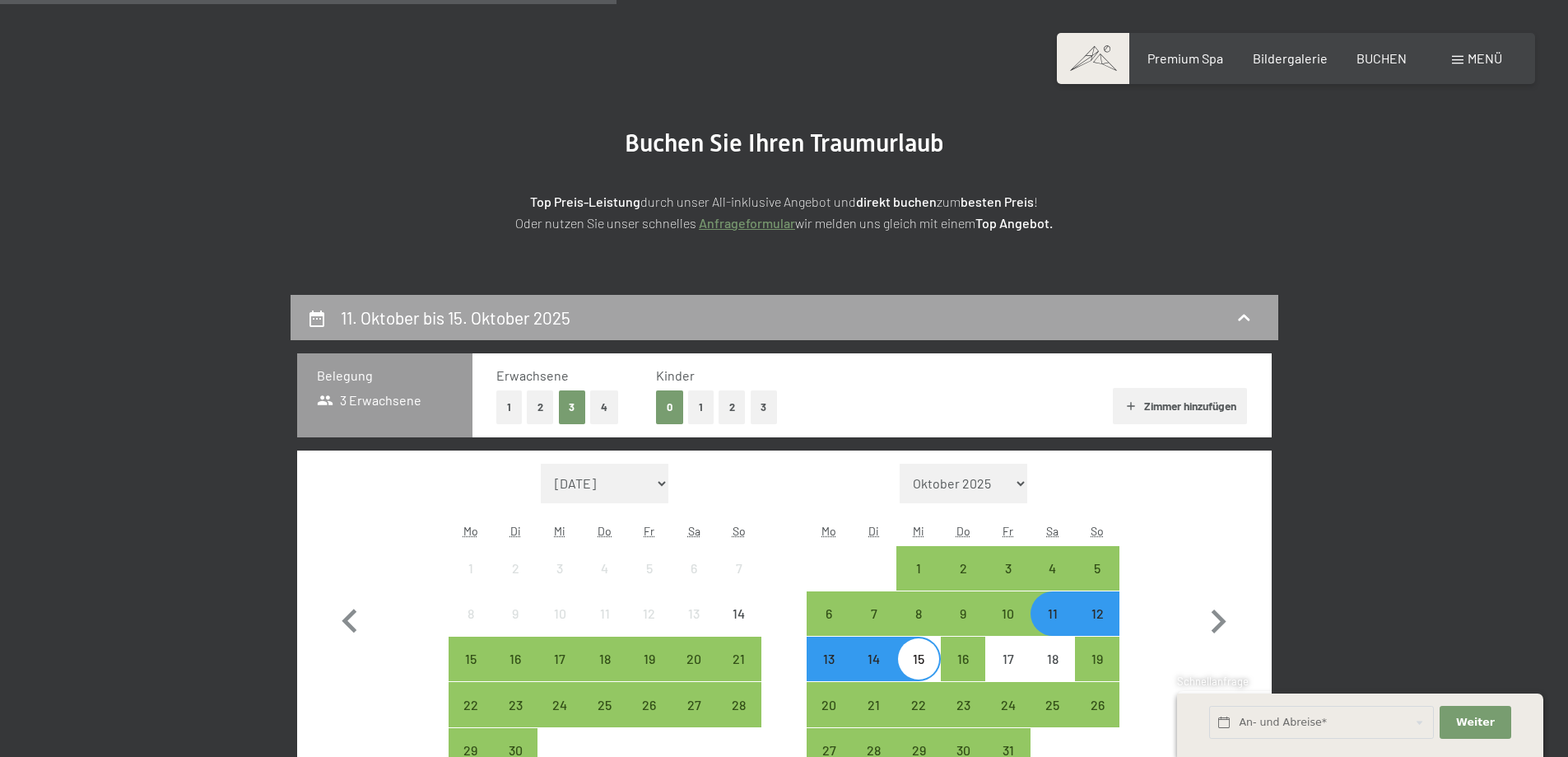
scroll to position [393, 0]
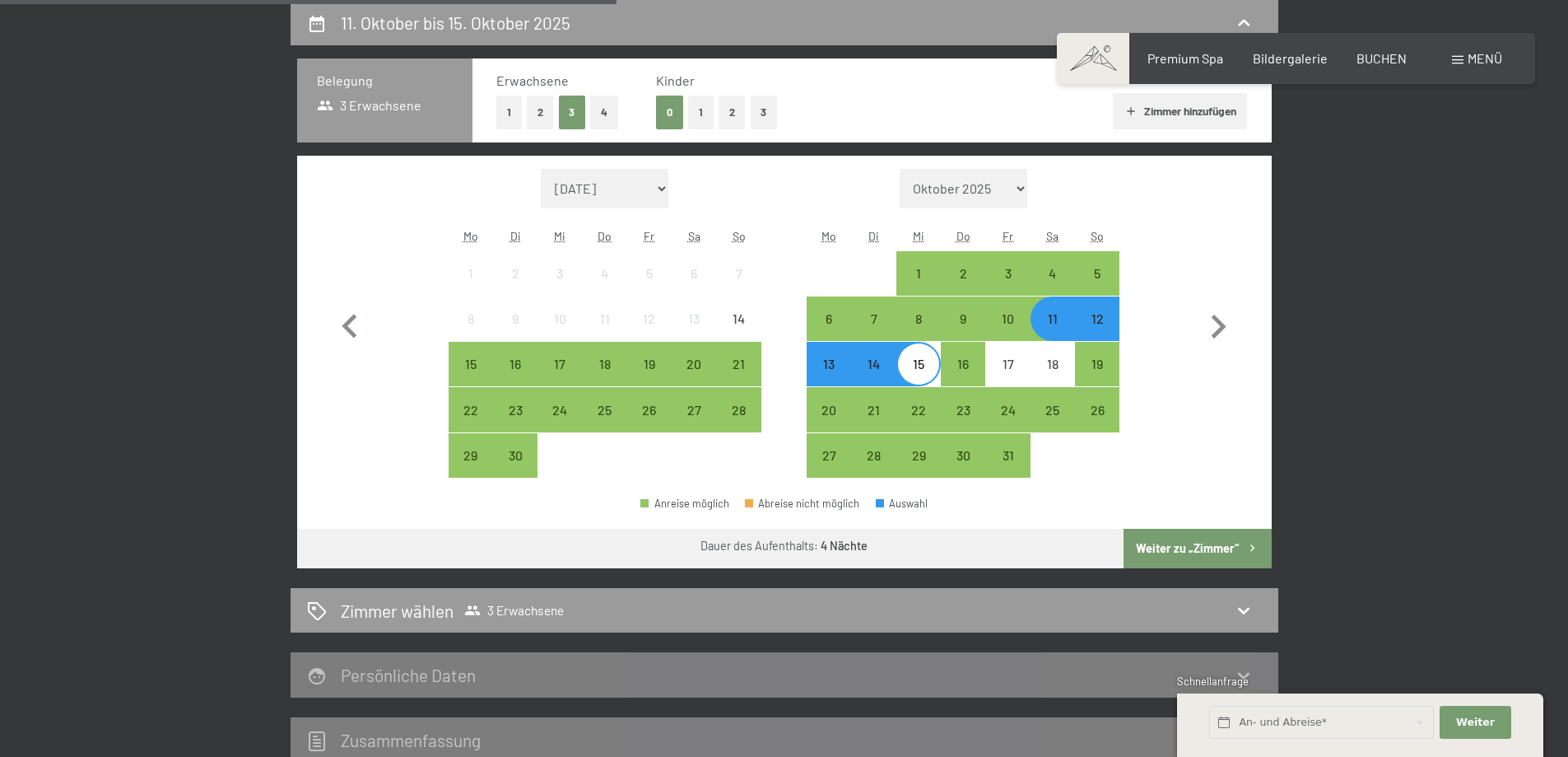
click at [541, 103] on button "2" at bounding box center [540, 113] width 27 height 34
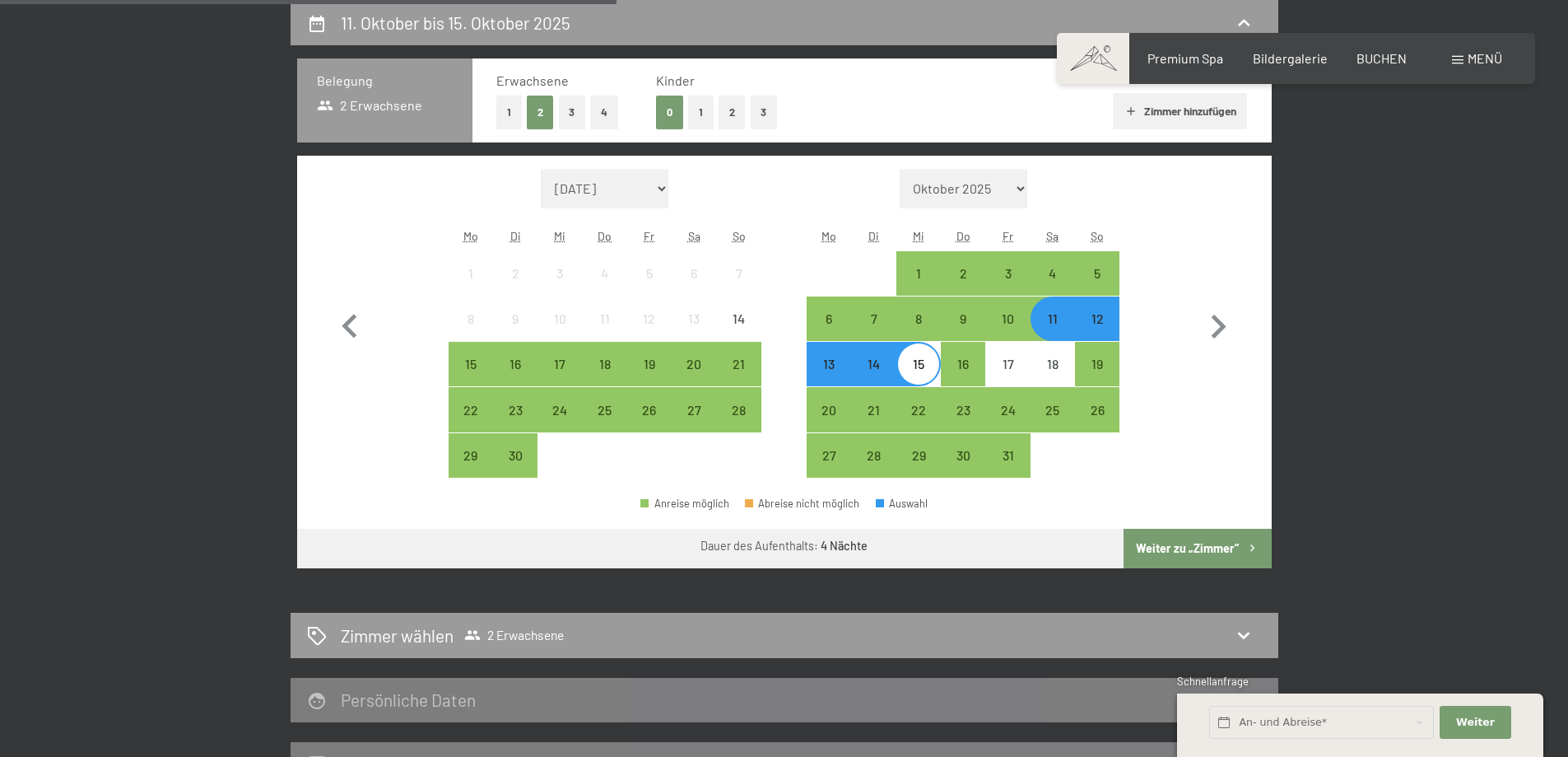
click at [1099, 318] on div "12" at bounding box center [1097, 332] width 42 height 42
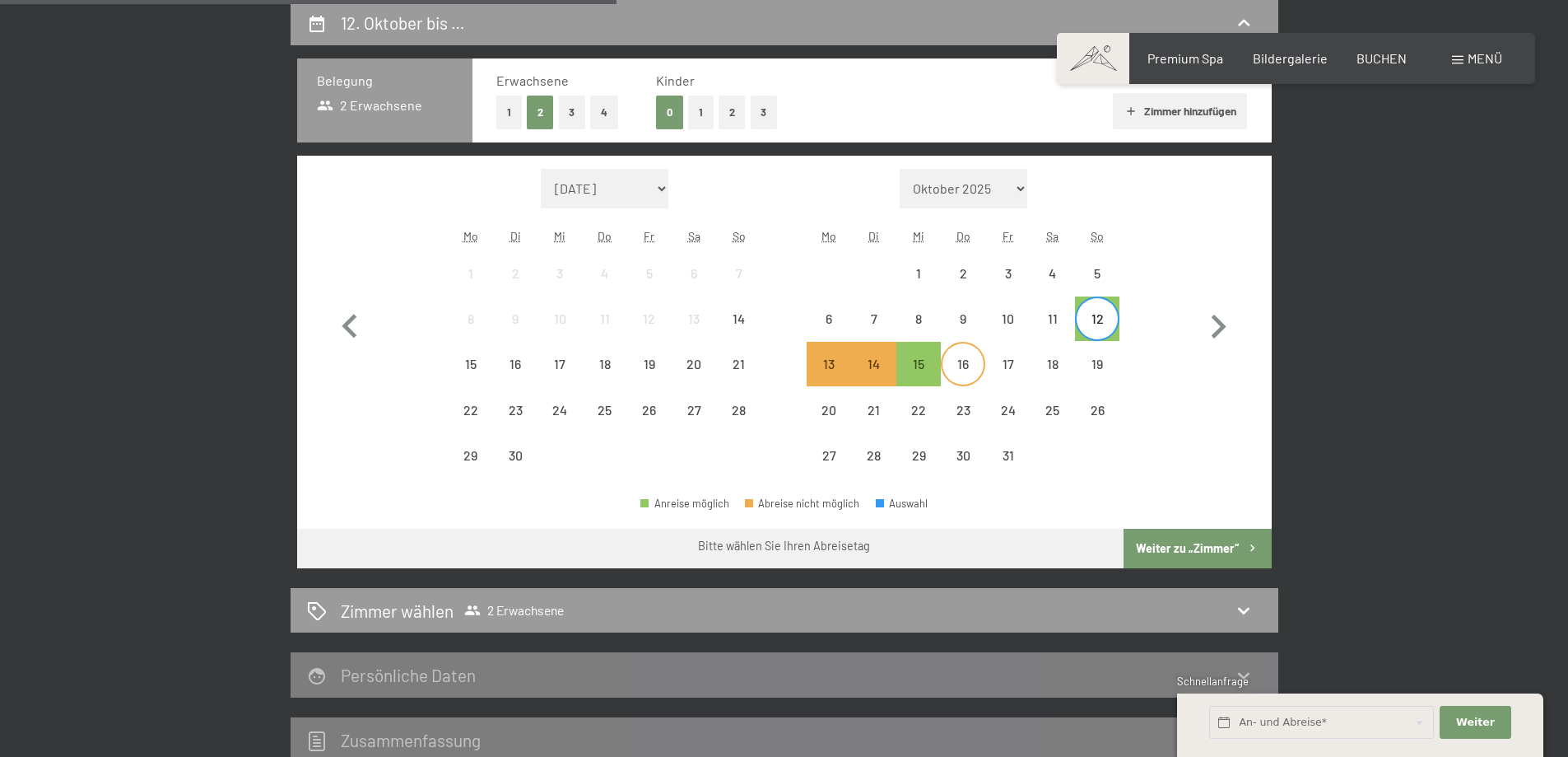
click at [963, 365] on div "16" at bounding box center [964, 378] width 42 height 42
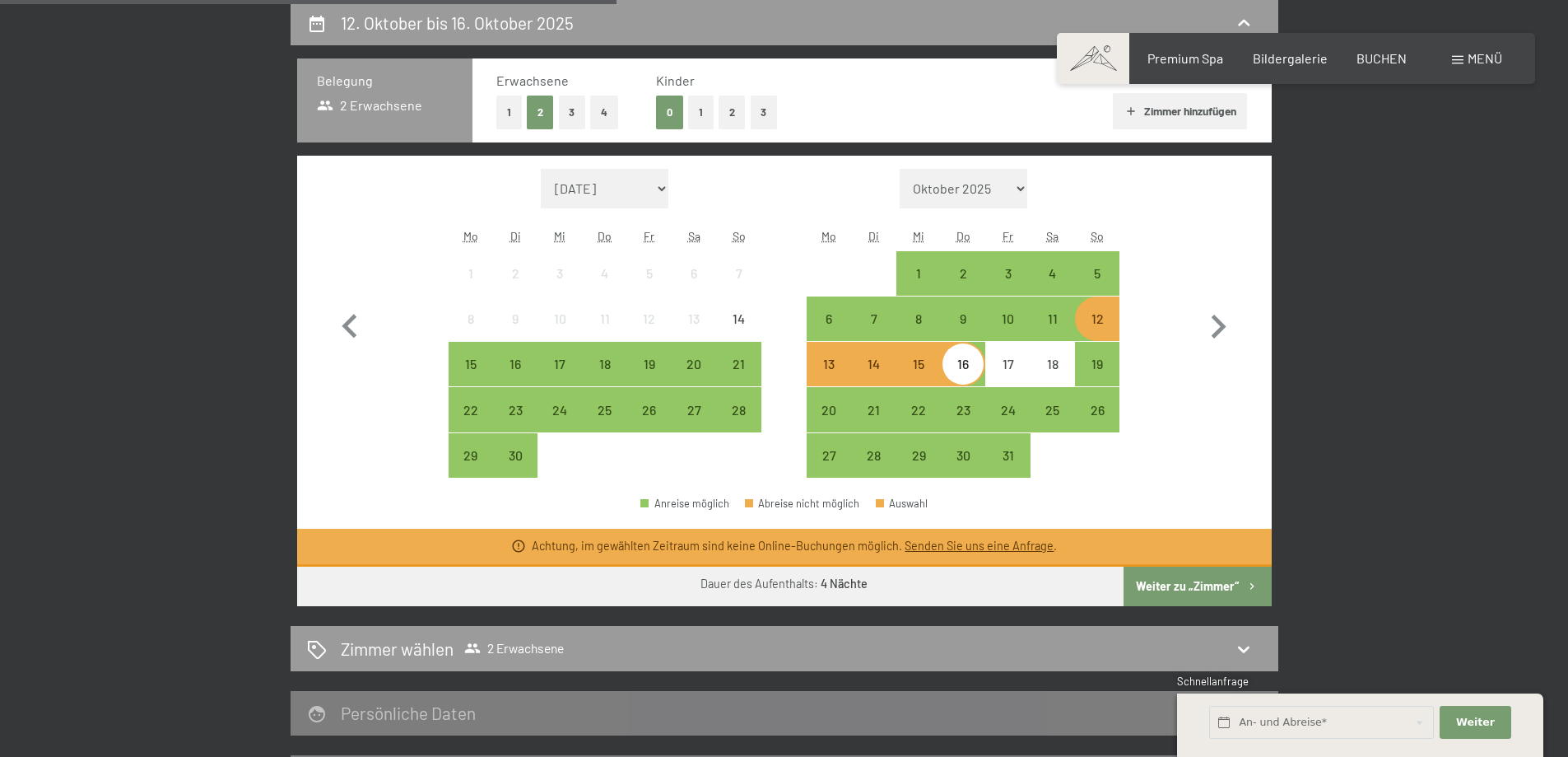
click at [1091, 317] on div "12" at bounding box center [1097, 319] width 42 height 42
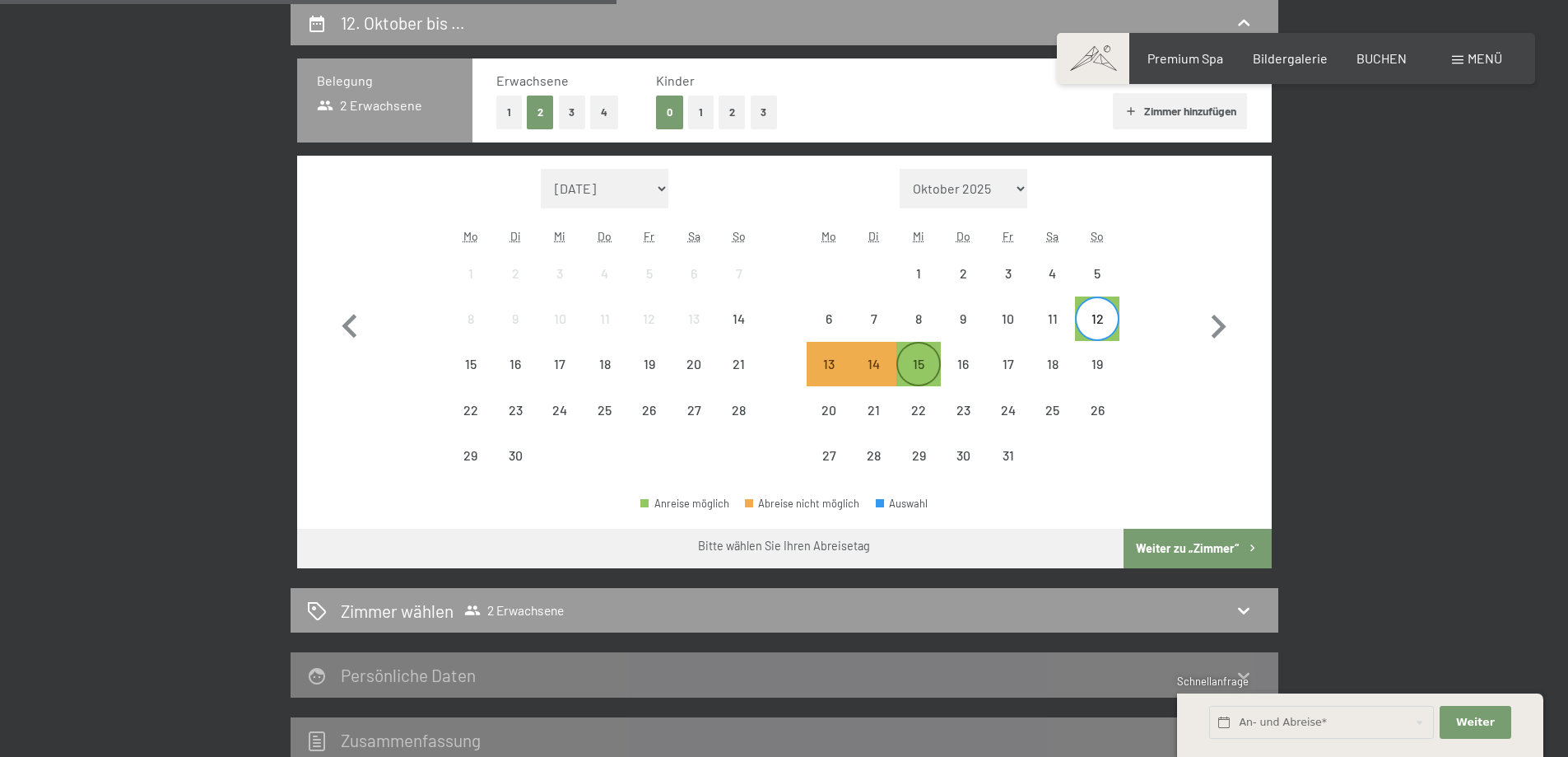
click at [919, 359] on div "15" at bounding box center [919, 378] width 42 height 42
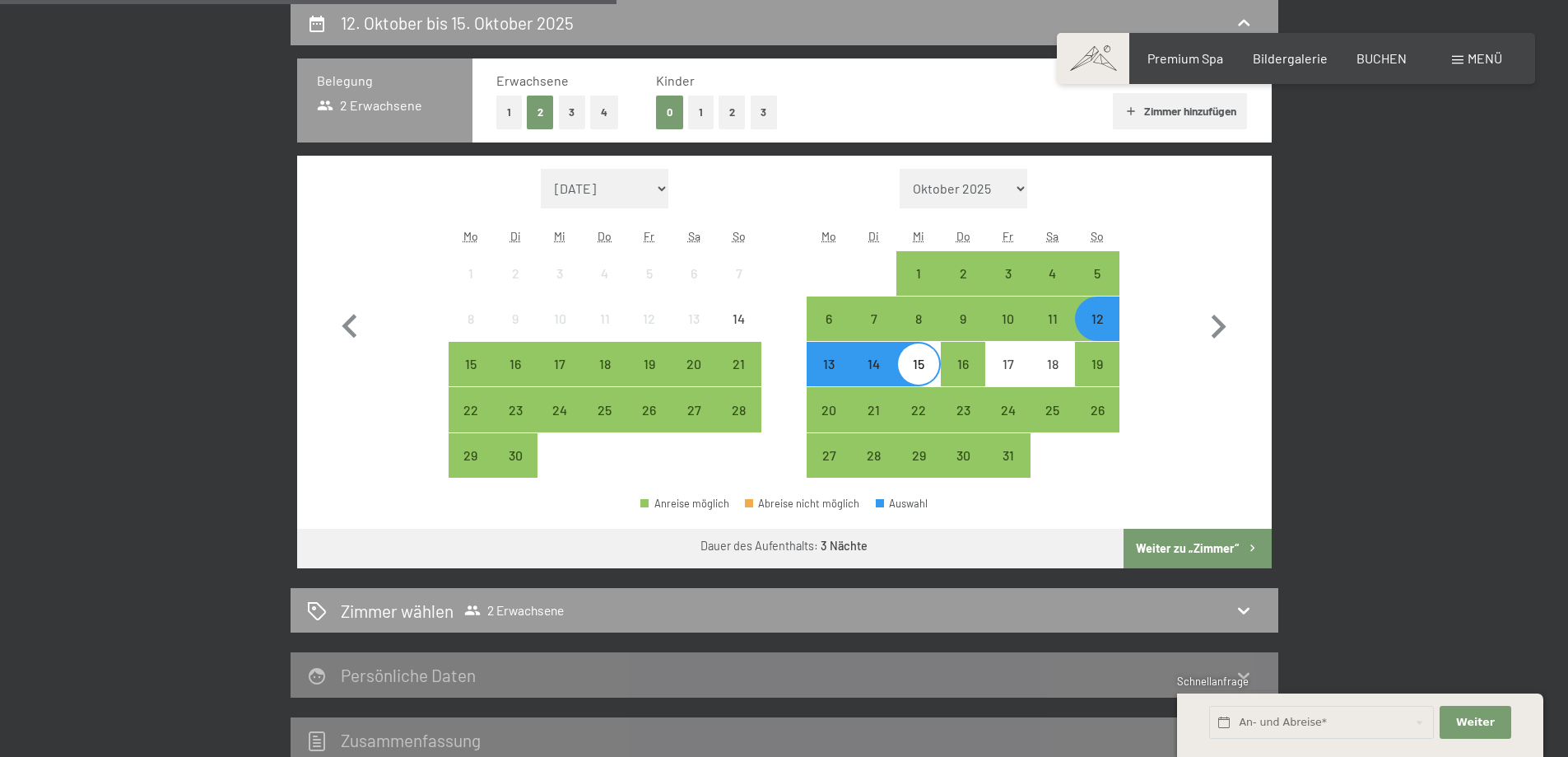
click at [1229, 543] on button "Weiter zu „Zimmer“" at bounding box center [1197, 548] width 147 height 40
